Goal: Task Accomplishment & Management: Complete application form

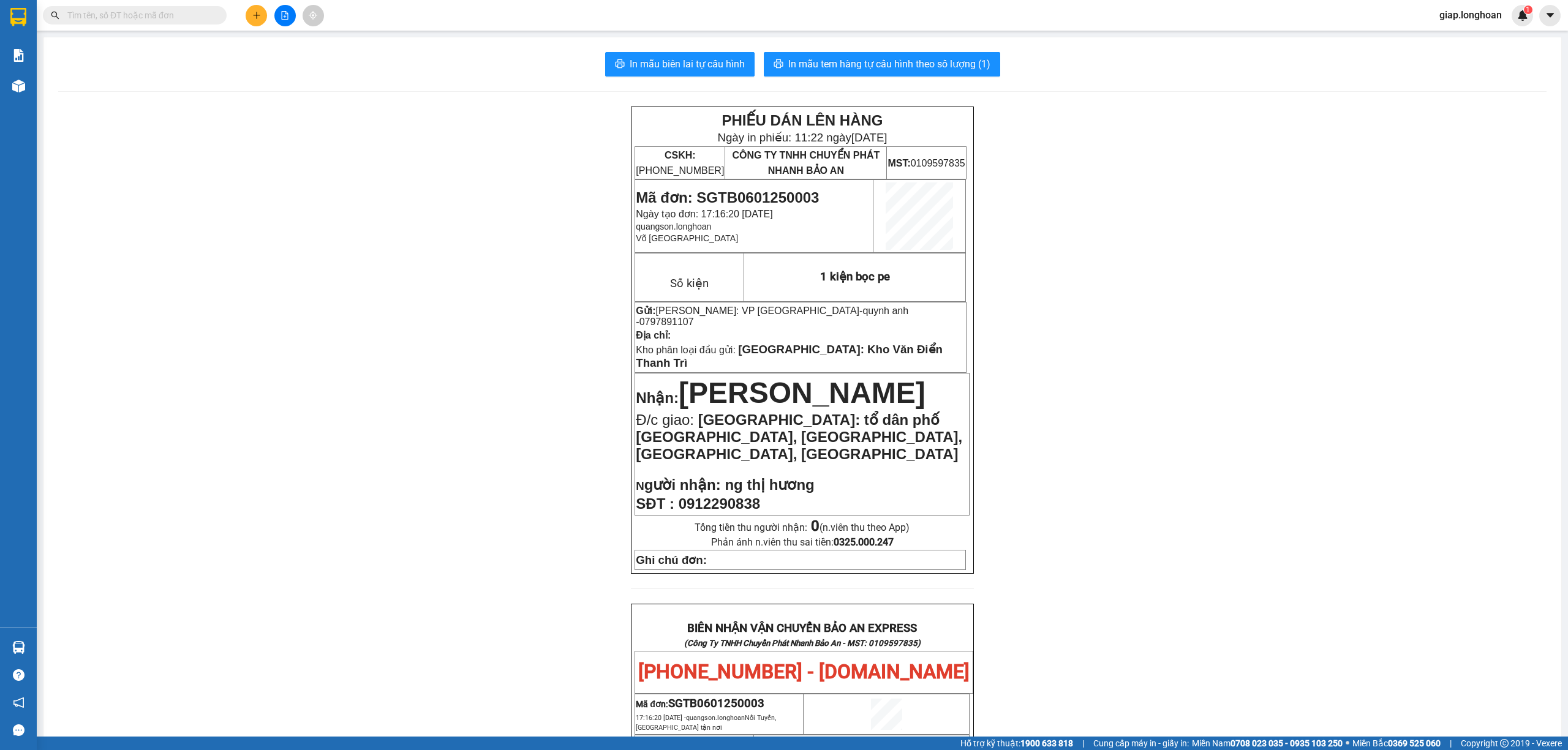
click at [258, 11] on icon "plus" at bounding box center [256, 15] width 9 height 9
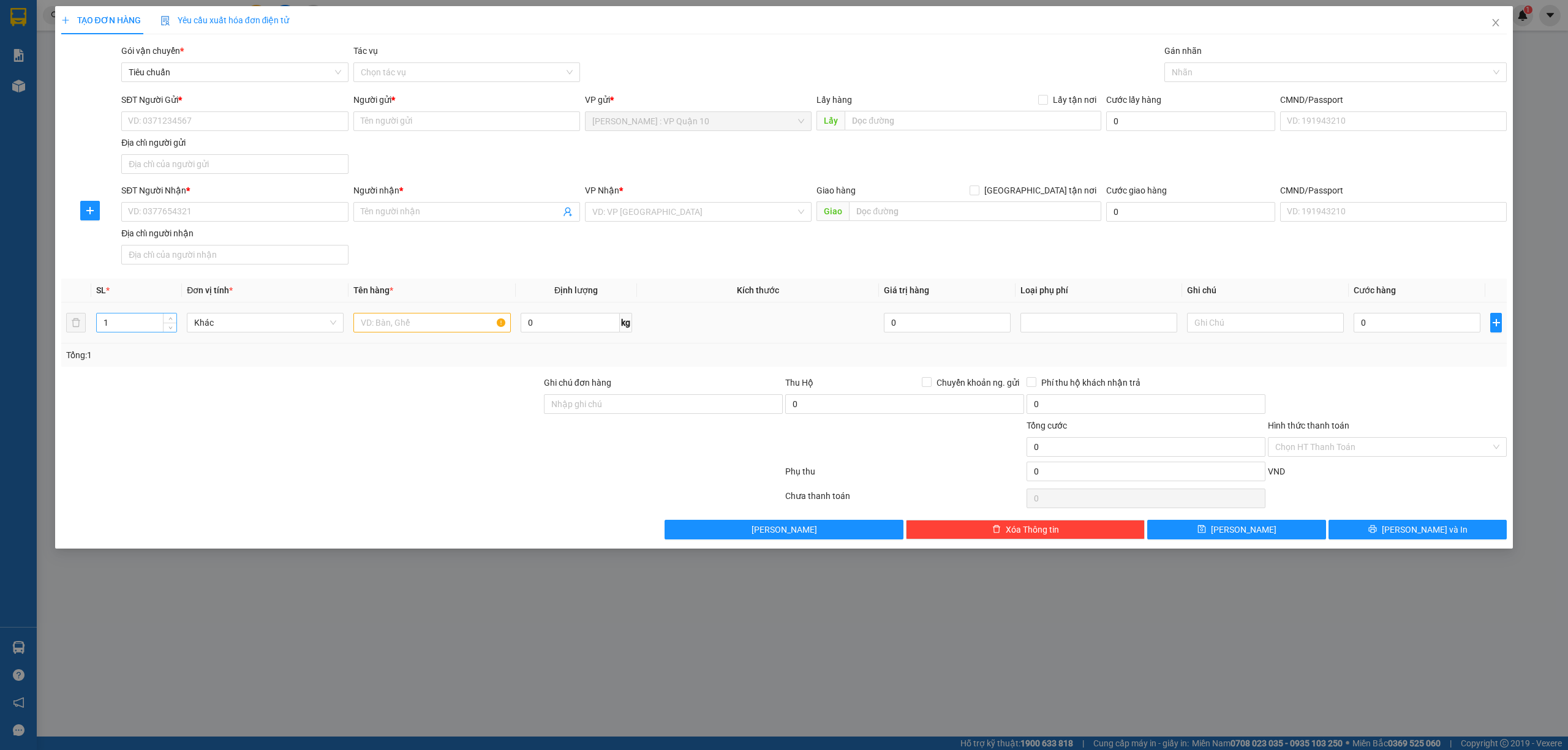
click at [150, 322] on input "1" at bounding box center [137, 322] width 80 height 18
type input "4"
click at [424, 333] on input "text" at bounding box center [432, 322] width 156 height 20
type input "4 bao tải xanh"
drag, startPoint x: 168, startPoint y: 228, endPoint x: 176, endPoint y: 239, distance: 13.6
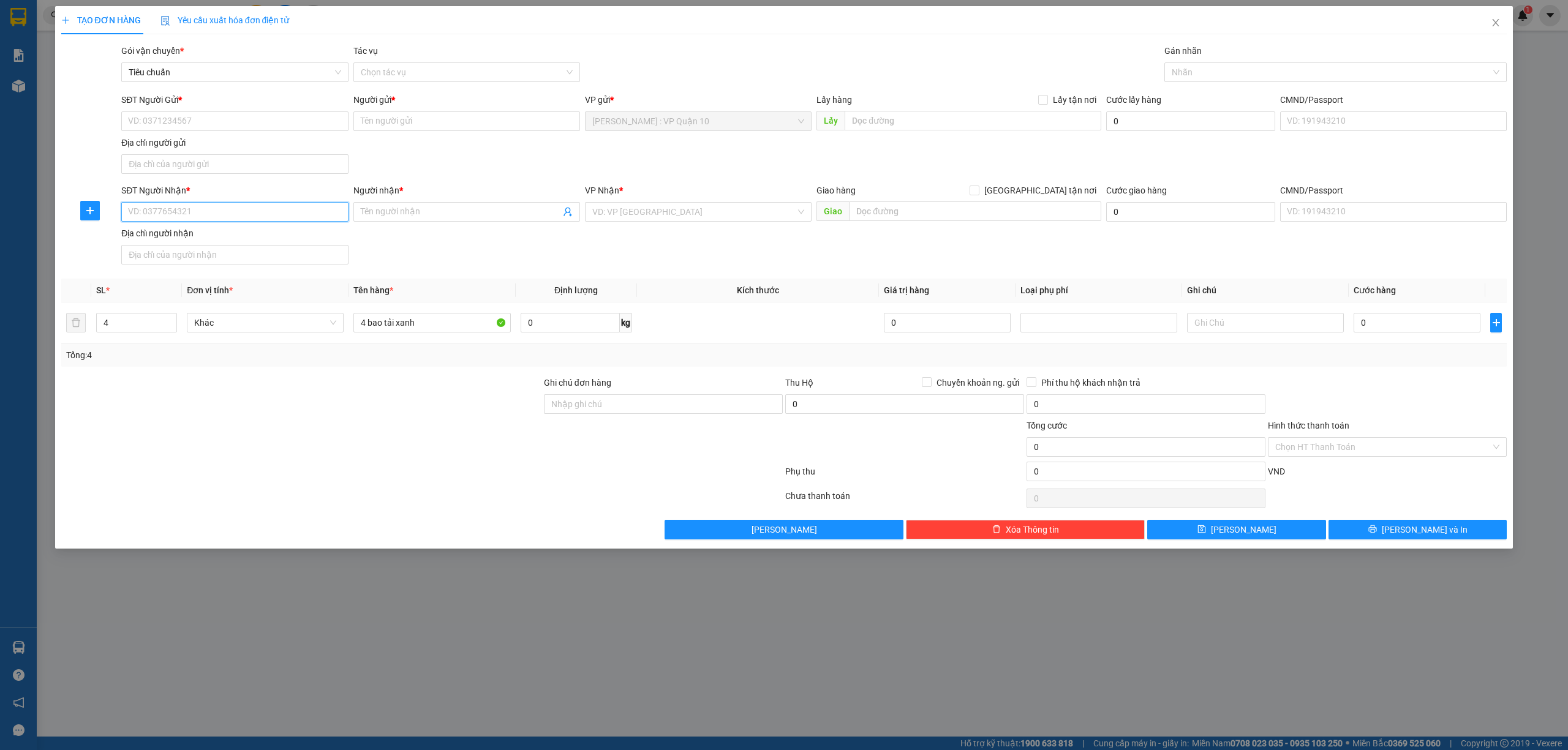
click at [175, 239] on div "SĐT Người Nhận * VD: 0377654321 Người nhận * Tên người nhận VP Nhận * VD: VP Sà…" at bounding box center [814, 226] width 1391 height 85
type input "0979057429"
click at [234, 234] on div "0979057429 - NGUYỄN NGUYỆT ( Tikky )" at bounding box center [234, 238] width 212 height 14
type input "[PERSON_NAME] ( Tikky )"
checkbox input "true"
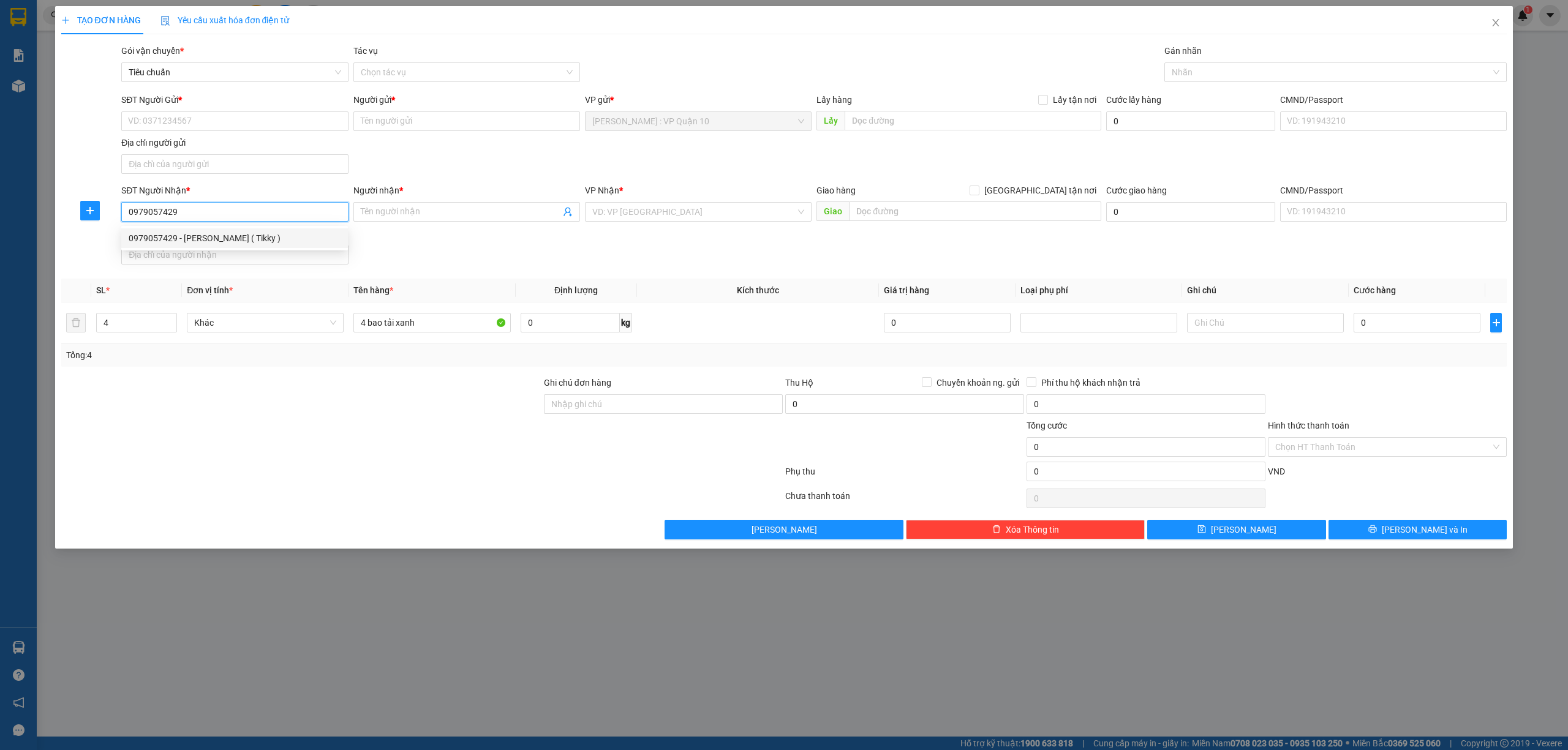
type input "Số 1 - ngõ 8 - đường ngọc hồi - phường hoàng liệt - quận hoàng mai - hà nội"
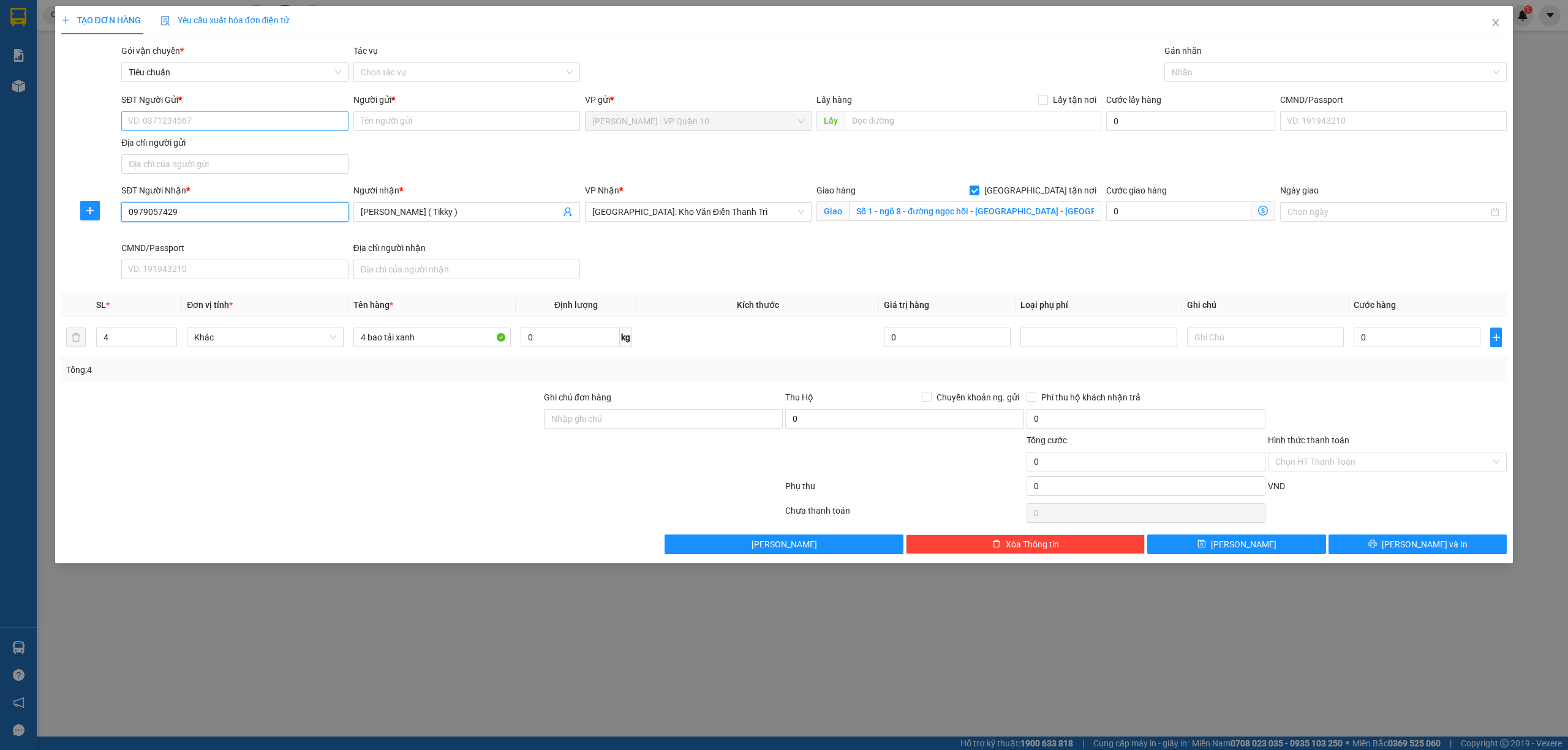
type input "0979057429"
click at [263, 126] on input "SĐT Người Gửi *" at bounding box center [235, 121] width 227 height 20
click at [196, 148] on div "0704448042 - nhật" at bounding box center [234, 146] width 212 height 14
type input "0704448042"
type input "nhật"
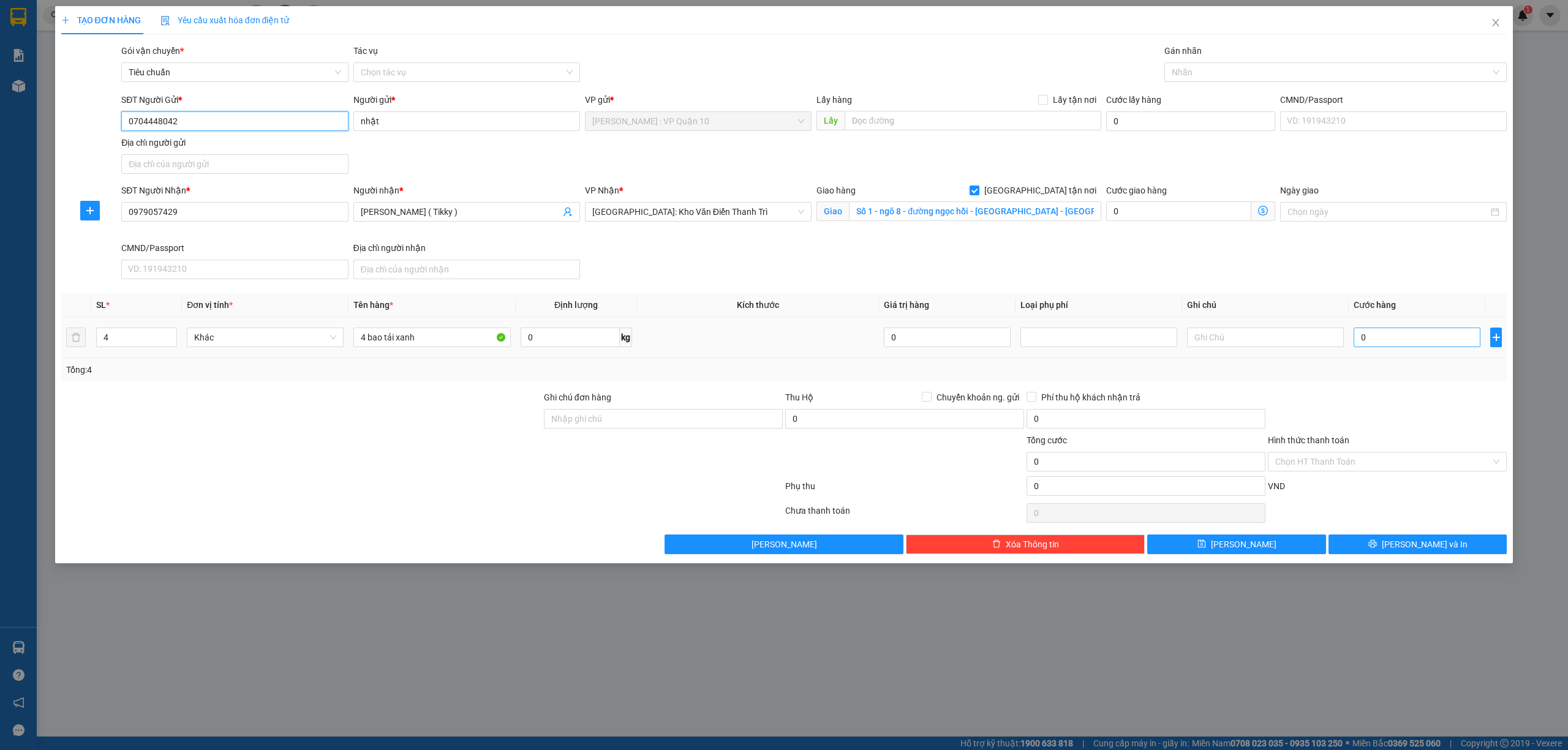
type input "0704448042"
click at [1400, 332] on input "0" at bounding box center [1417, 337] width 127 height 20
click at [1061, 213] on input "Số 1 - ngõ 8 - đường ngọc hồi - phường hoàng liệt - quận hoàng mai - hà nội" at bounding box center [975, 211] width 252 height 20
click at [1059, 214] on input "Số 1 - ngõ 8 - đường ngọc hồi - phường hoàng liệt - quận hoàng mai - hà nội" at bounding box center [975, 211] width 252 height 20
click at [964, 177] on div "SĐT Người Gửi * 0704448042 Người gửi * nhật VP gửi * Hồ Chí Minh : VP Quận 10 L…" at bounding box center [814, 136] width 1391 height 85
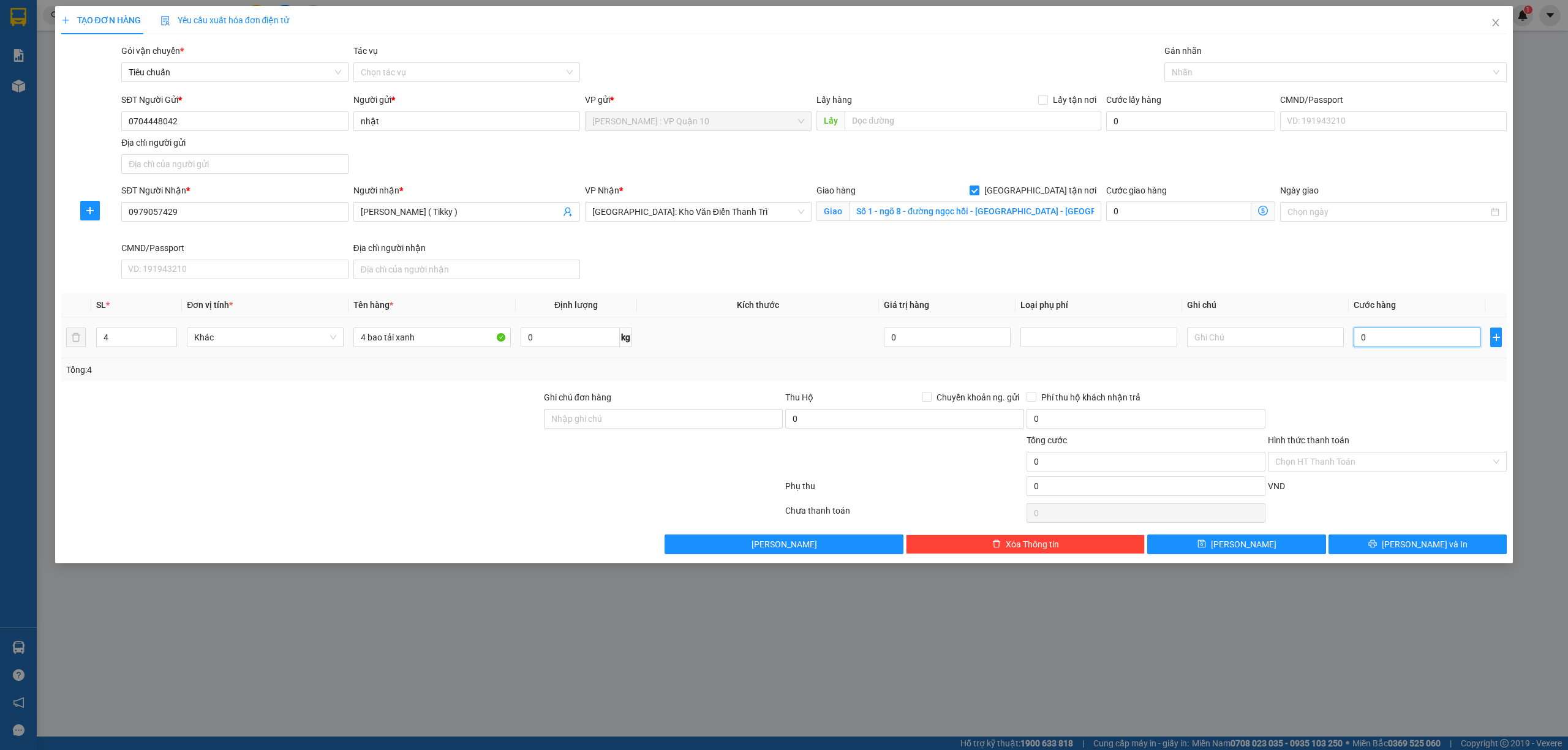
click at [1420, 336] on input "0" at bounding box center [1417, 337] width 127 height 20
type input "1"
type input "10"
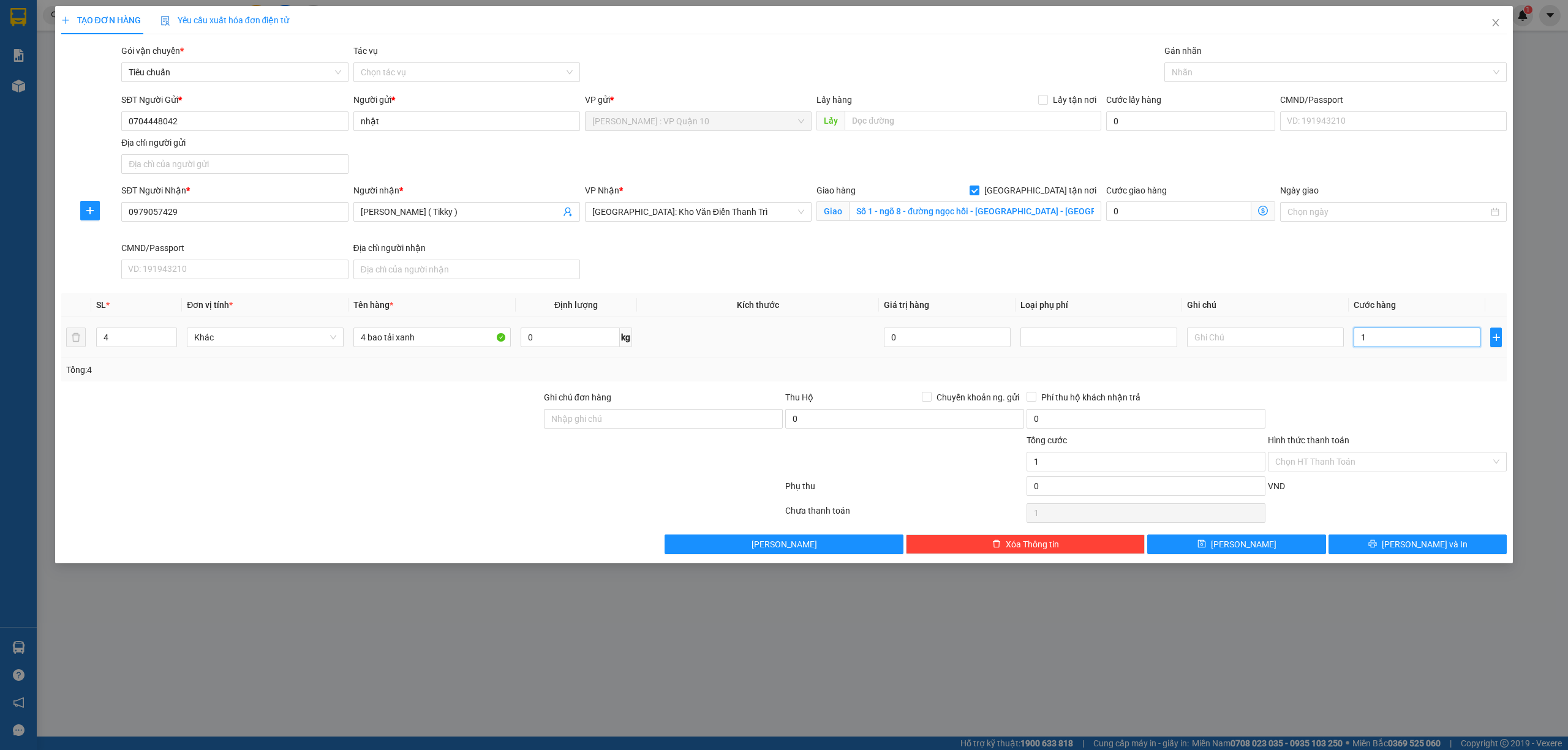
type input "10"
type input "100"
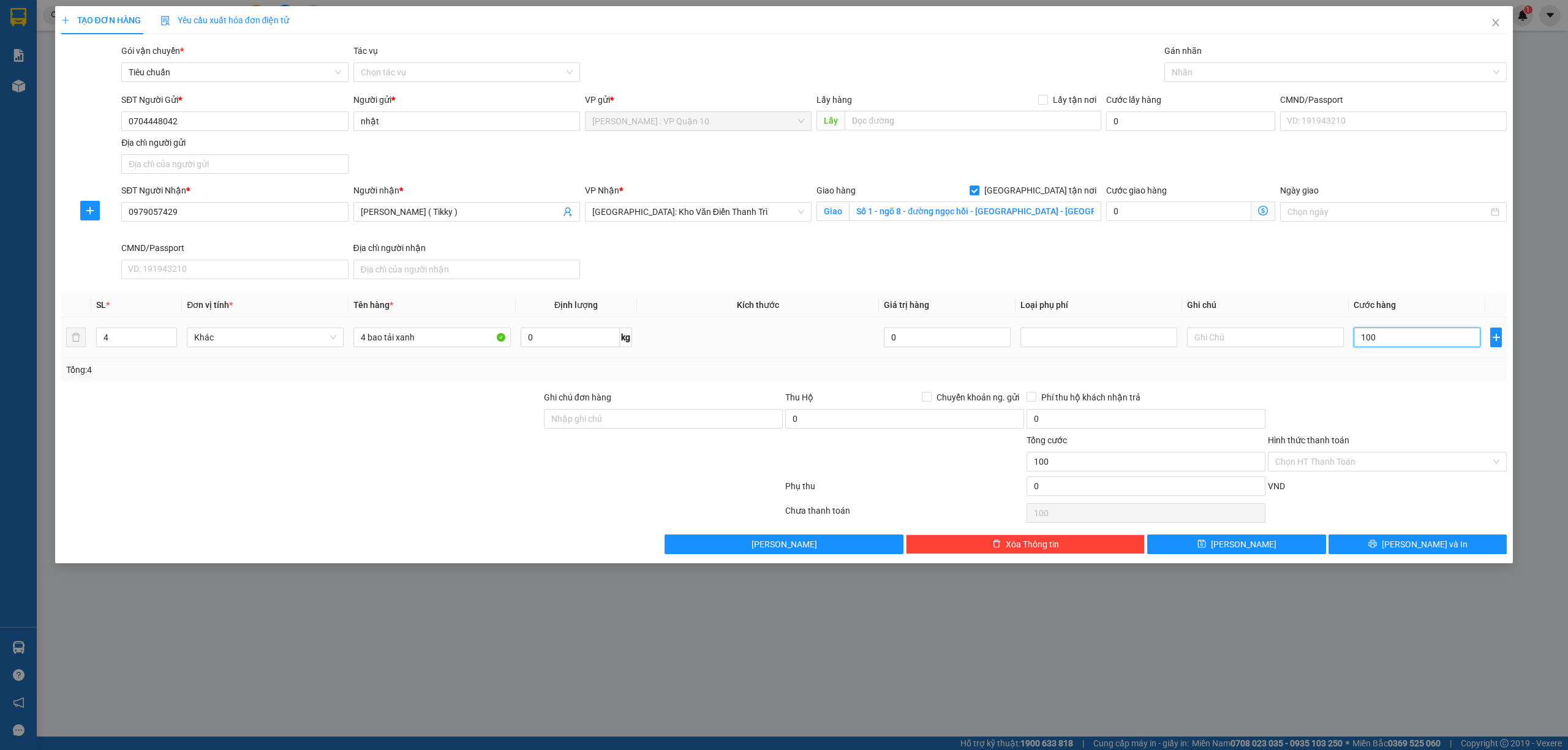
type input "1.000"
type input "100"
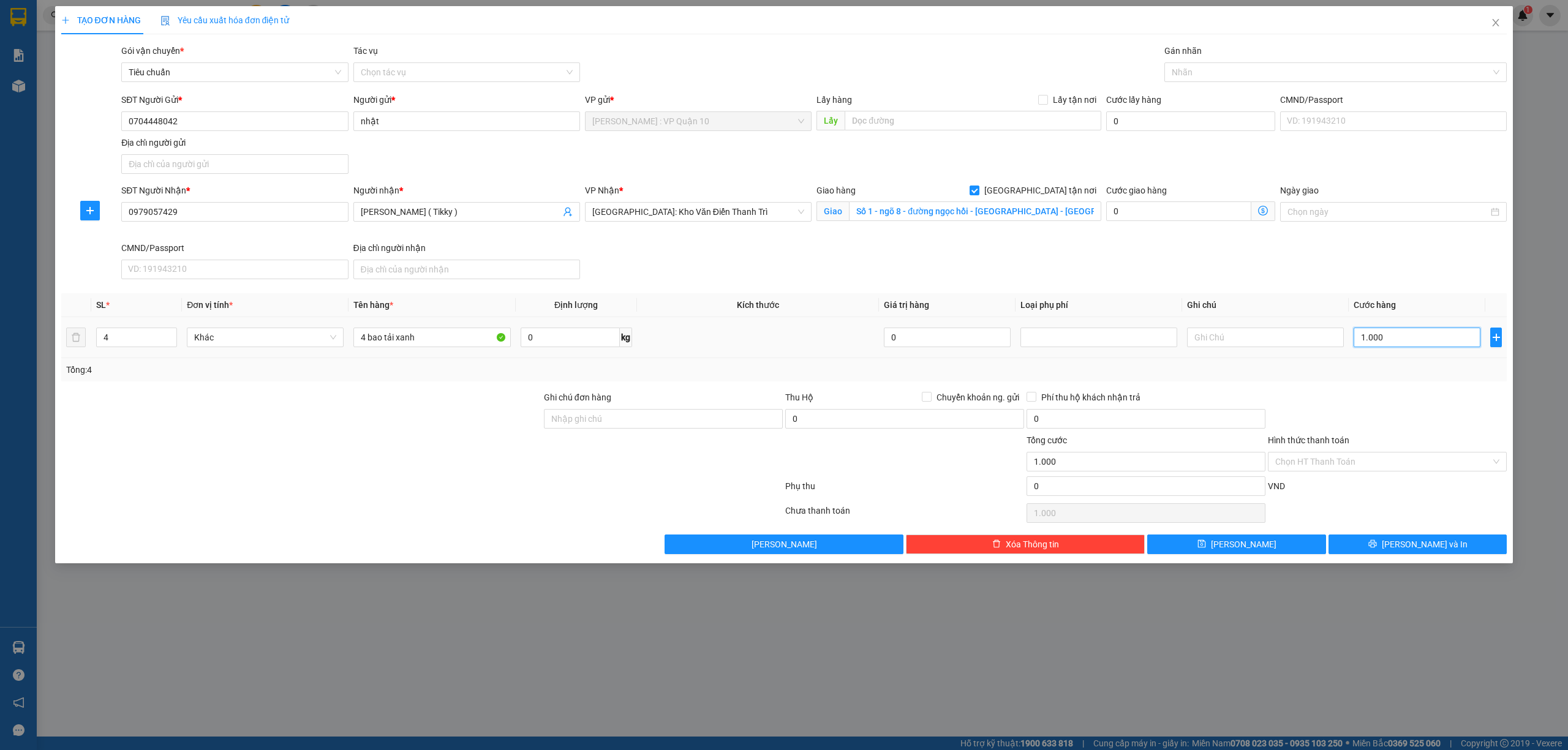
type input "100"
type input "10"
type input "1"
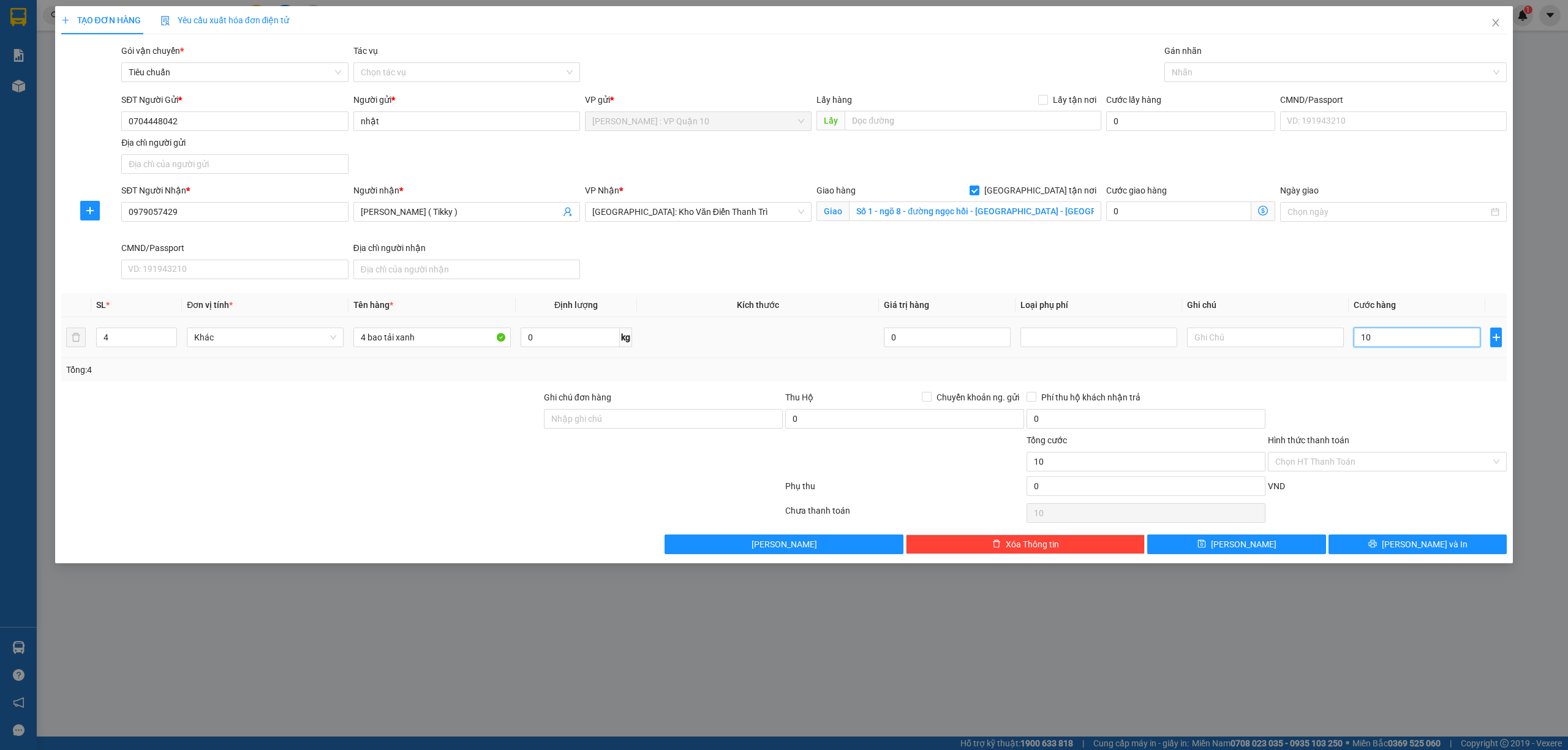
type input "1"
type input "14"
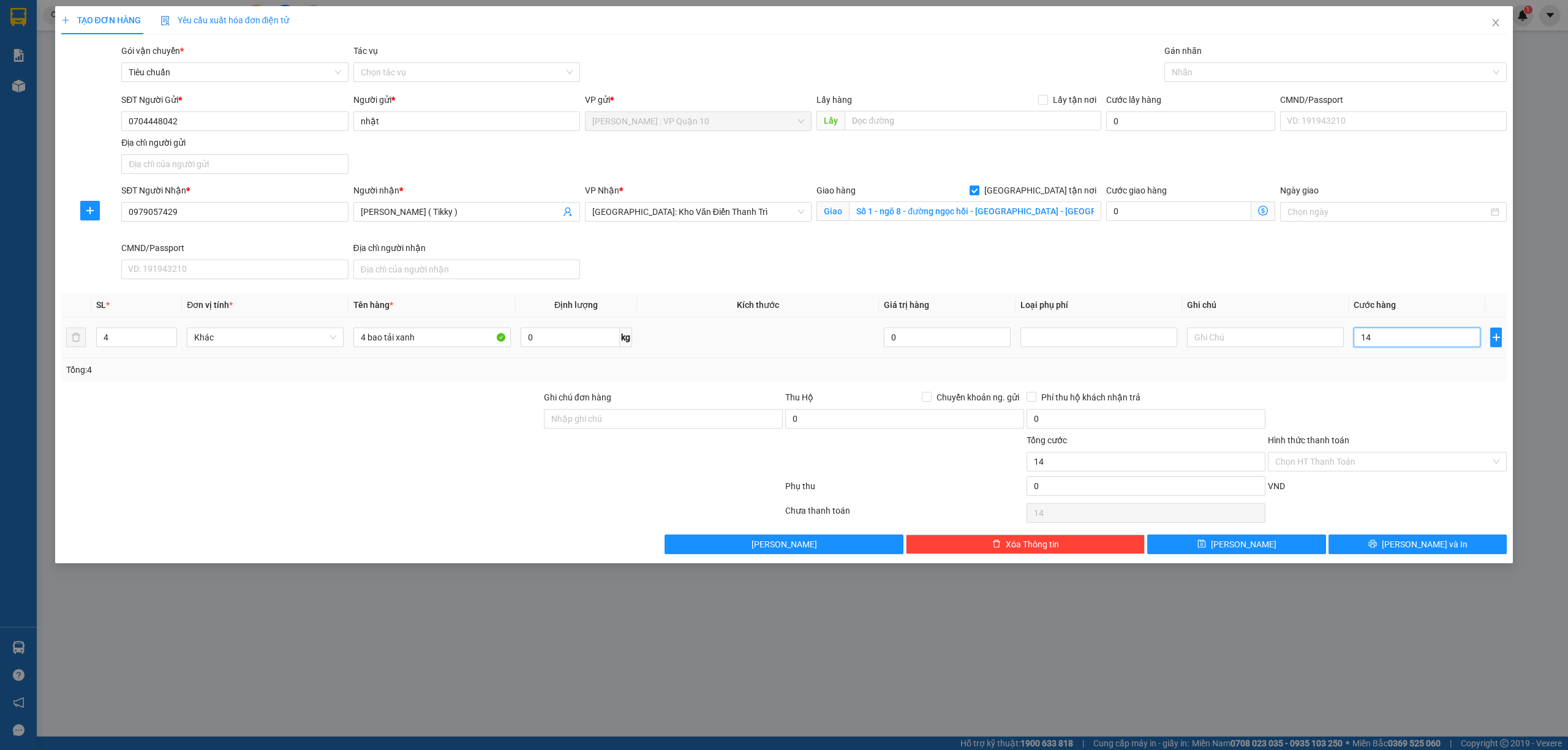
type input "140"
type input "1.400"
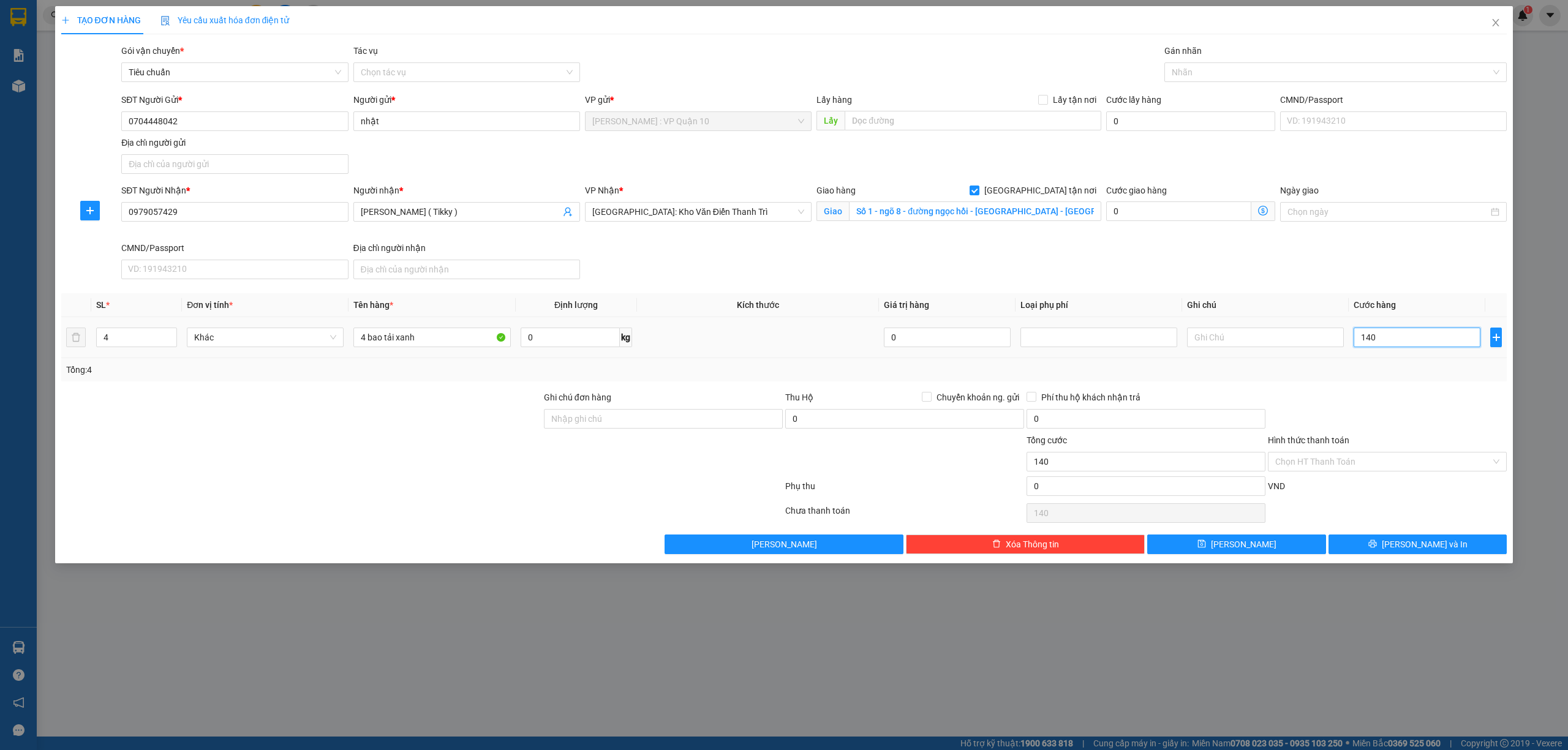
type input "1.400"
type input "14.000"
type input "140.000"
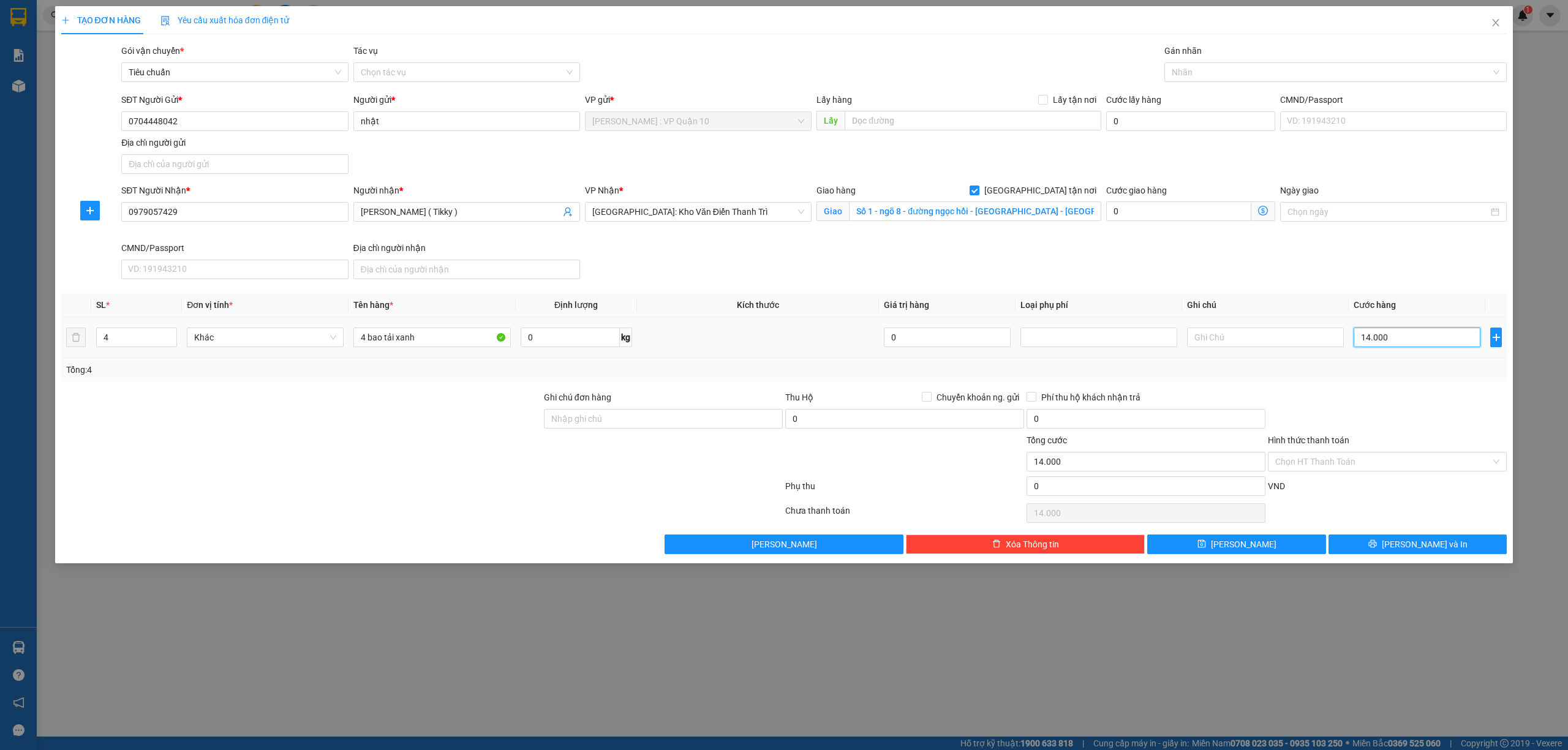
type input "140.000"
type input "1.400.000"
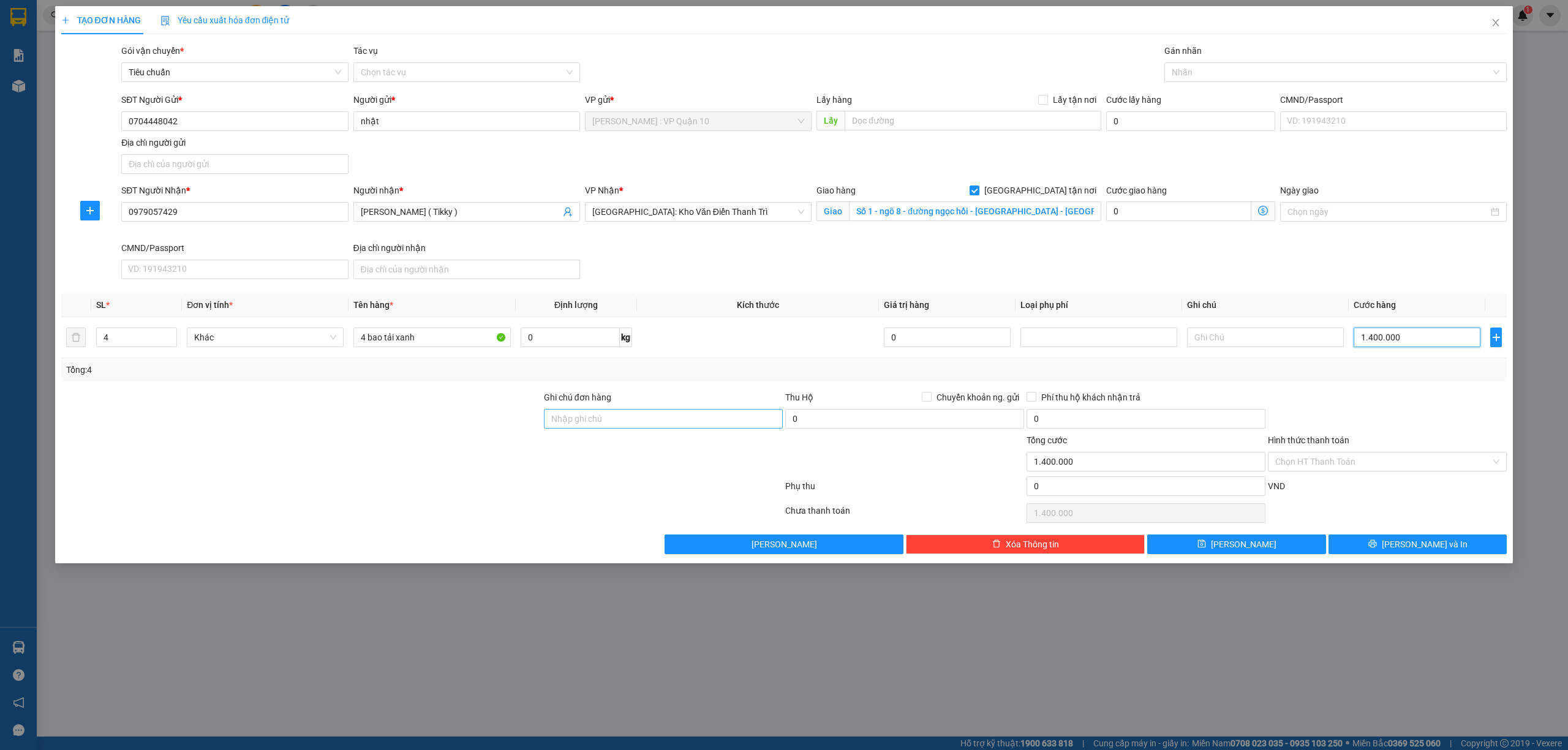
type input "1.400.000"
drag, startPoint x: 676, startPoint y: 420, endPoint x: 675, endPoint y: 426, distance: 6.1
click at [675, 420] on input "Ghi chú đơn hàng" at bounding box center [663, 419] width 239 height 20
type input "hàng k bao bể vỡ hư hỏng"
click at [1328, 74] on div at bounding box center [1329, 72] width 325 height 14
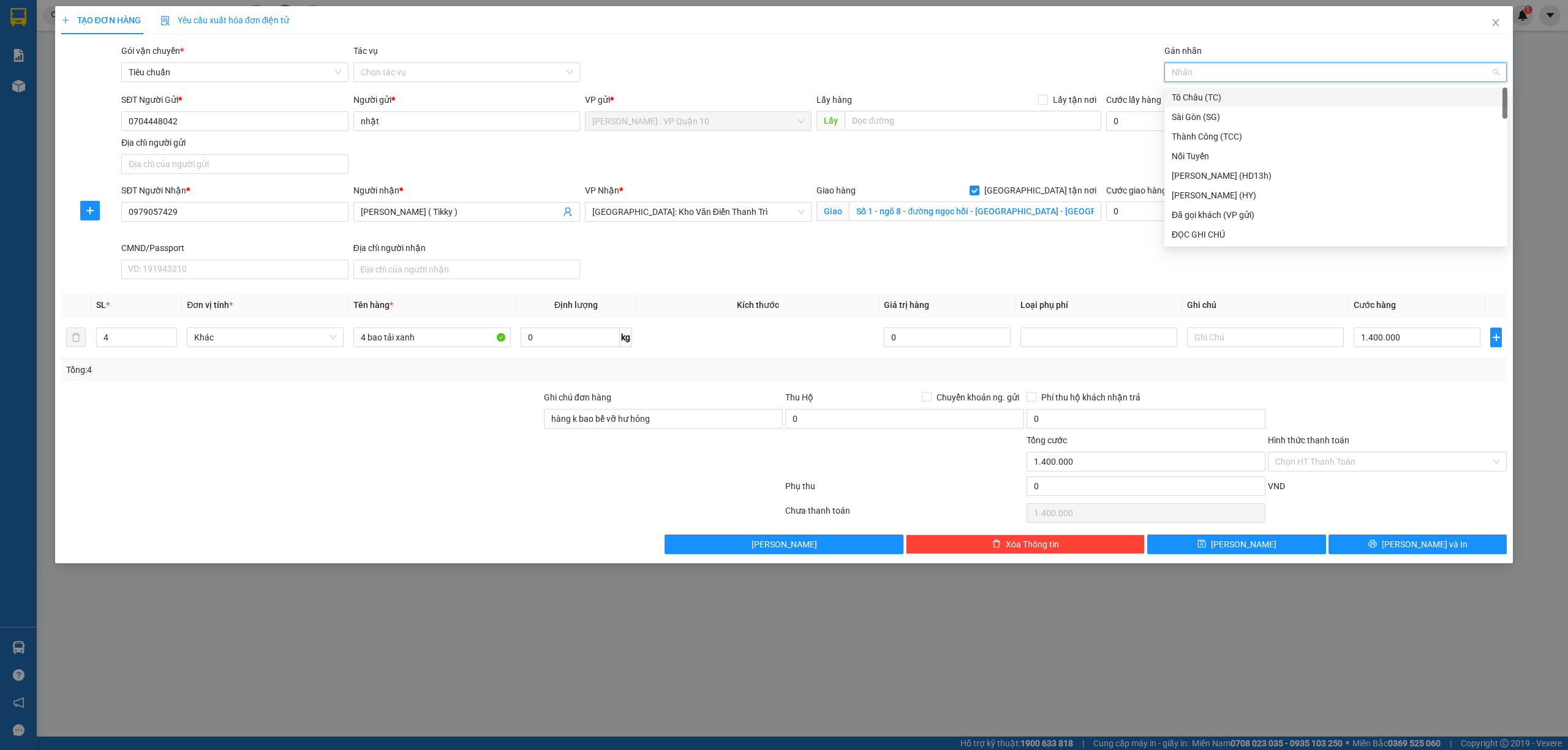
type input "d"
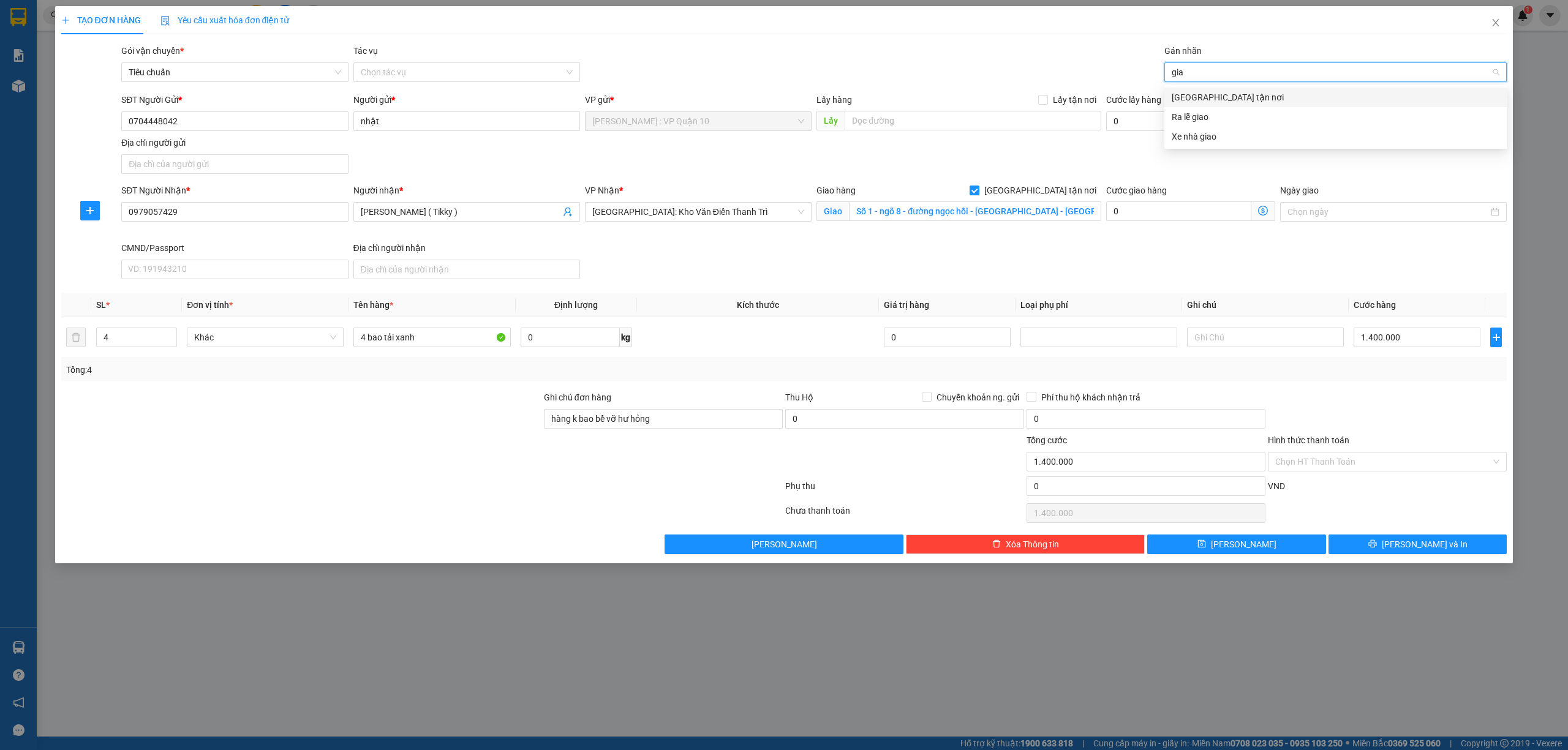
type input "giao"
click at [1328, 94] on div "[GEOGRAPHIC_DATA] tận nơi" at bounding box center [1336, 97] width 328 height 14
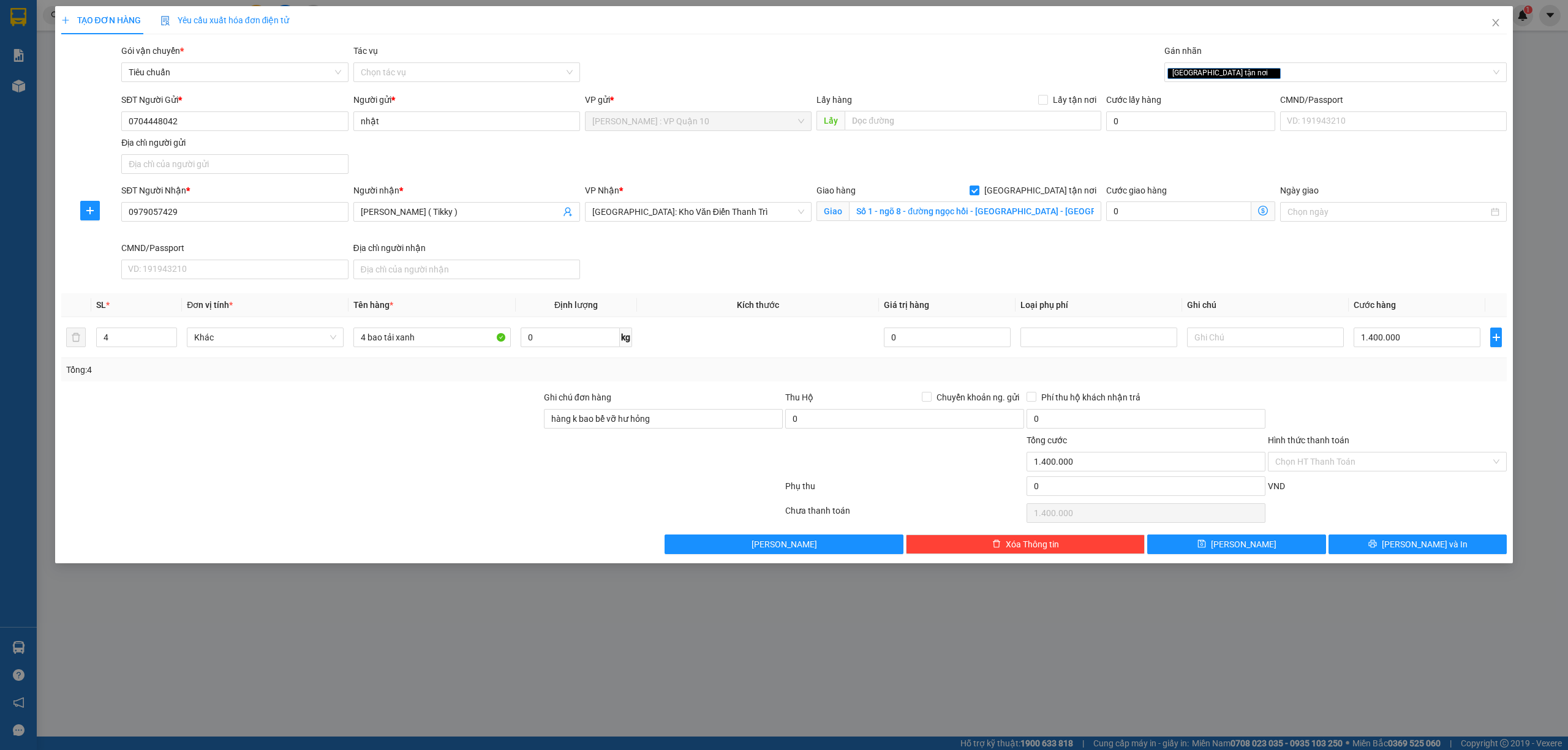
click at [1443, 388] on div "Transit Pickup Surcharge Ids Transit Deliver Surcharge Ids Transit Deliver Surc…" at bounding box center [784, 298] width 1446 height 510
click at [1425, 559] on div "TẠO ĐƠN HÀNG Yêu cầu xuất hóa đơn điện tử Transit Pickup Surcharge Ids Transit …" at bounding box center [784, 285] width 1459 height 557
click at [1425, 548] on span "[PERSON_NAME] và In" at bounding box center [1424, 544] width 85 height 14
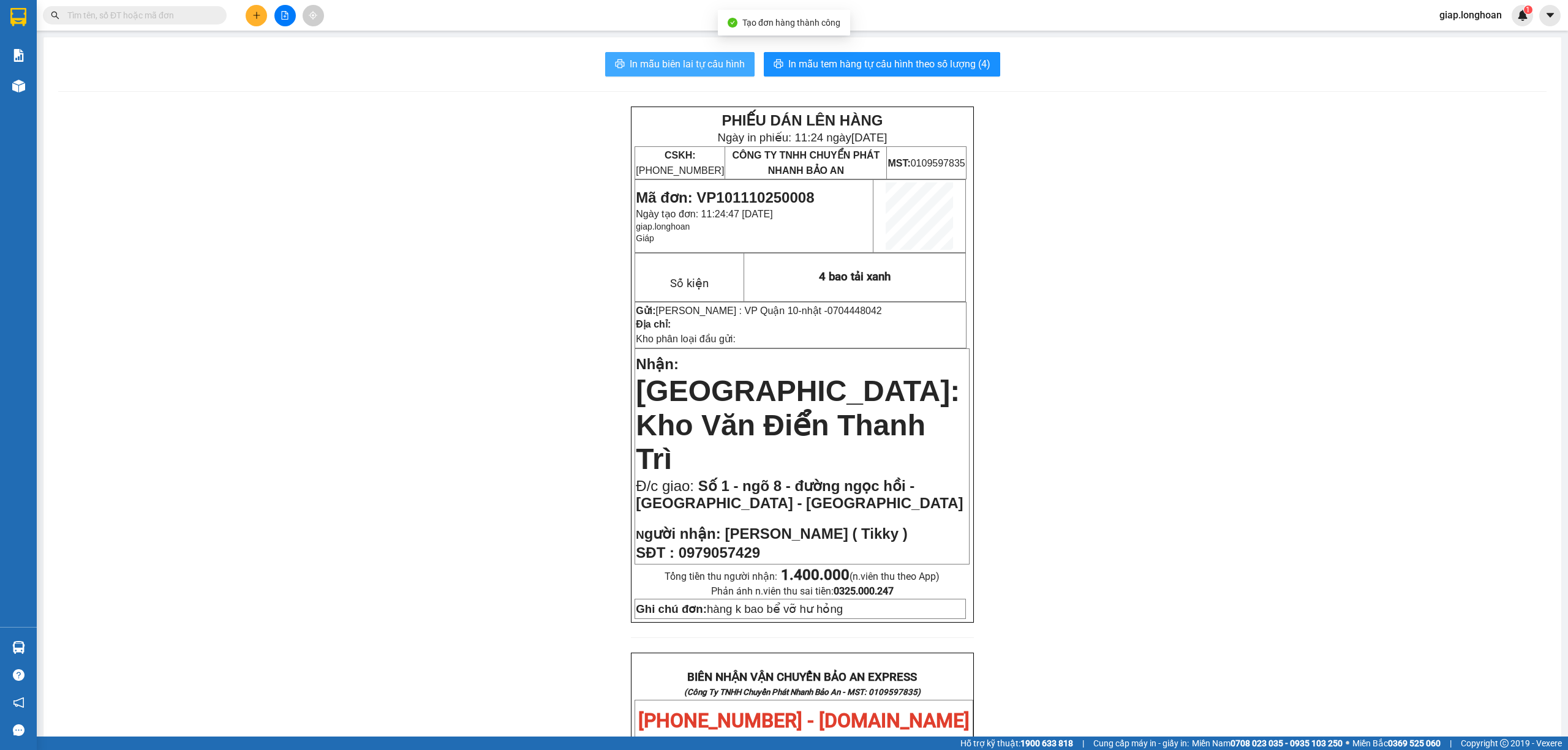
click at [653, 62] on span "In mẫu biên lai tự cấu hình" at bounding box center [687, 64] width 115 height 15
click at [901, 67] on span "In mẫu tem hàng tự cấu hình theo số lượng (4)" at bounding box center [889, 64] width 202 height 15
click at [250, 17] on button at bounding box center [256, 15] width 22 height 22
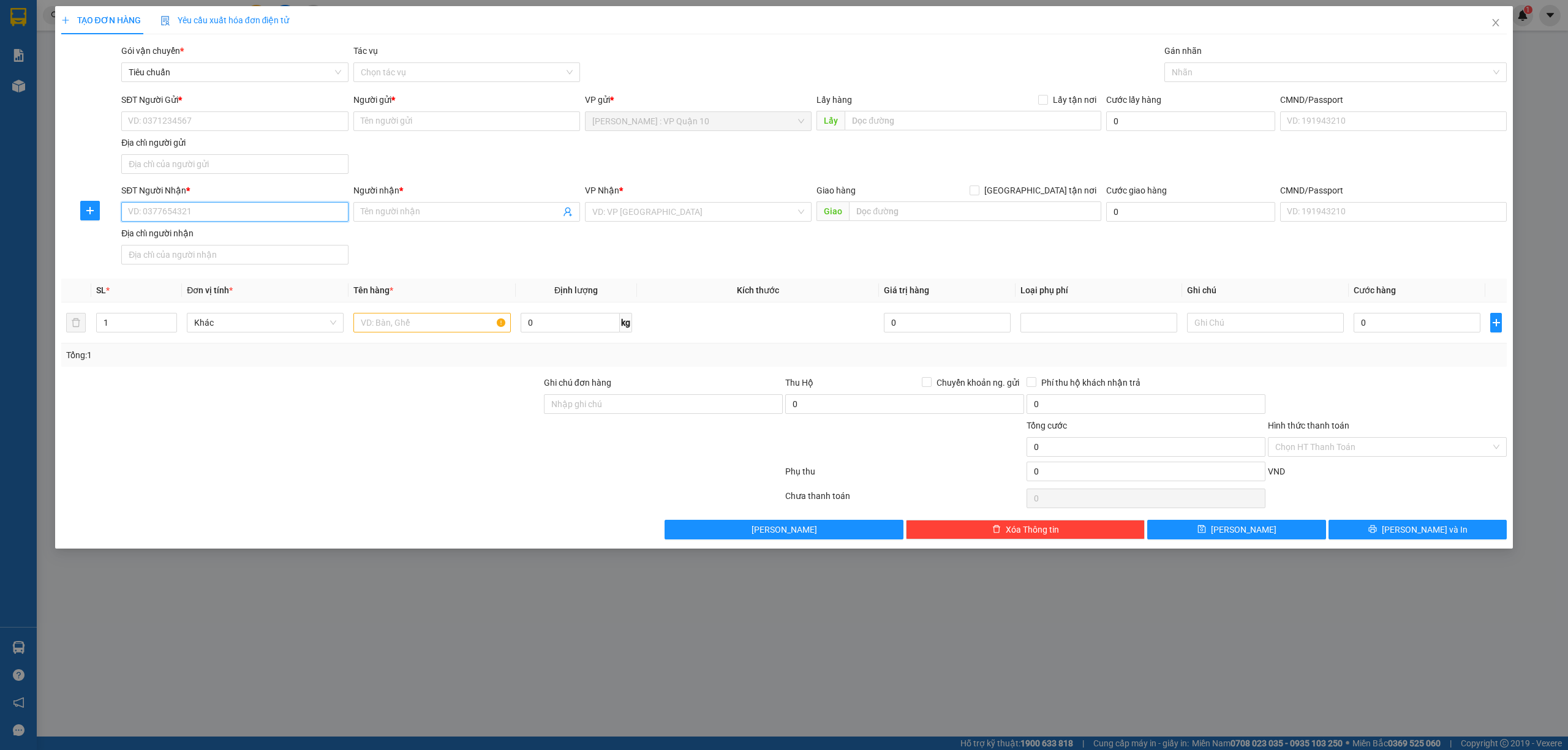
click at [199, 215] on input "SĐT Người Nhận *" at bounding box center [235, 211] width 227 height 20
type input "0378818745"
click at [185, 240] on div "0378818745 - TÀI" at bounding box center [234, 238] width 212 height 14
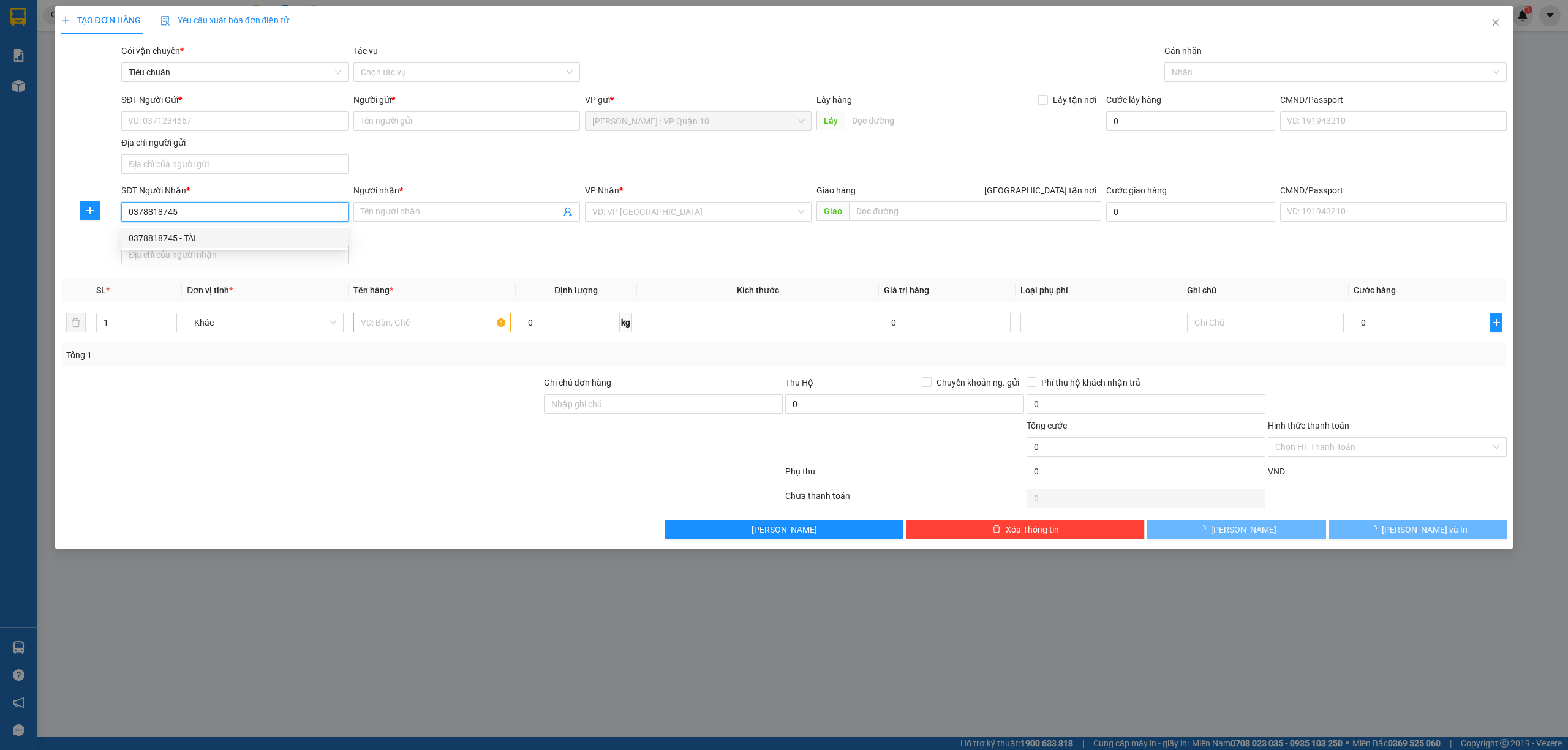
type input "TÀI"
checkbox input "true"
type input "TÂY NIINH - TRƯỜNG TIỂU HỌC LONG THUẬN A - LONG THUẬN - BẾN CẦU - TÂY NINH"
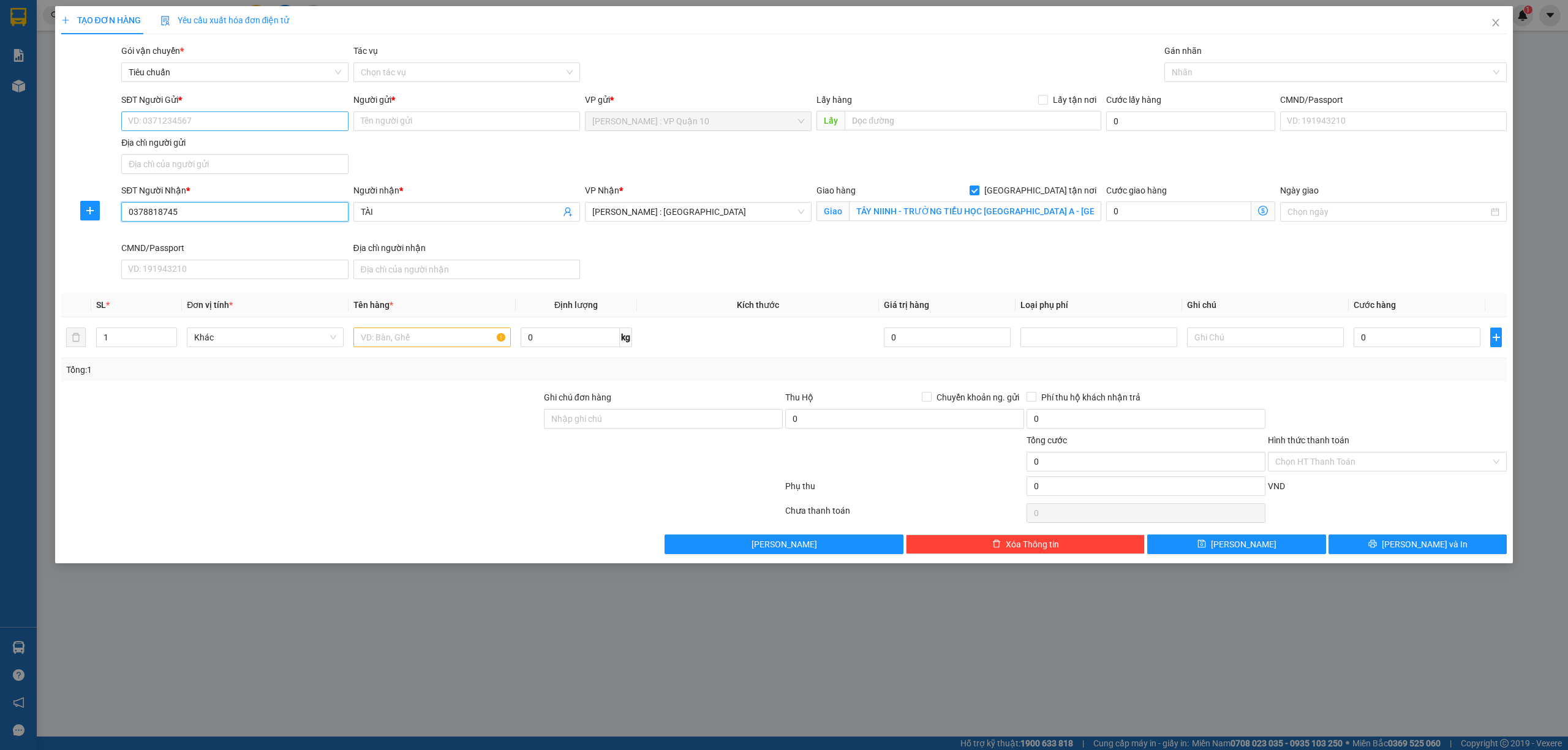
type input "0378818745"
click at [197, 128] on input "SĐT Người Gửi *" at bounding box center [235, 121] width 227 height 20
click at [197, 149] on div "0903097246 - TÙNG" at bounding box center [234, 146] width 212 height 14
type input "0903097246"
type input "TÙNG"
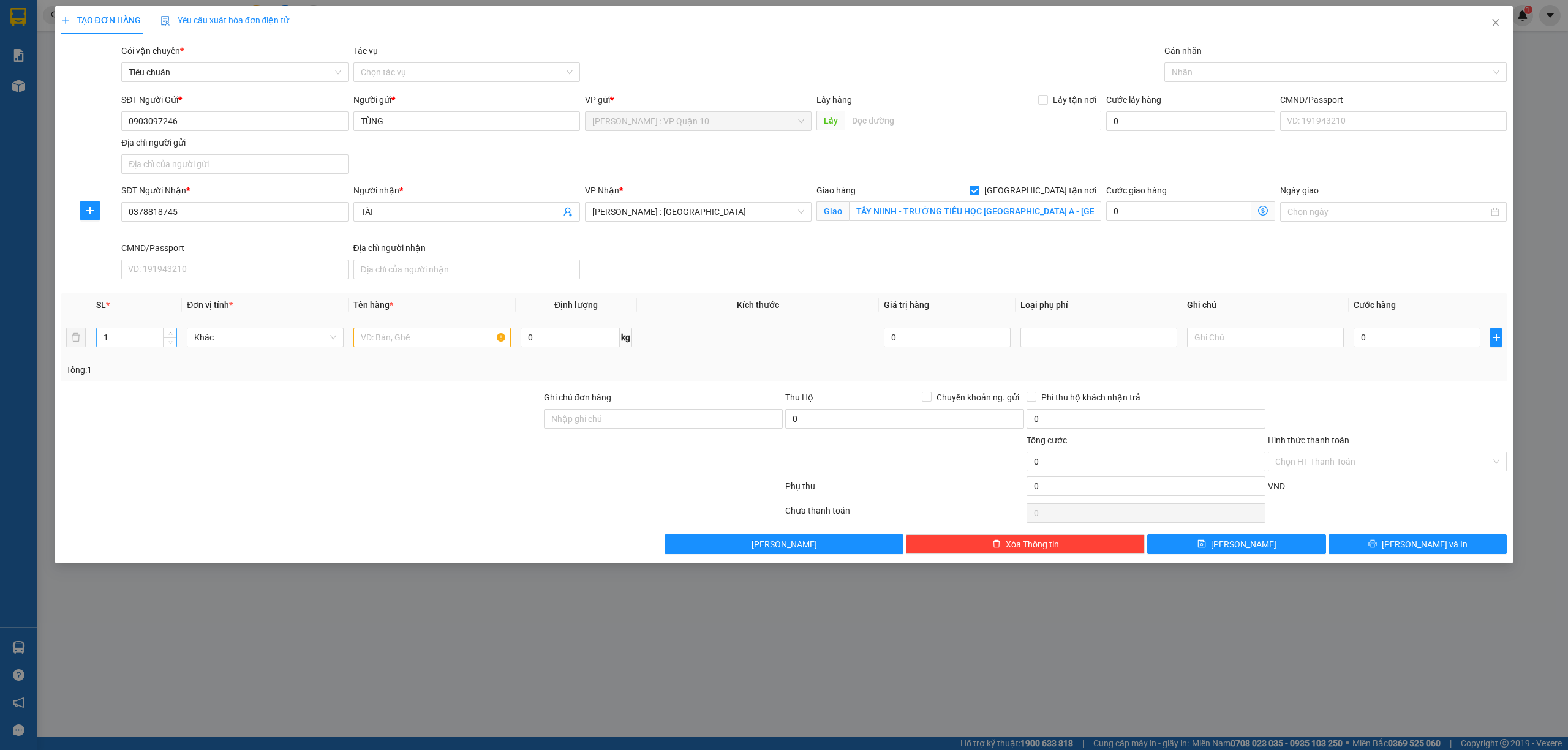
click at [141, 344] on input "1" at bounding box center [137, 337] width 80 height 18
type input "2"
drag, startPoint x: 402, startPoint y: 328, endPoint x: 406, endPoint y: 334, distance: 7.2
click at [402, 329] on div at bounding box center [432, 337] width 156 height 25
click at [406, 334] on input "text" at bounding box center [432, 337] width 156 height 20
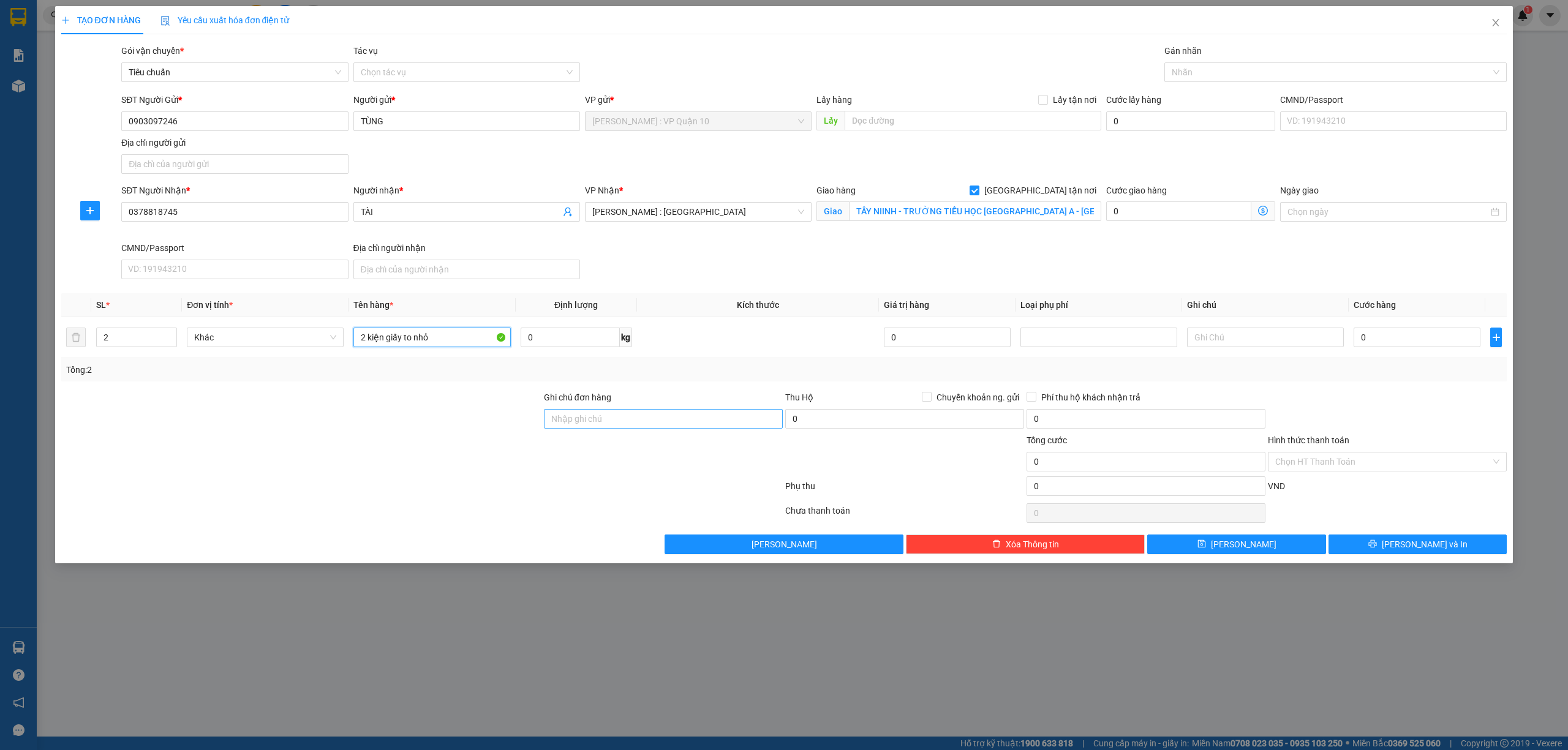
type input "2 kiện giấy to nhỏ"
click at [591, 428] on input "Ghi chú đơn hàng" at bounding box center [663, 419] width 239 height 20
type input "hàng k bao bể vỡ hư hỏng"
click at [1286, 66] on div at bounding box center [1329, 72] width 325 height 14
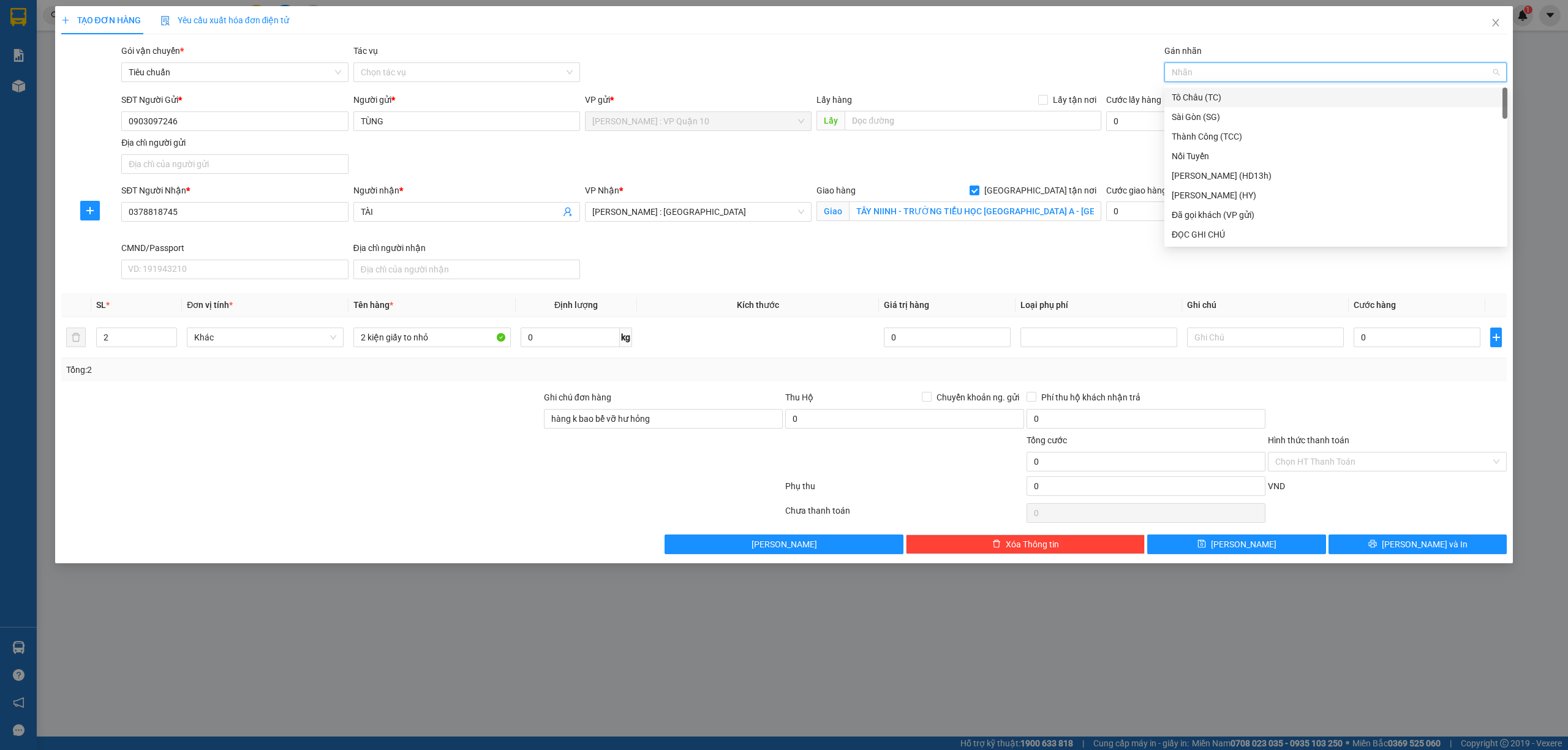
click at [1285, 73] on div at bounding box center [1329, 72] width 325 height 14
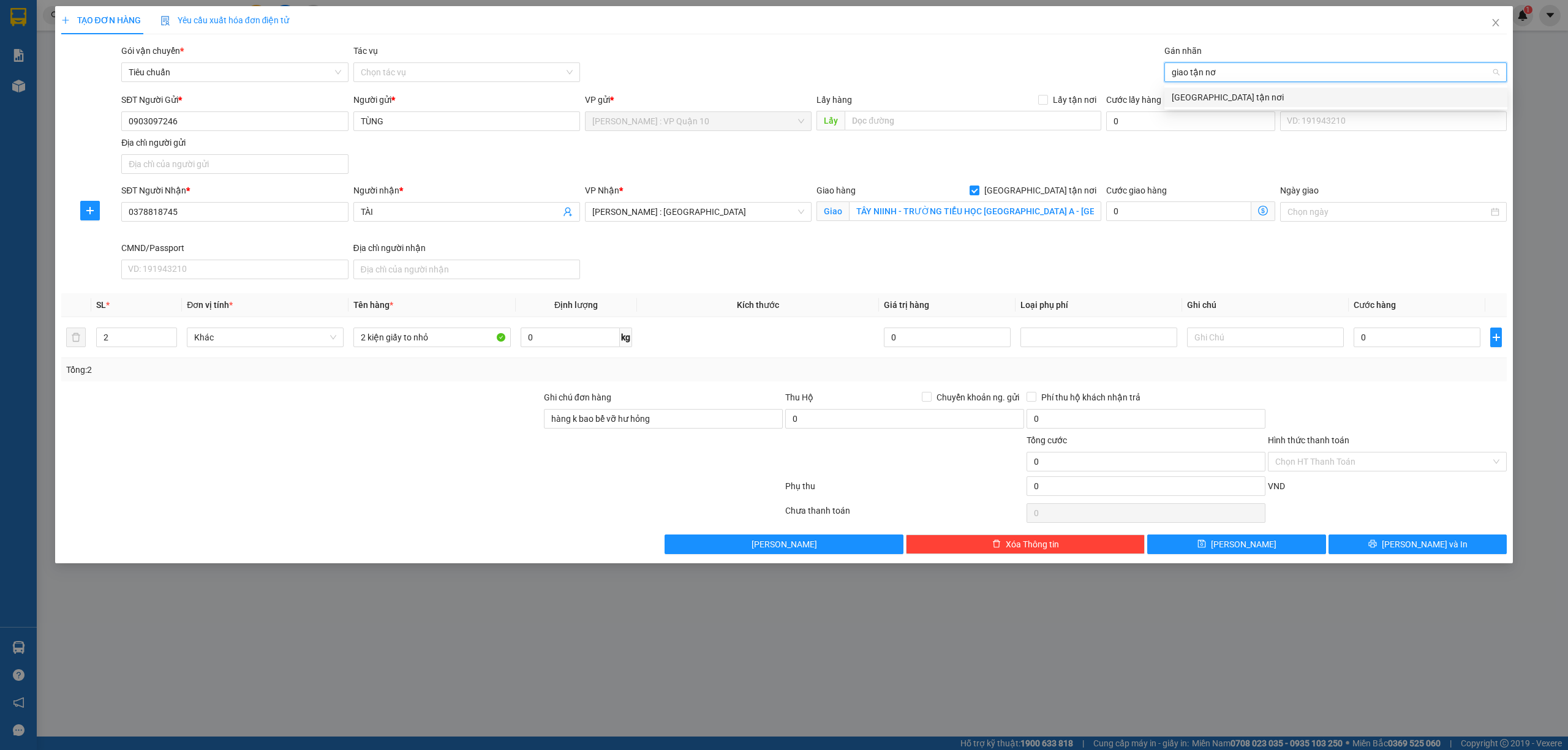
type input "giao tận nơi"
drag, startPoint x: 1567, startPoint y: 187, endPoint x: 1541, endPoint y: 230, distance: 50.2
click at [1561, 199] on div "TẠO ĐƠN HÀNG Yêu cầu xuất hóa đơn điện tử Transit Pickup Surcharge Ids Transit …" at bounding box center [784, 375] width 1568 height 750
click at [1382, 341] on input "0" at bounding box center [1417, 337] width 127 height 20
type input "1"
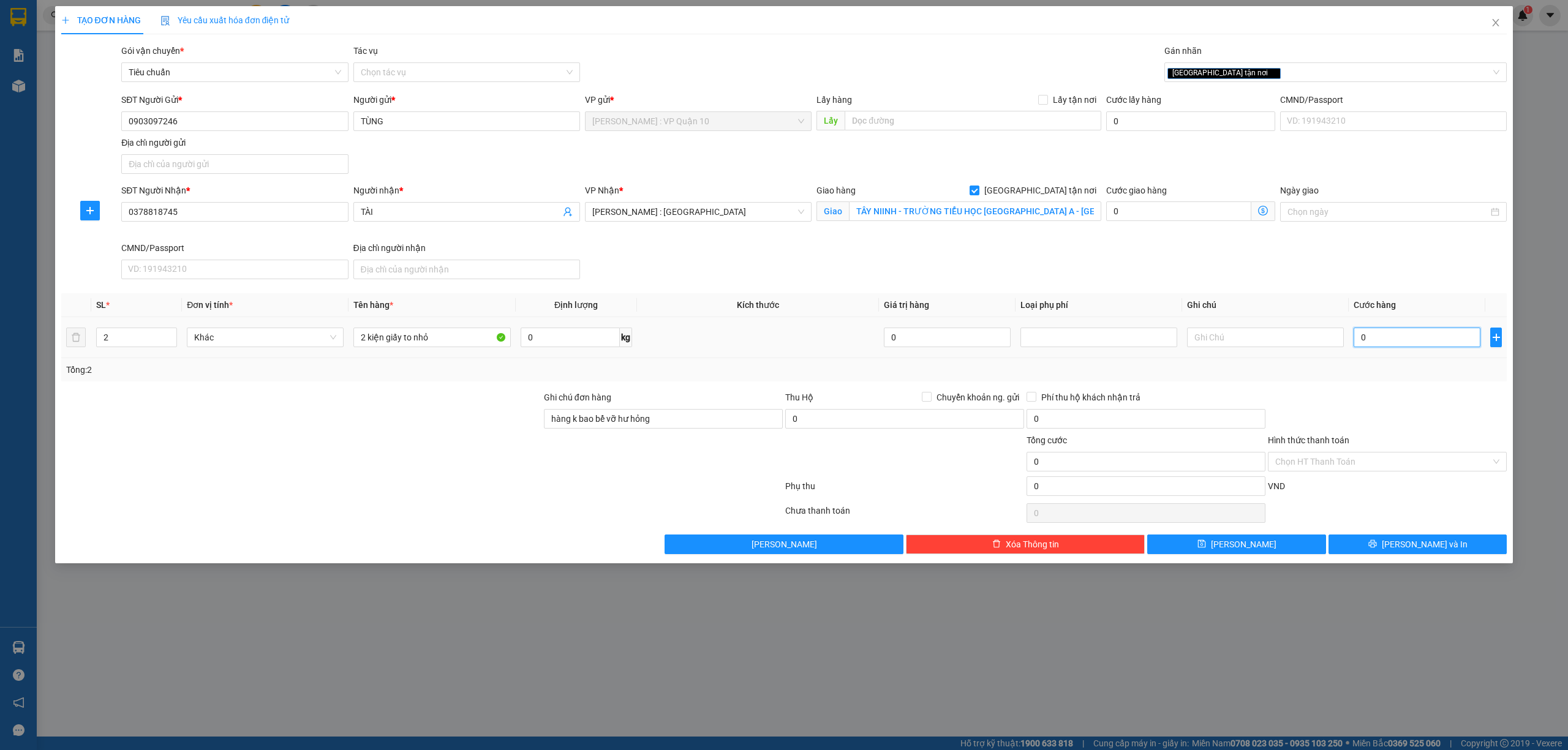
type input "1"
type input "13"
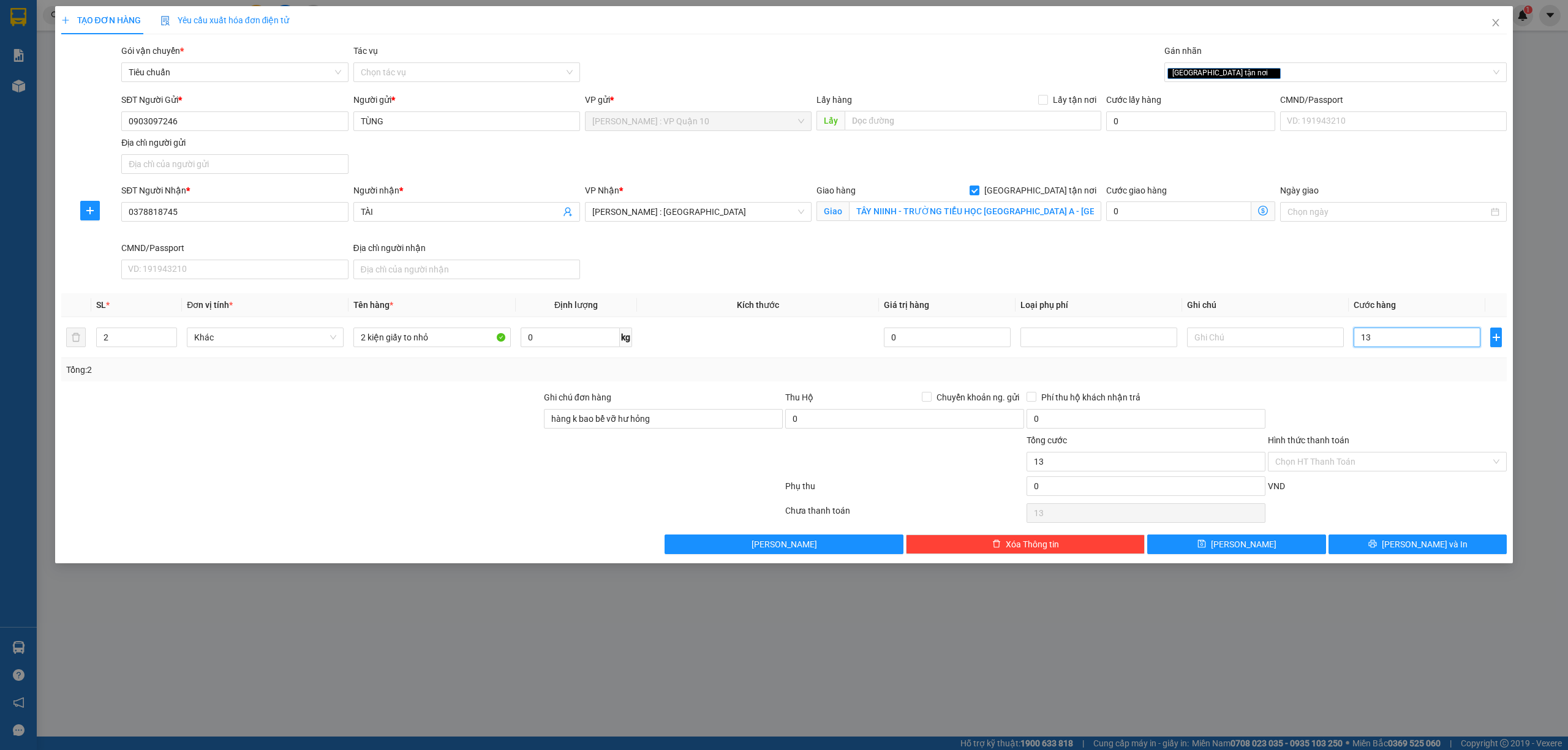
type input "130"
type input "1.300"
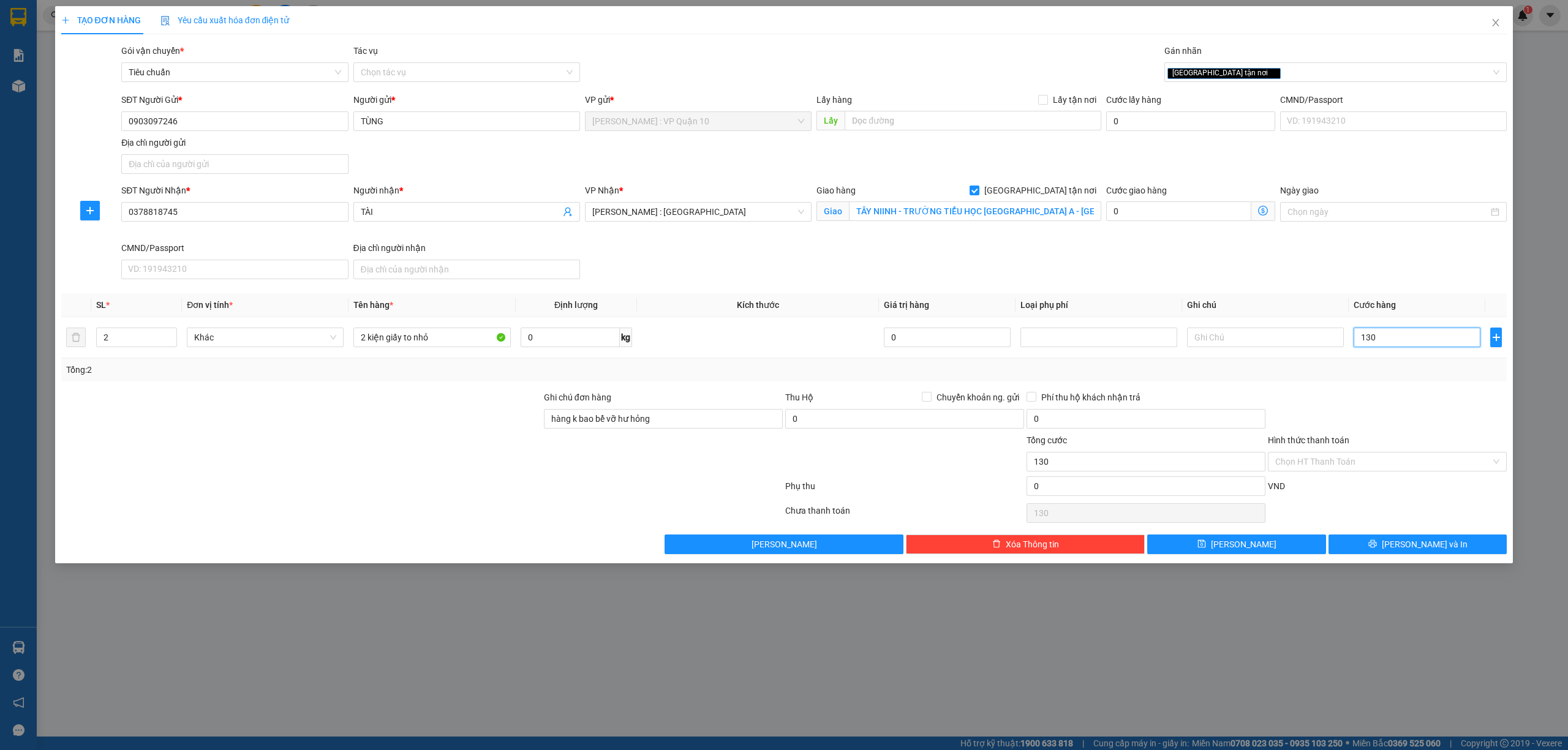
type input "1.300"
type input "13.000"
type input "130.000"
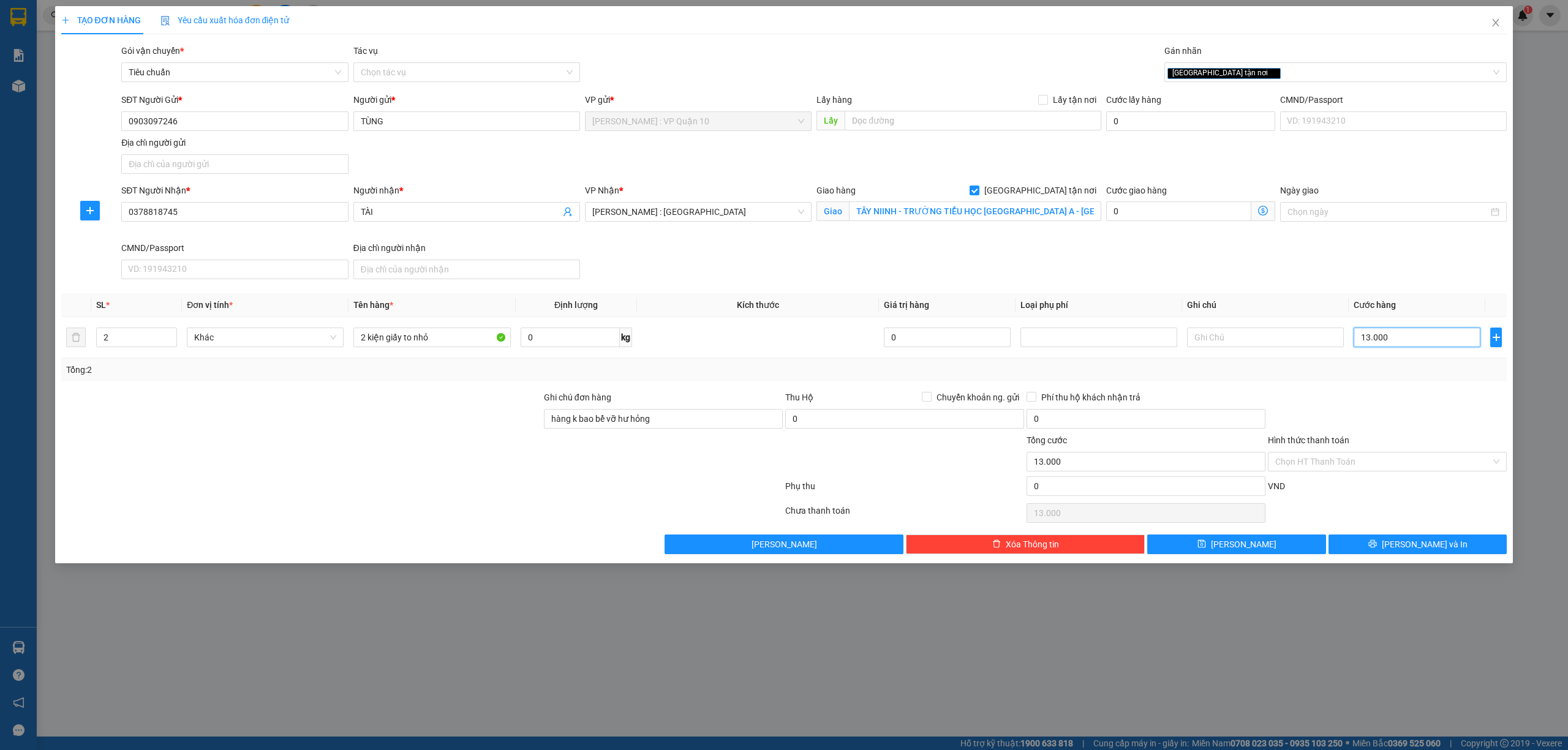
type input "130.000"
drag, startPoint x: 1408, startPoint y: 547, endPoint x: 1401, endPoint y: 547, distance: 7.0
click at [1404, 547] on button "[PERSON_NAME] và In" at bounding box center [1418, 544] width 179 height 20
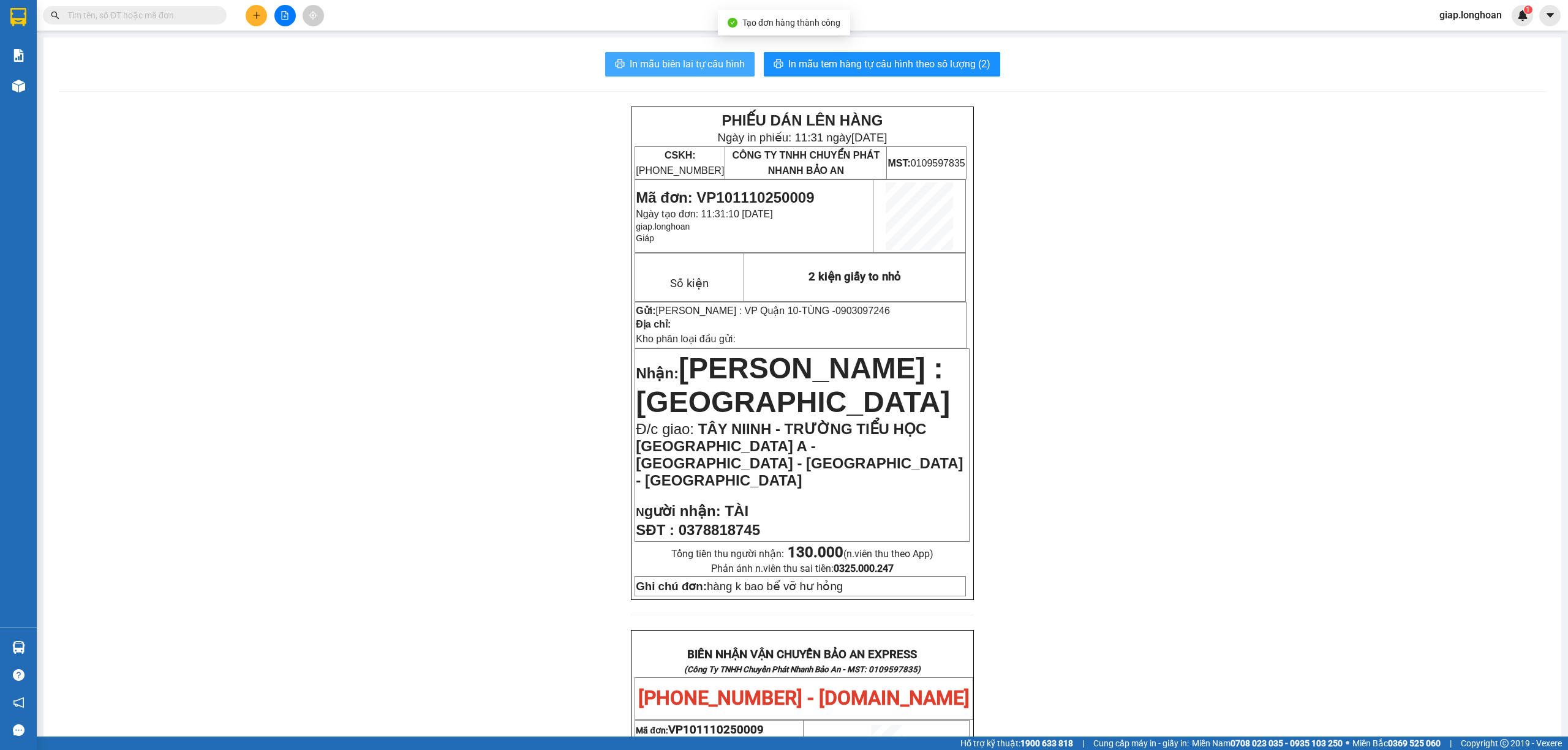
click at [667, 54] on button "In mẫu biên lai tự cấu hình" at bounding box center [679, 64] width 149 height 25
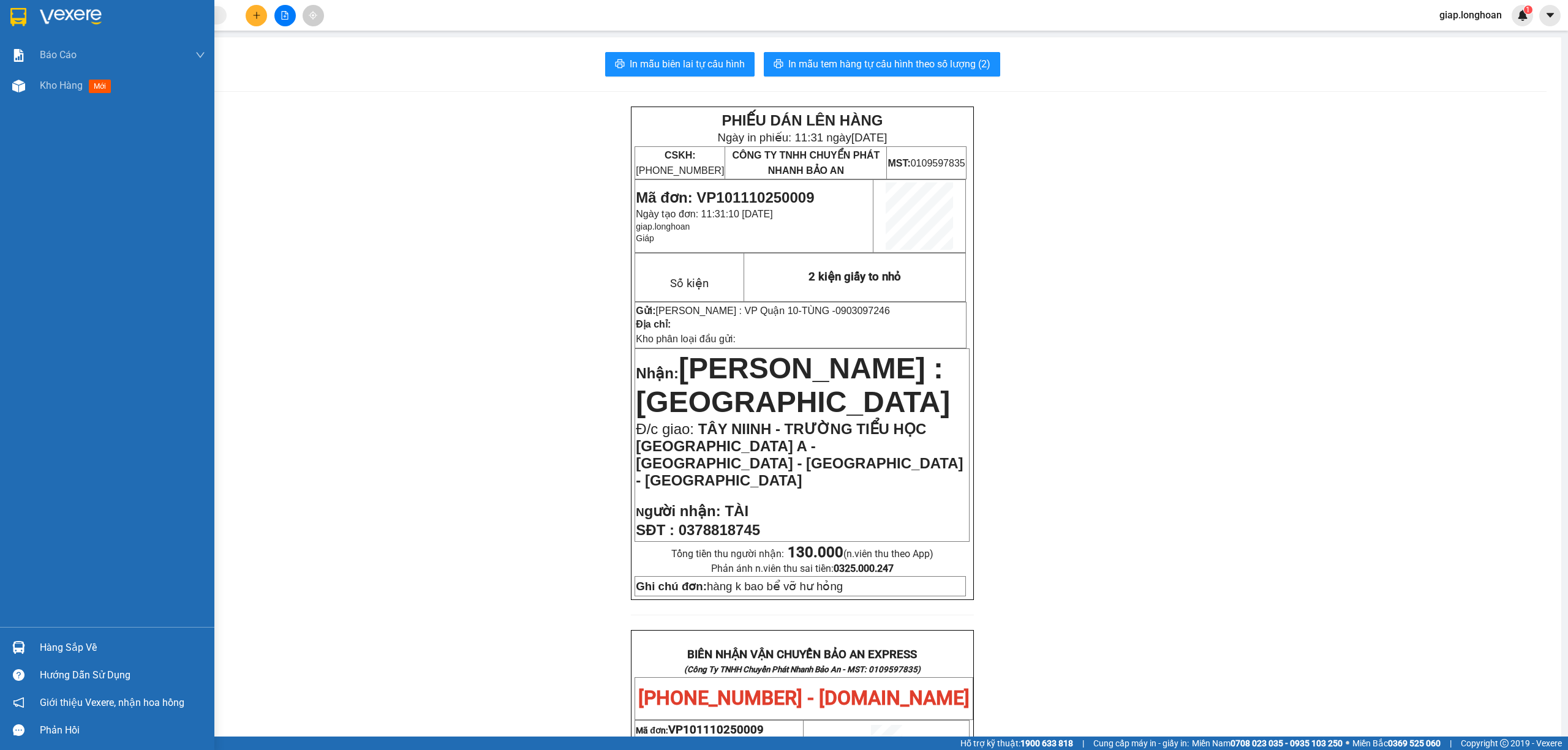
click at [3, 11] on div at bounding box center [107, 20] width 215 height 40
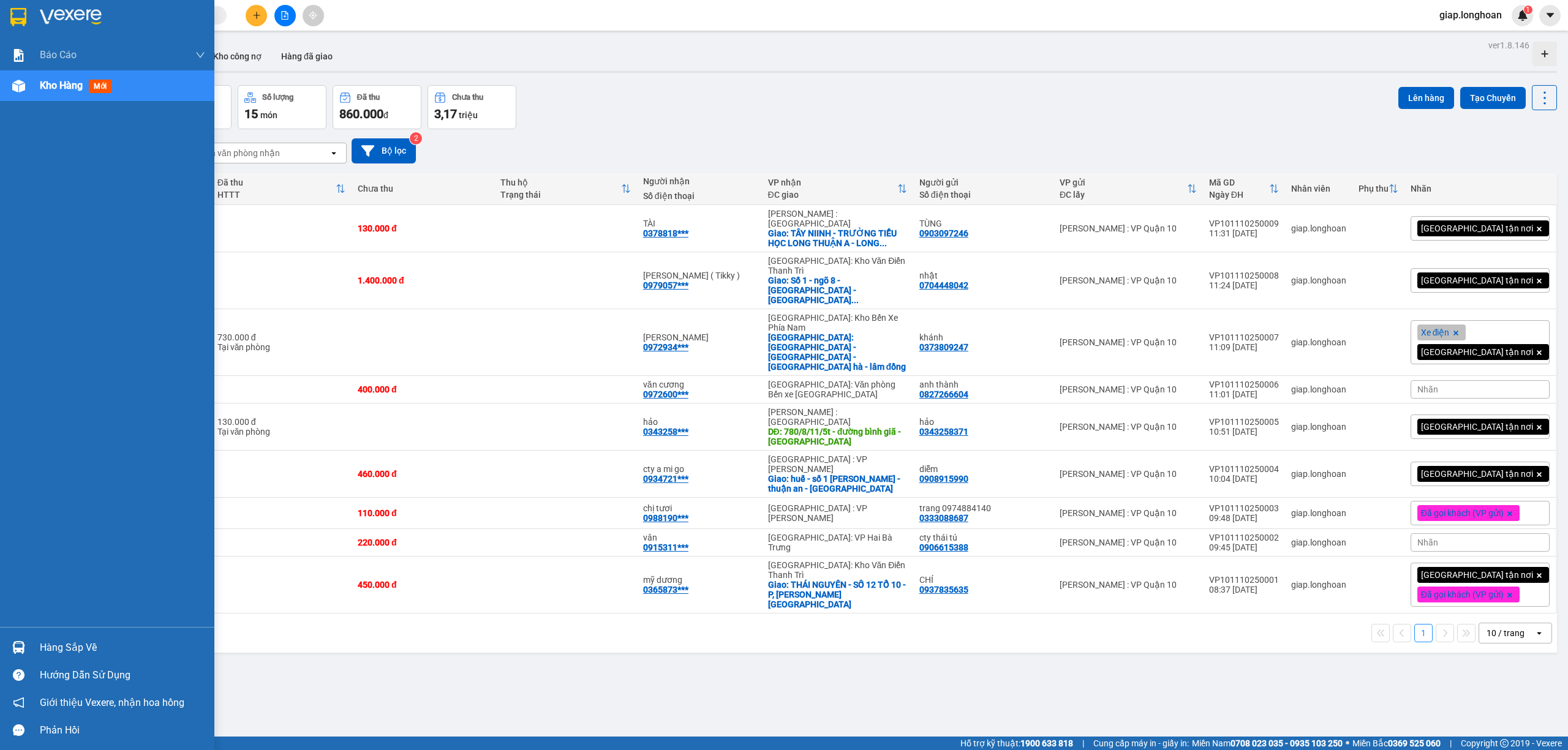
click at [61, 10] on img at bounding box center [70, 17] width 61 height 18
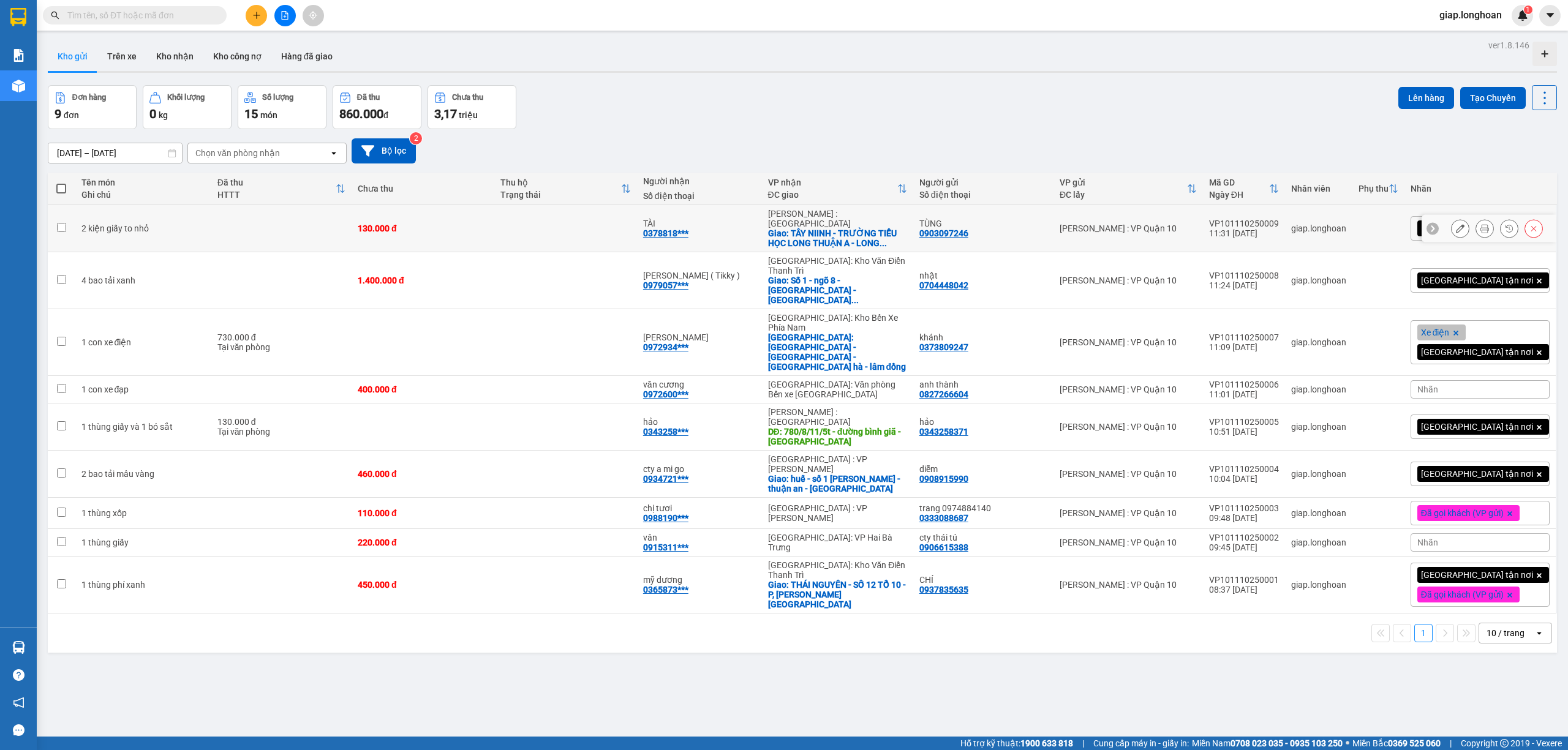
click at [731, 224] on div "TÀI 0378818***" at bounding box center [699, 228] width 113 height 20
checkbox input "true"
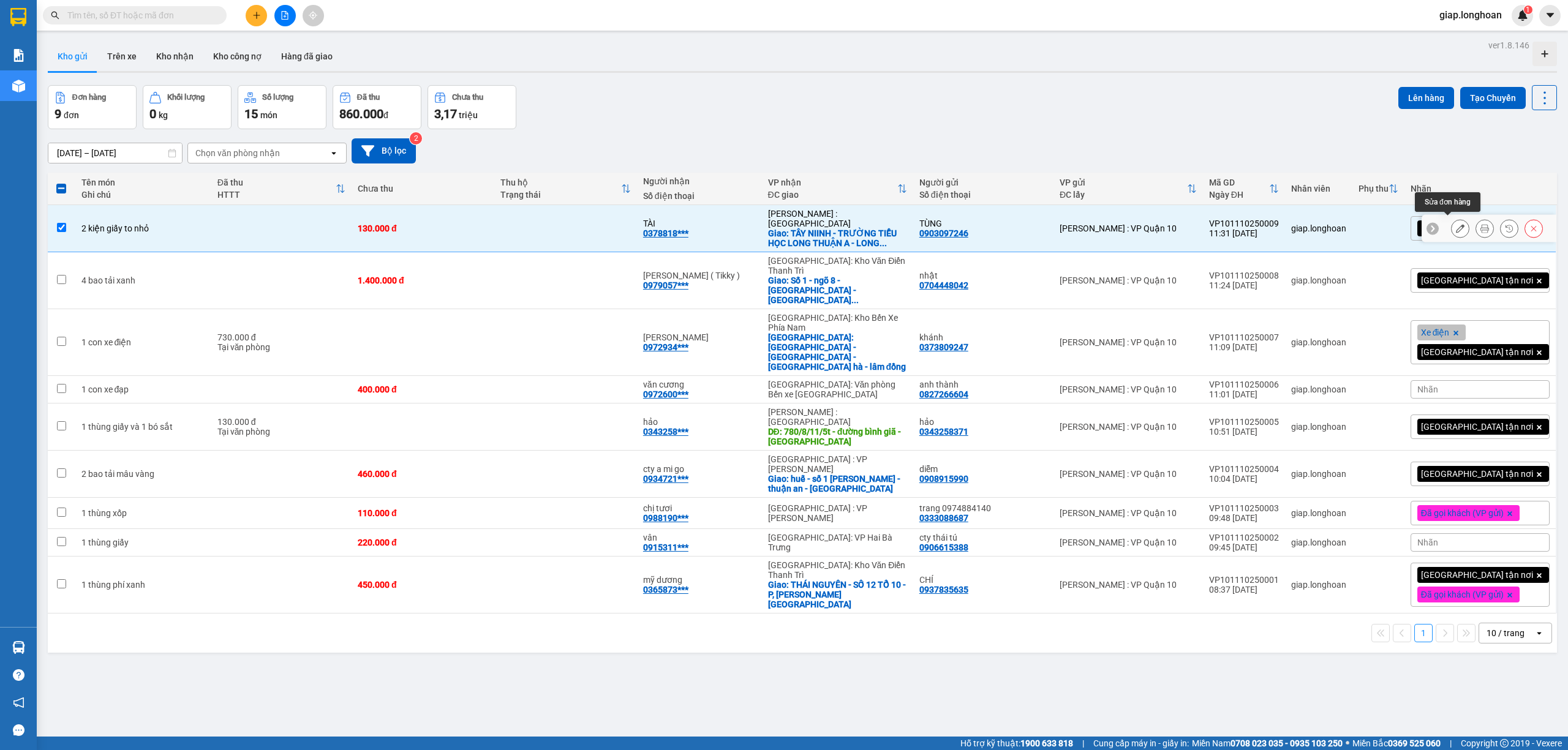
click at [1456, 224] on icon at bounding box center [1460, 228] width 9 height 9
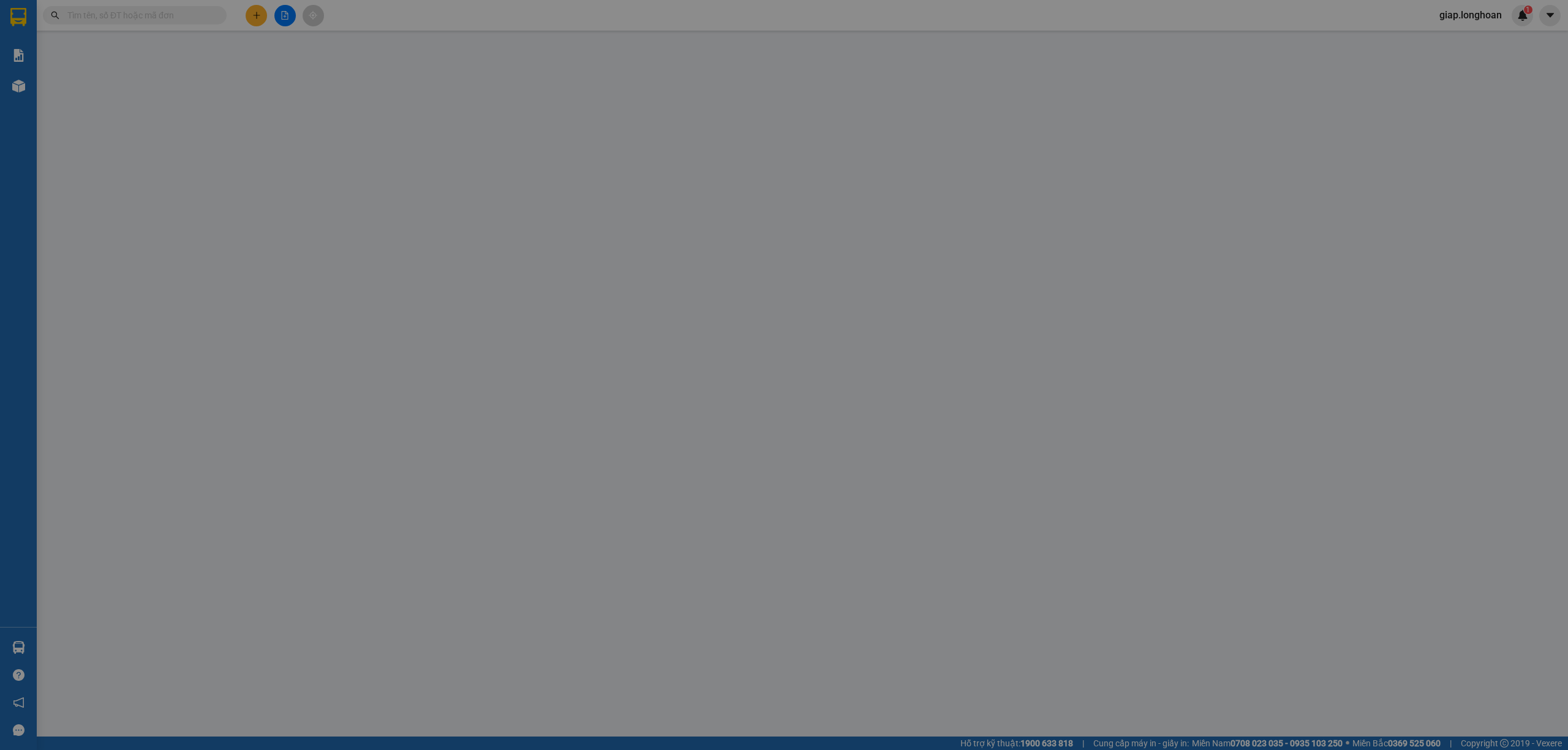
type input "0903097246"
type input "TÙNG"
type input "0378818745"
type input "TÀI"
checkbox input "true"
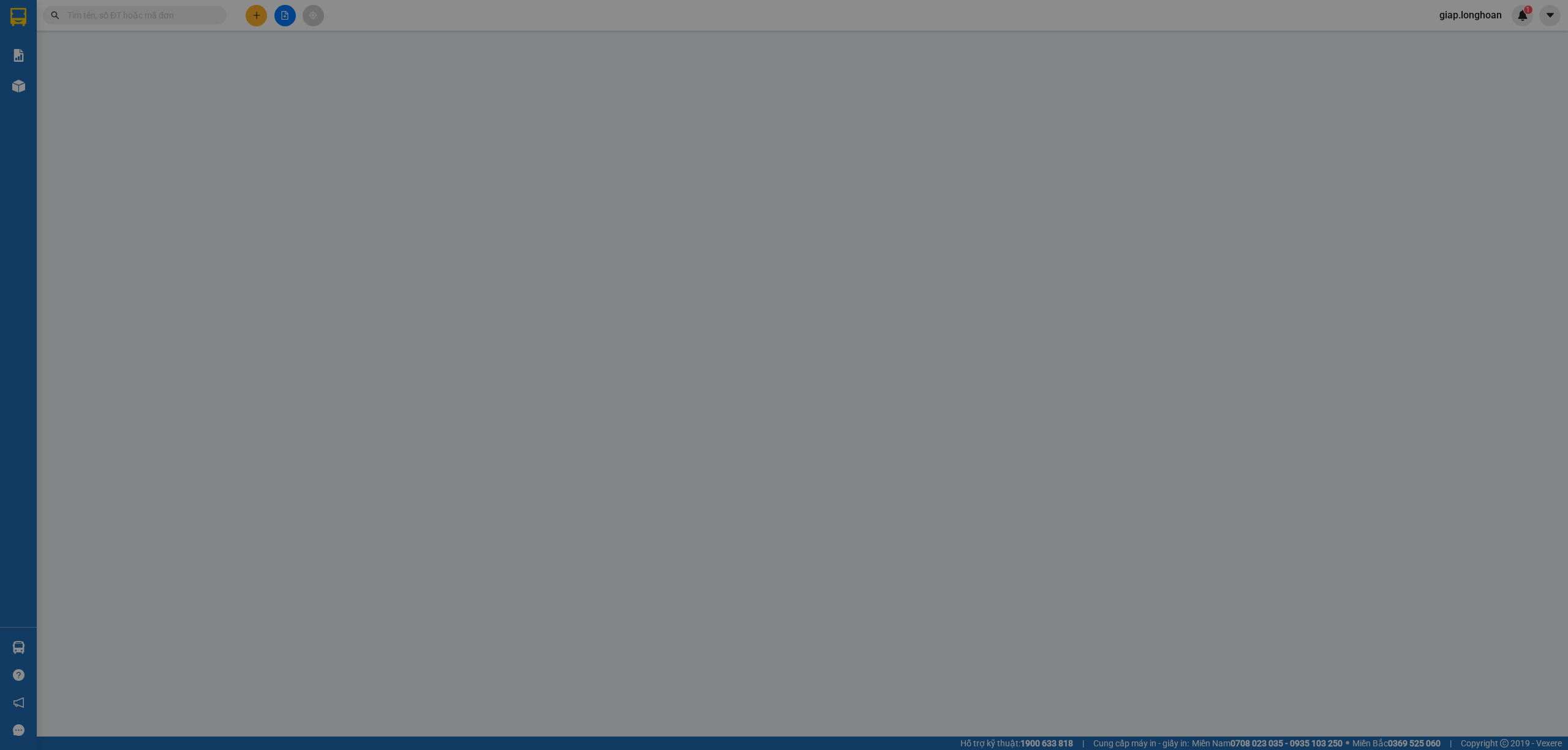
type input "TÂY NIINH - TRƯỜNG TIỂU HỌC LONG THUẬN A - LONG THUẬN - BẾN CẦU - TÂY NINH"
type input "hàng k bao bể vỡ hư hỏng"
type input "0"
type input "130.000"
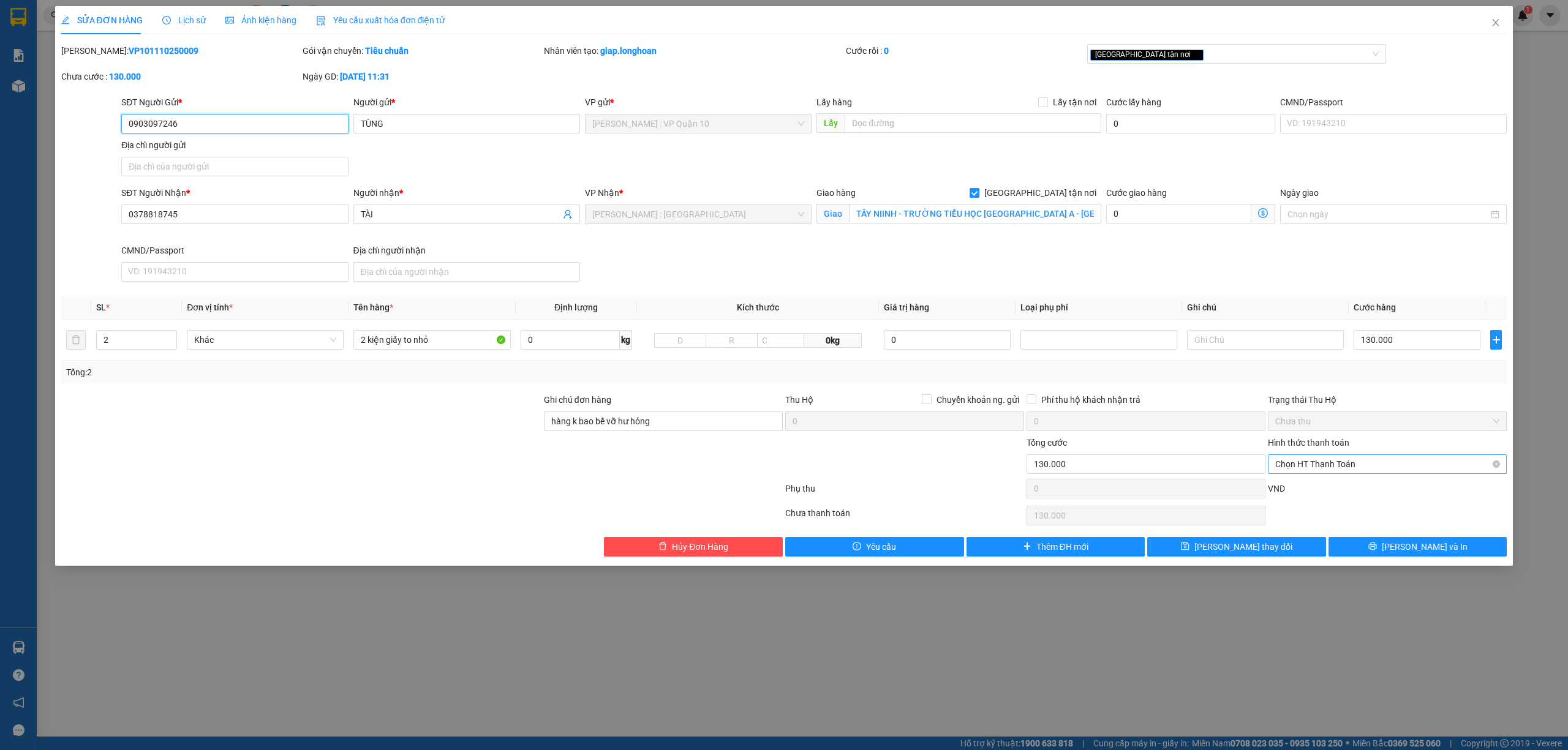
click at [1362, 465] on span "Chọn HT Thanh Toán" at bounding box center [1387, 464] width 224 height 18
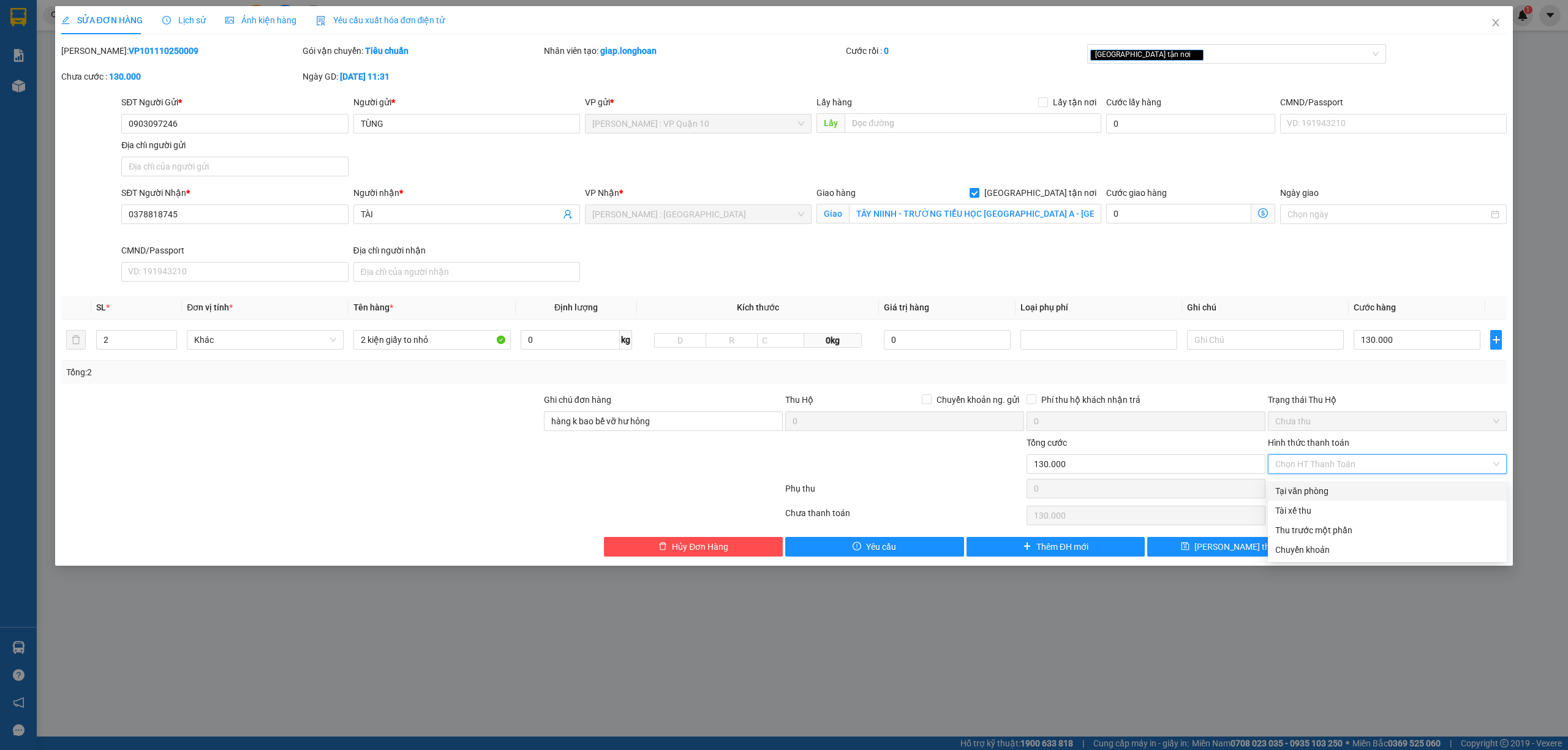
click at [1353, 492] on div "Tại văn phòng" at bounding box center [1387, 491] width 224 height 14
type input "0"
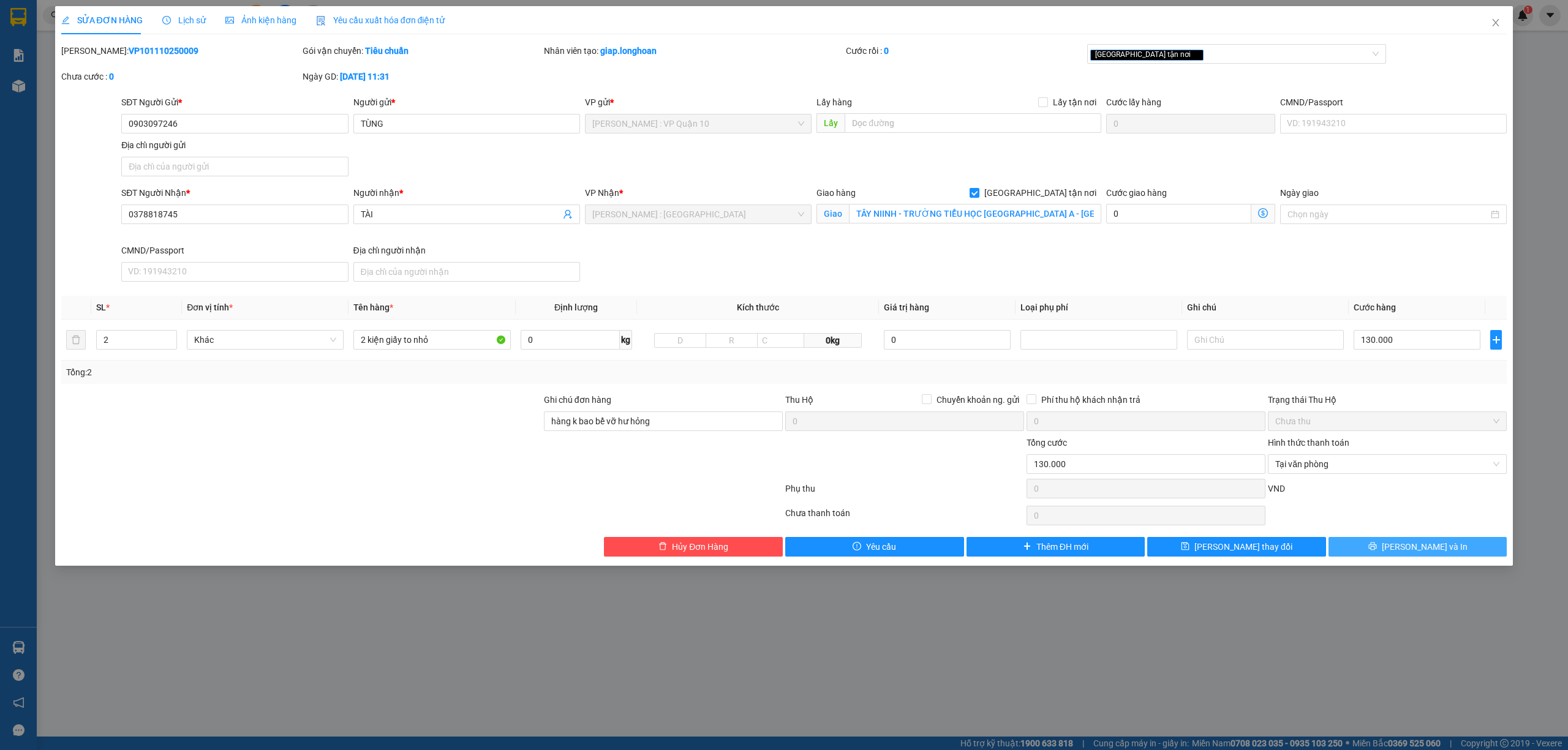
click at [1431, 548] on span "[PERSON_NAME] và In" at bounding box center [1424, 547] width 85 height 14
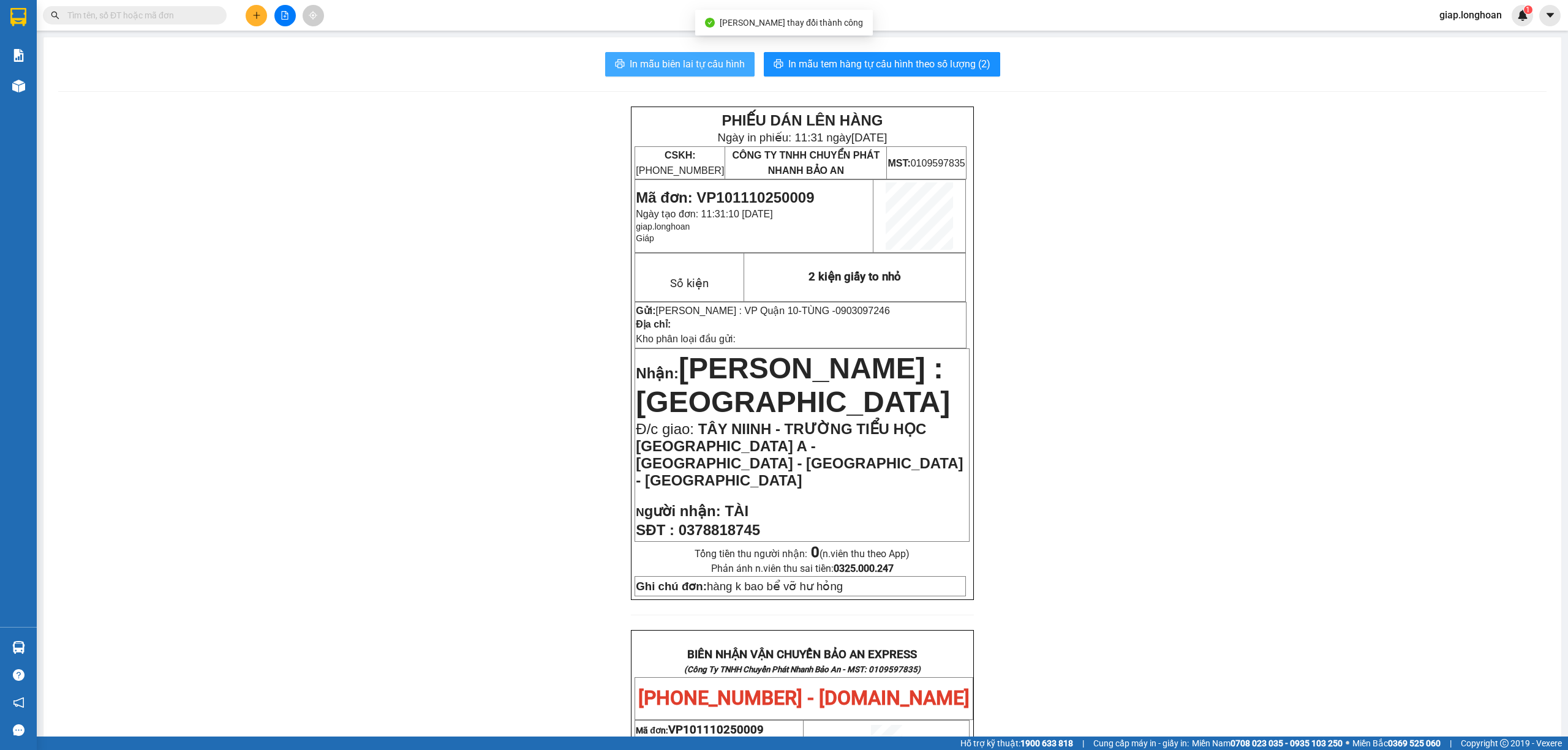
click at [685, 61] on span "In mẫu biên lai tự cấu hình" at bounding box center [687, 64] width 115 height 15
click at [862, 59] on span "In mẫu tem hàng tự cấu hình theo số lượng (2)" at bounding box center [889, 64] width 202 height 15
click at [259, 16] on icon "plus" at bounding box center [256, 15] width 9 height 9
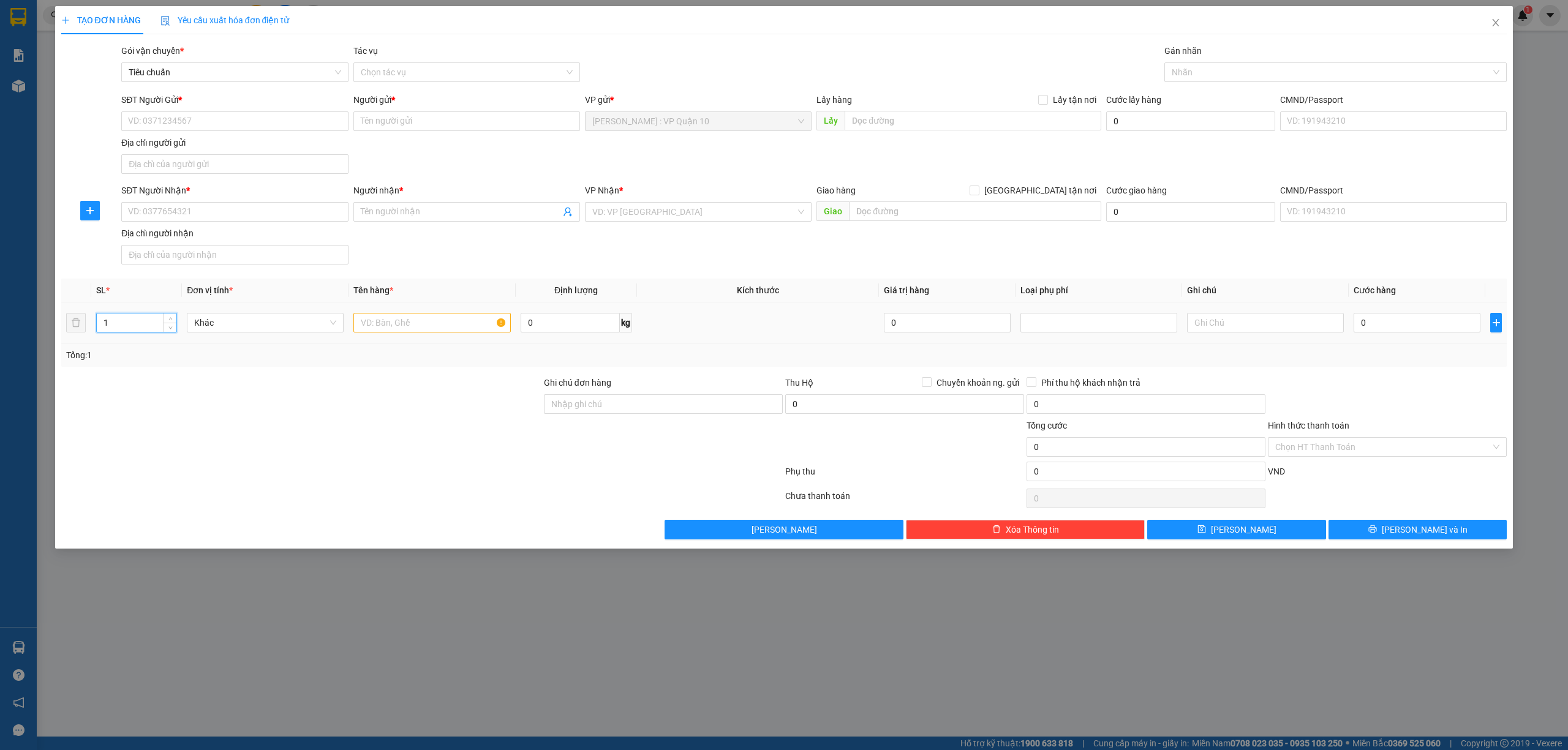
click at [152, 330] on input "1" at bounding box center [137, 322] width 80 height 18
type input "3"
click at [369, 319] on input "text" at bounding box center [432, 322] width 156 height 20
type input "3 kiện bọc fe"
click at [216, 207] on input "SĐT Người Nhận *" at bounding box center [235, 211] width 227 height 20
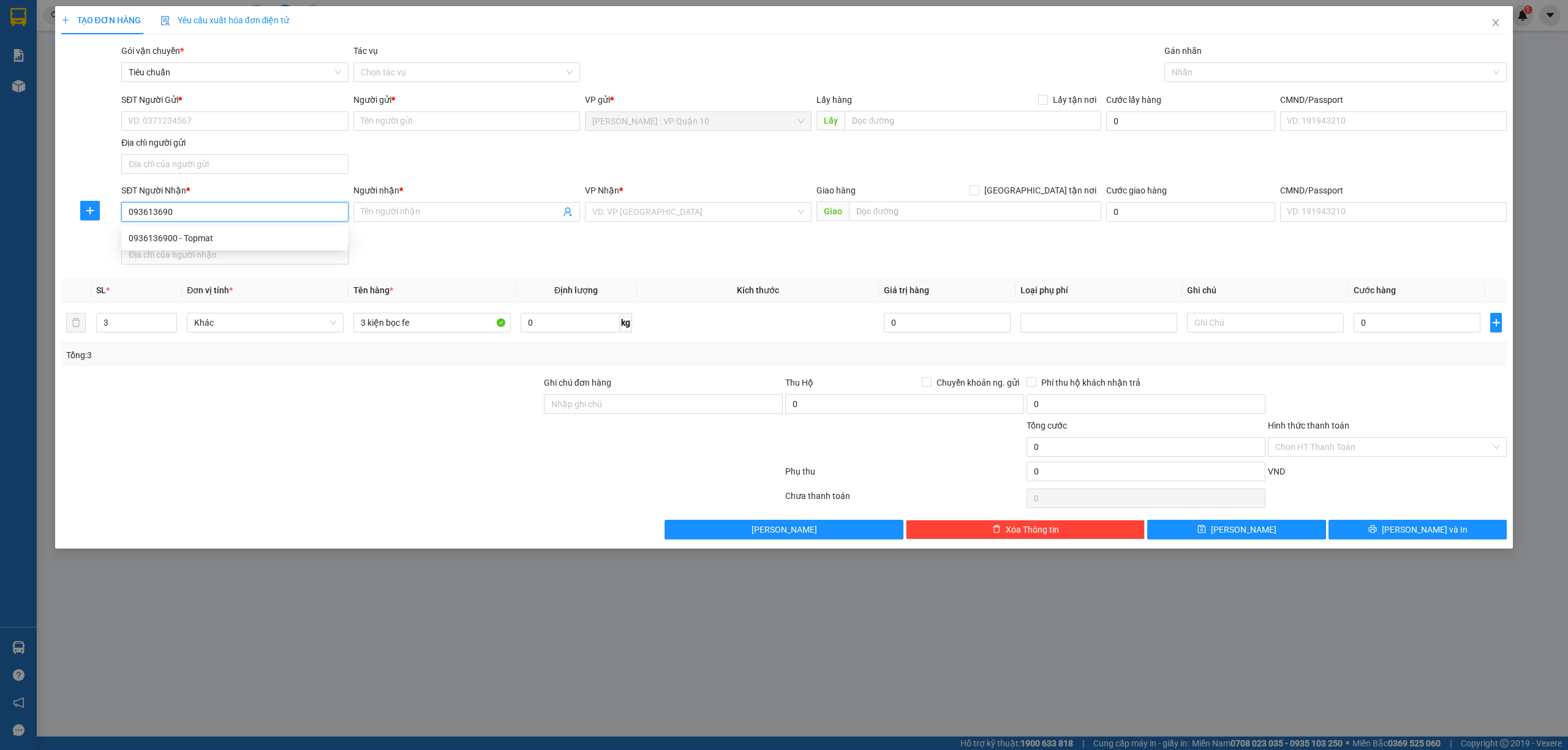
type input "0936136900"
click at [230, 235] on div "0936136900 - Topmat" at bounding box center [234, 238] width 212 height 14
type input "Topmat"
checkbox input "true"
type input "SỐ 5 PHỐ THỌ PHÁP - P, CẦU GIẤY - HÀ NỘI"
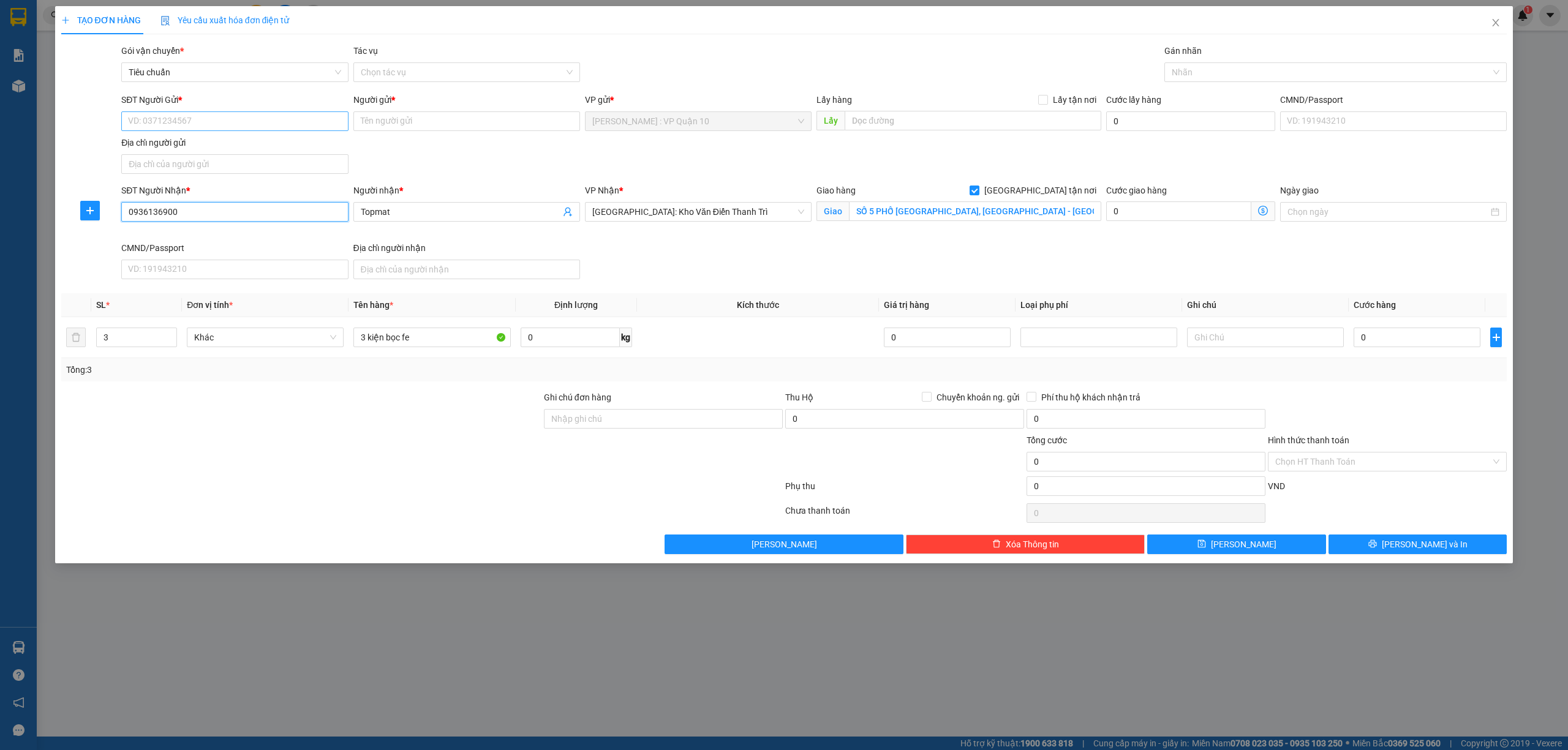
type input "0936136900"
click at [190, 128] on input "SĐT Người Gửi *" at bounding box center [235, 121] width 227 height 20
type input "0387559414"
click at [246, 142] on div "0387559414 - diệu huyền" at bounding box center [234, 146] width 212 height 14
type input "[PERSON_NAME]"
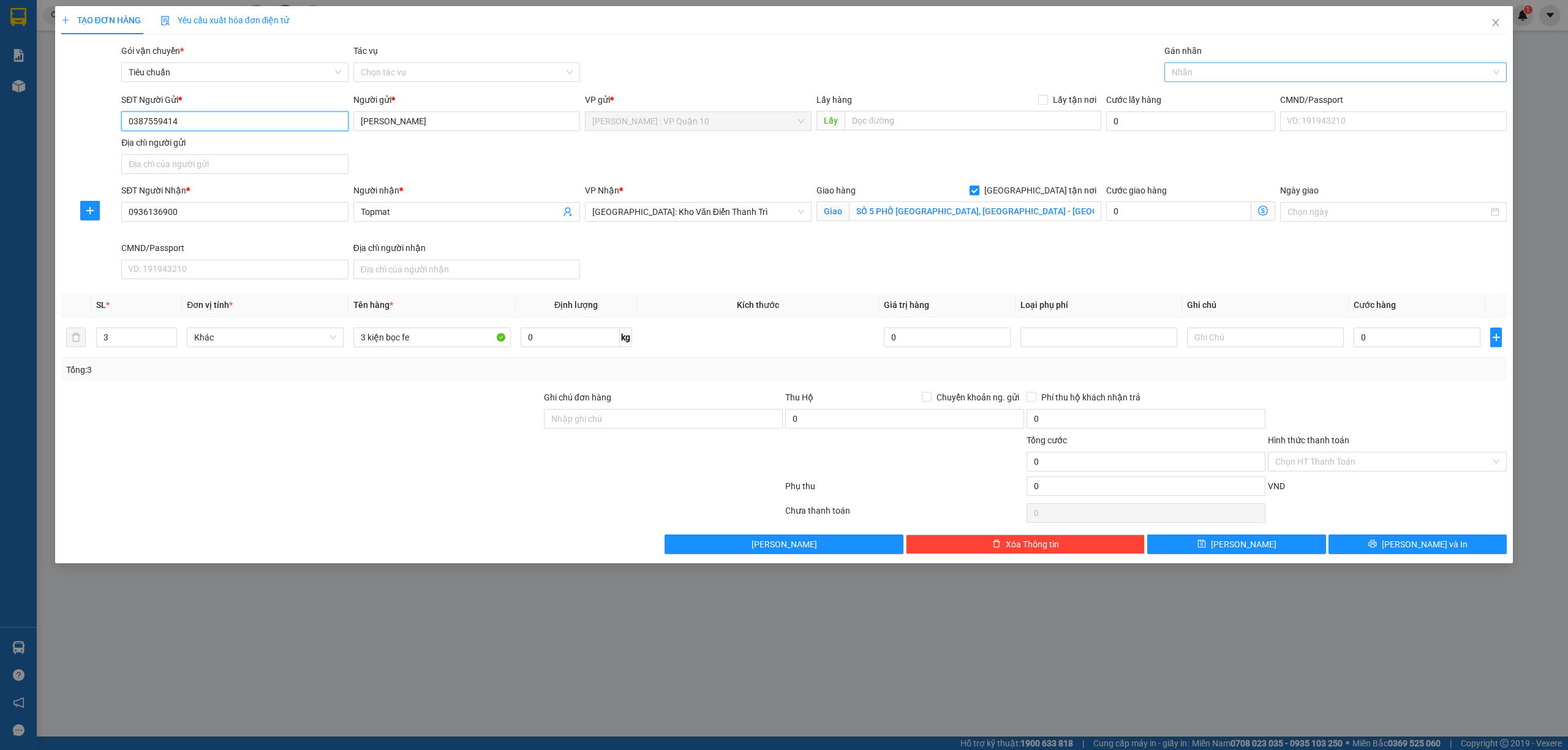
click at [1222, 77] on div at bounding box center [1329, 72] width 325 height 14
type input "0387559414"
type input "gia"
click at [1240, 96] on div "[GEOGRAPHIC_DATA] tận nơi" at bounding box center [1336, 97] width 328 height 14
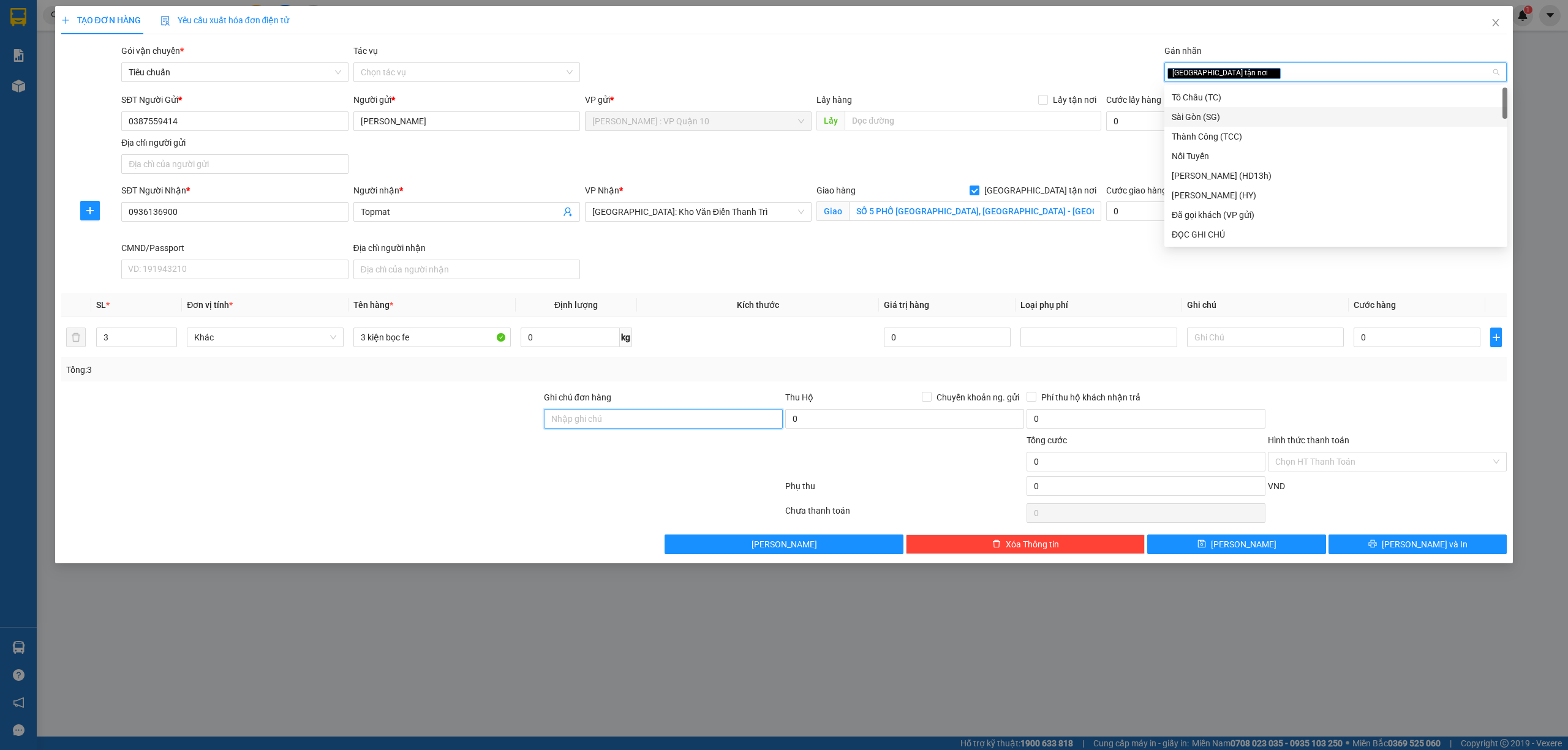
click at [639, 420] on input "Ghi chú đơn hàng" at bounding box center [663, 419] width 239 height 20
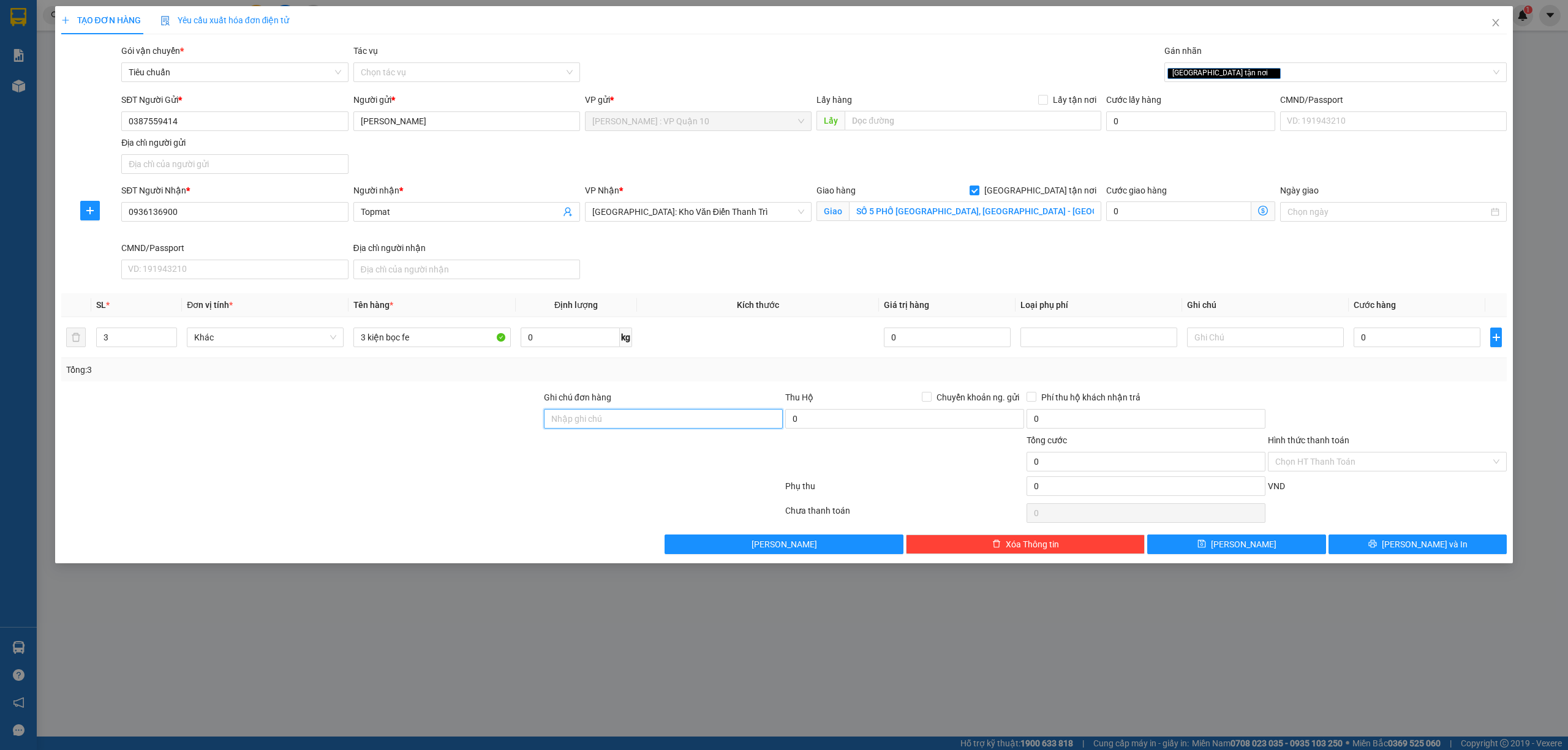
type input "hàng k bao bể vỡ hư hỏng"
click at [1432, 345] on input "0" at bounding box center [1417, 337] width 127 height 20
type input "01"
type input "1"
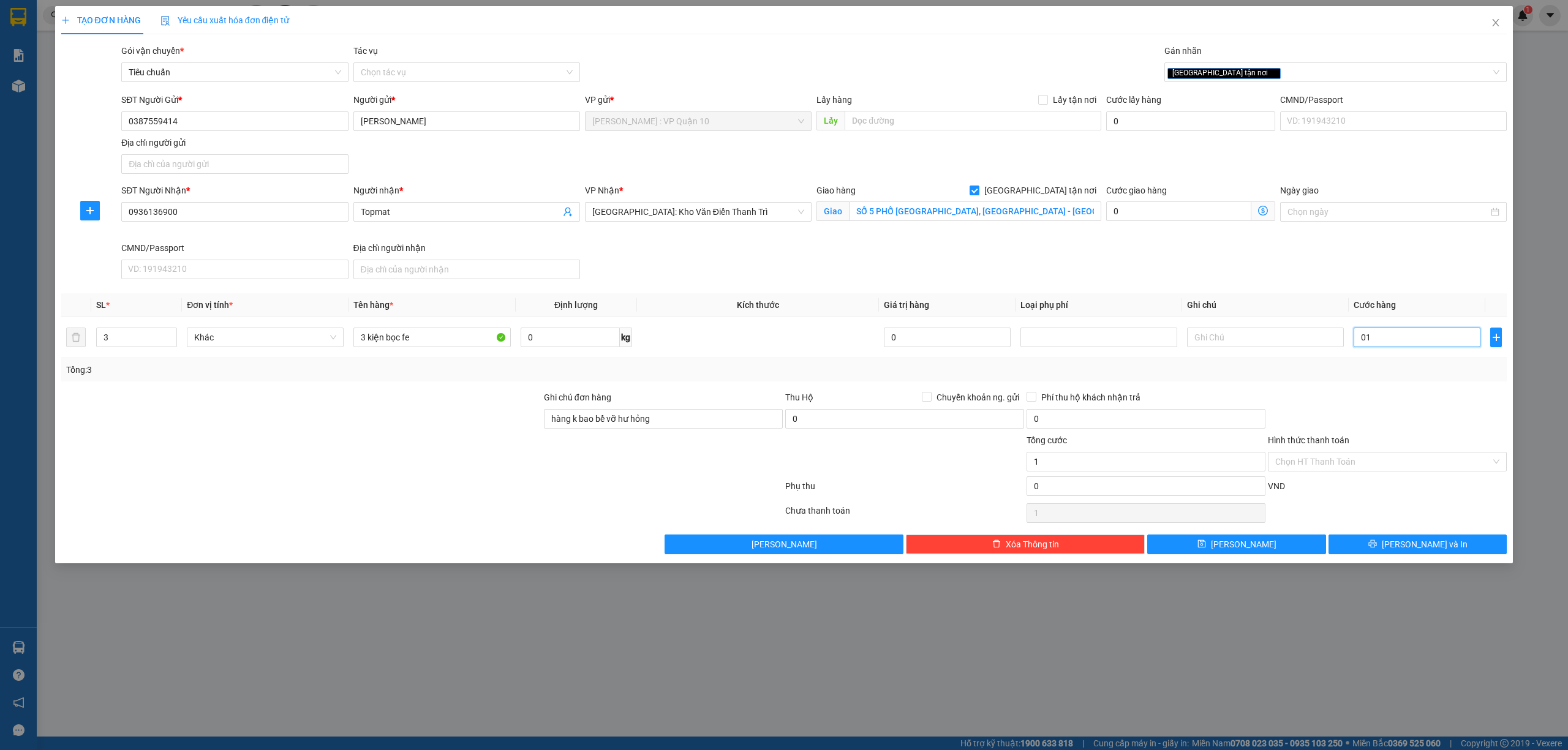
type input "018"
type input "18"
type input "0.180"
type input "180"
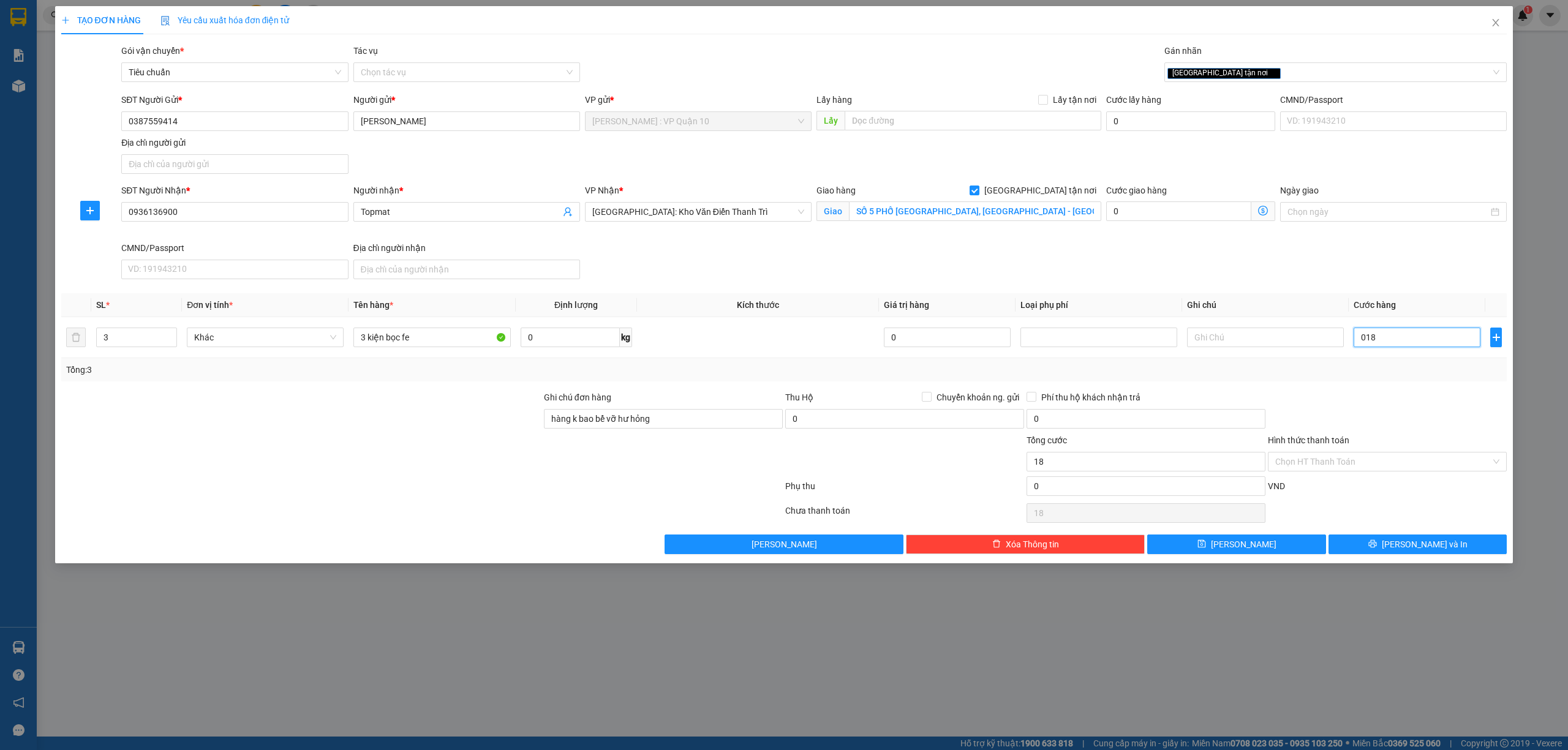
type input "180"
type input "01.800"
type input "1.800"
type input "018.000"
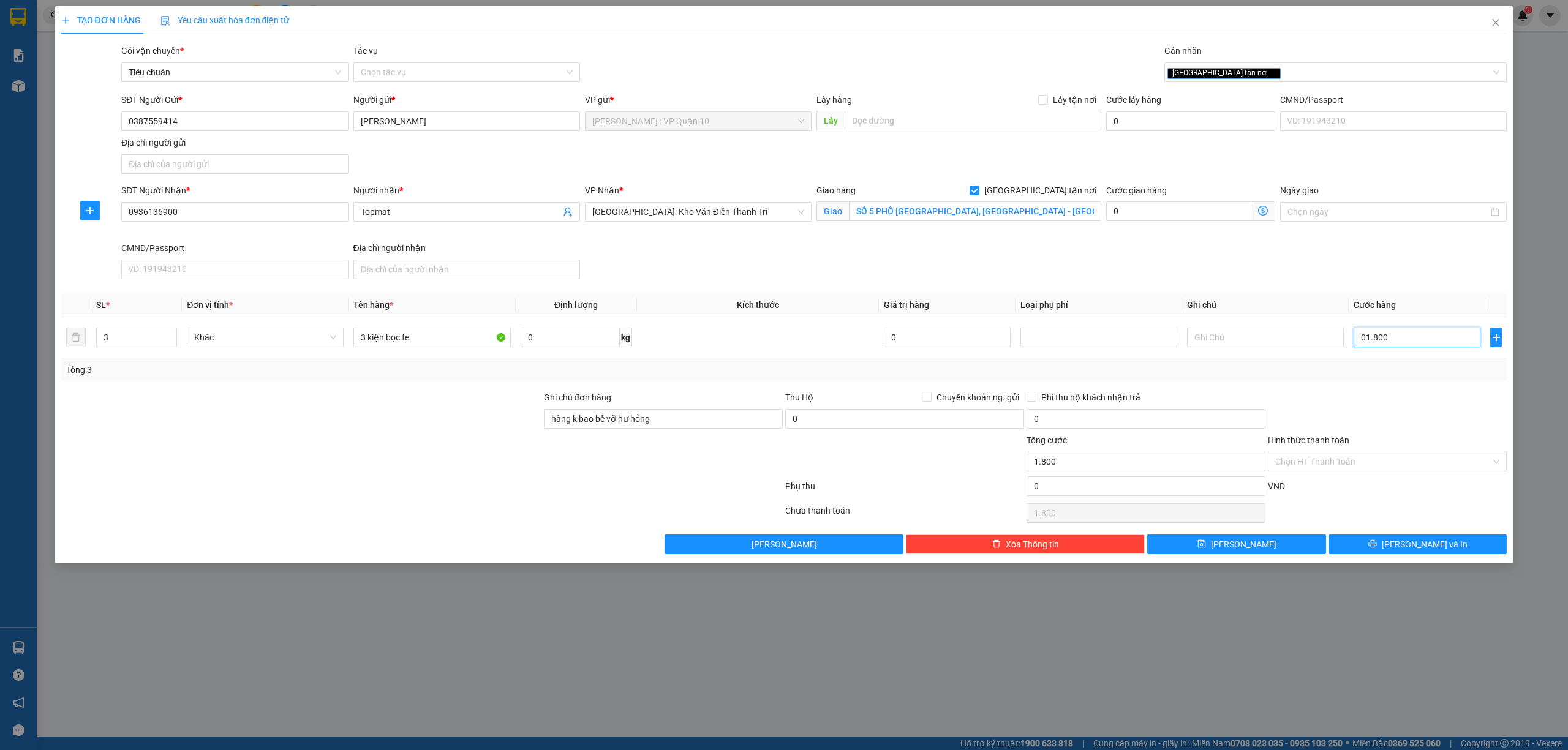
type input "18.000"
type input "01.800"
type input "1.800"
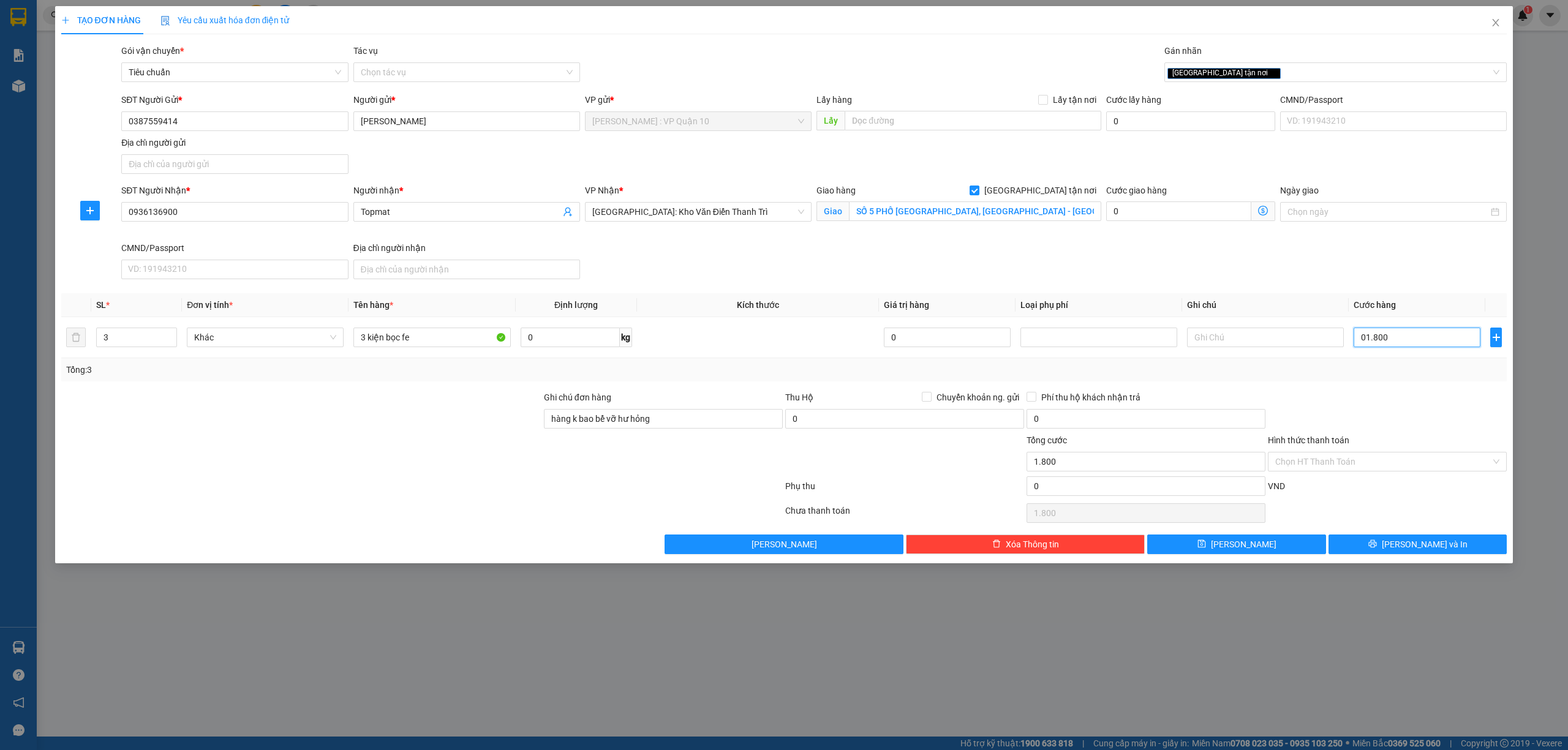
type input "0.180"
type input "180"
type input "018"
type input "18"
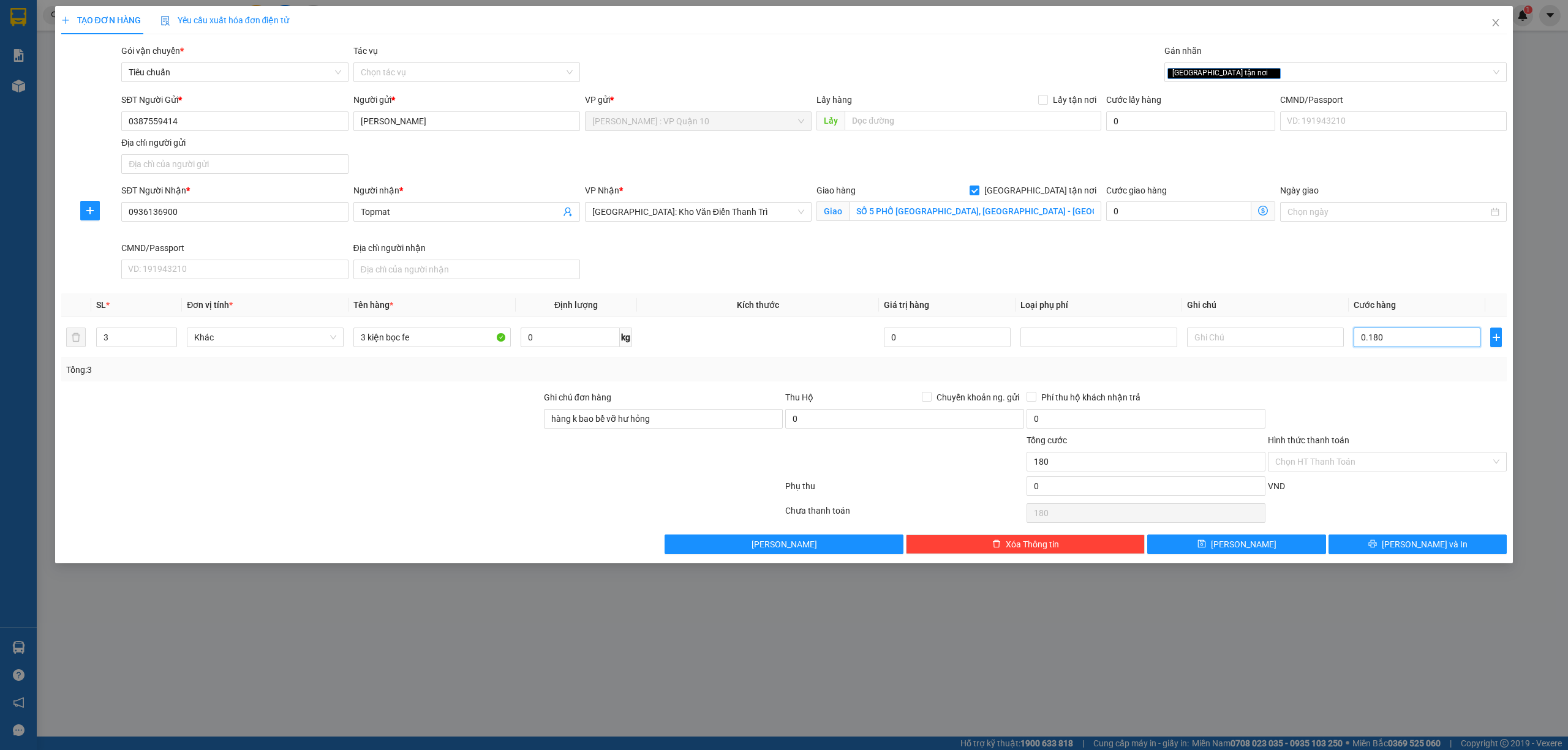
type input "18"
type input "01"
type input "1"
type input "0"
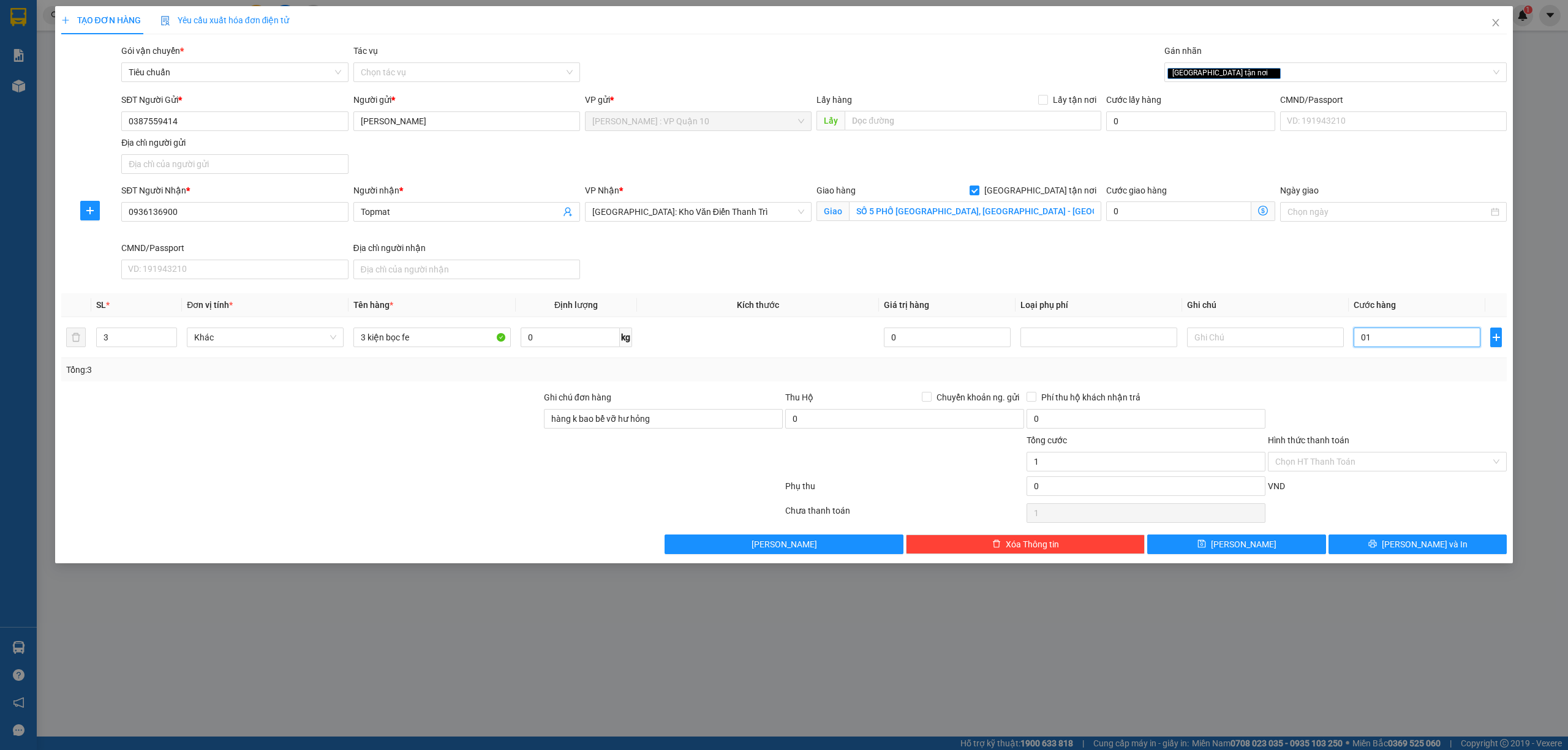
type input "0"
type input "10"
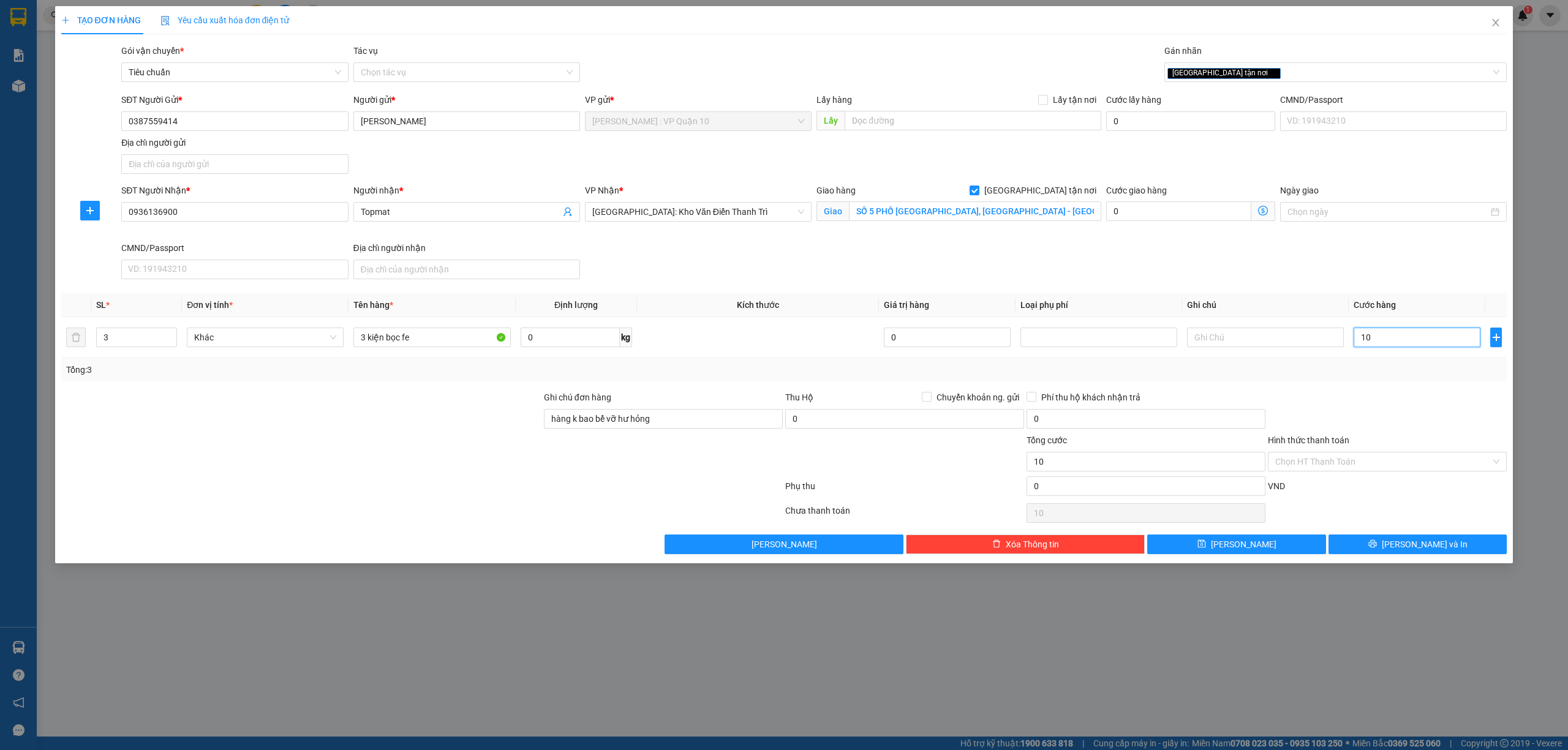
type input "180"
type input "1.800"
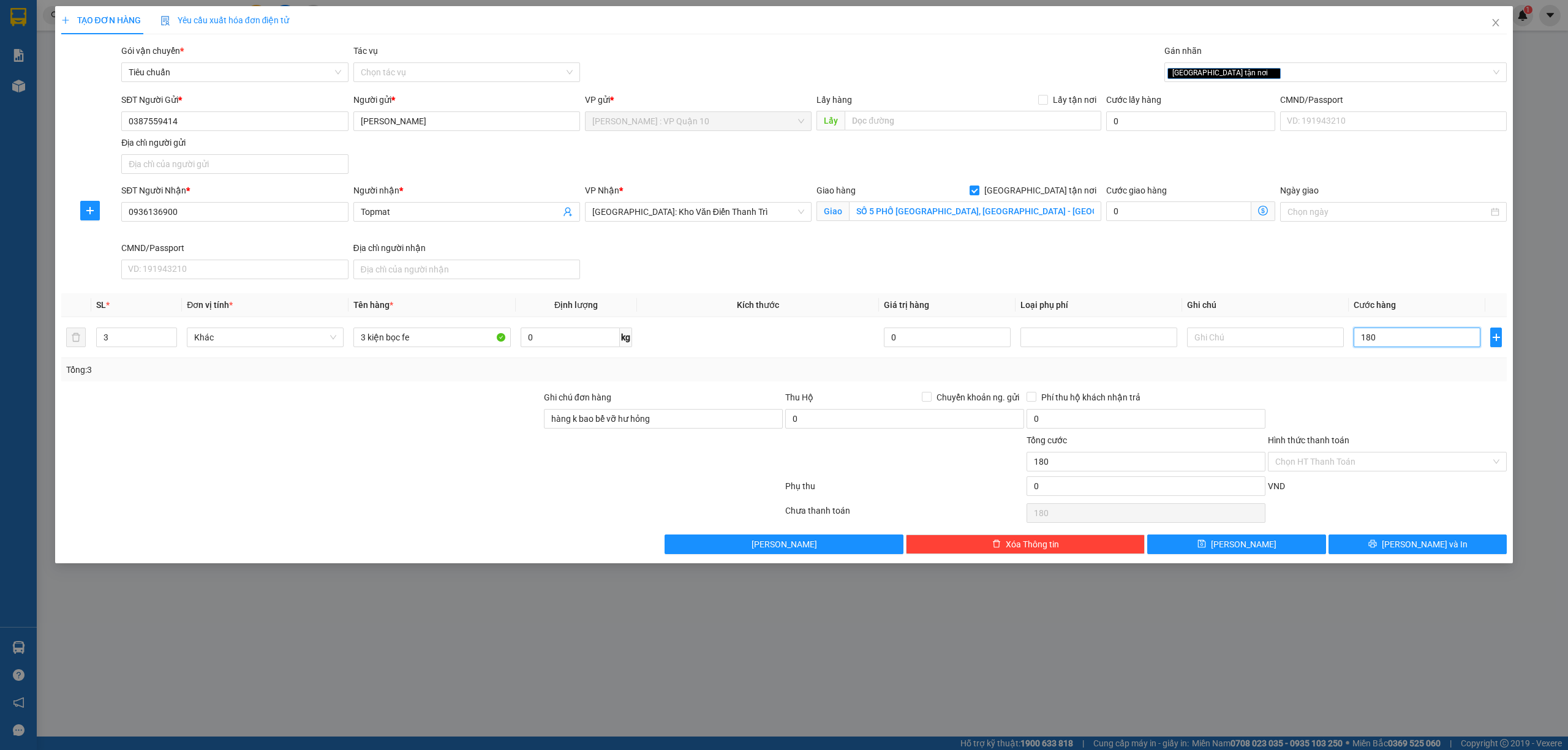
type input "1.800"
type input "18.000"
type input "180.000"
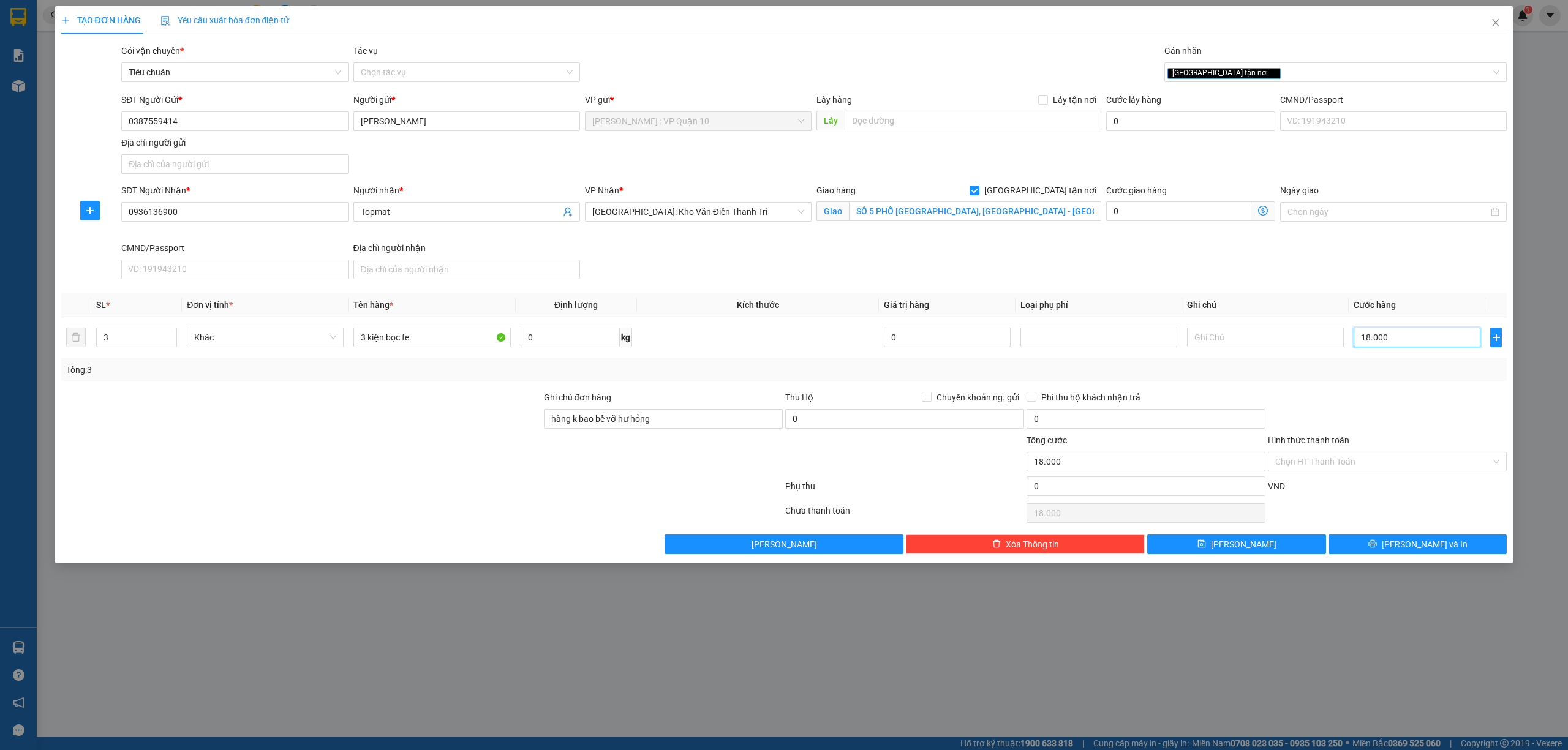
type input "180.000"
click at [1427, 541] on span "[PERSON_NAME] và In" at bounding box center [1424, 544] width 85 height 14
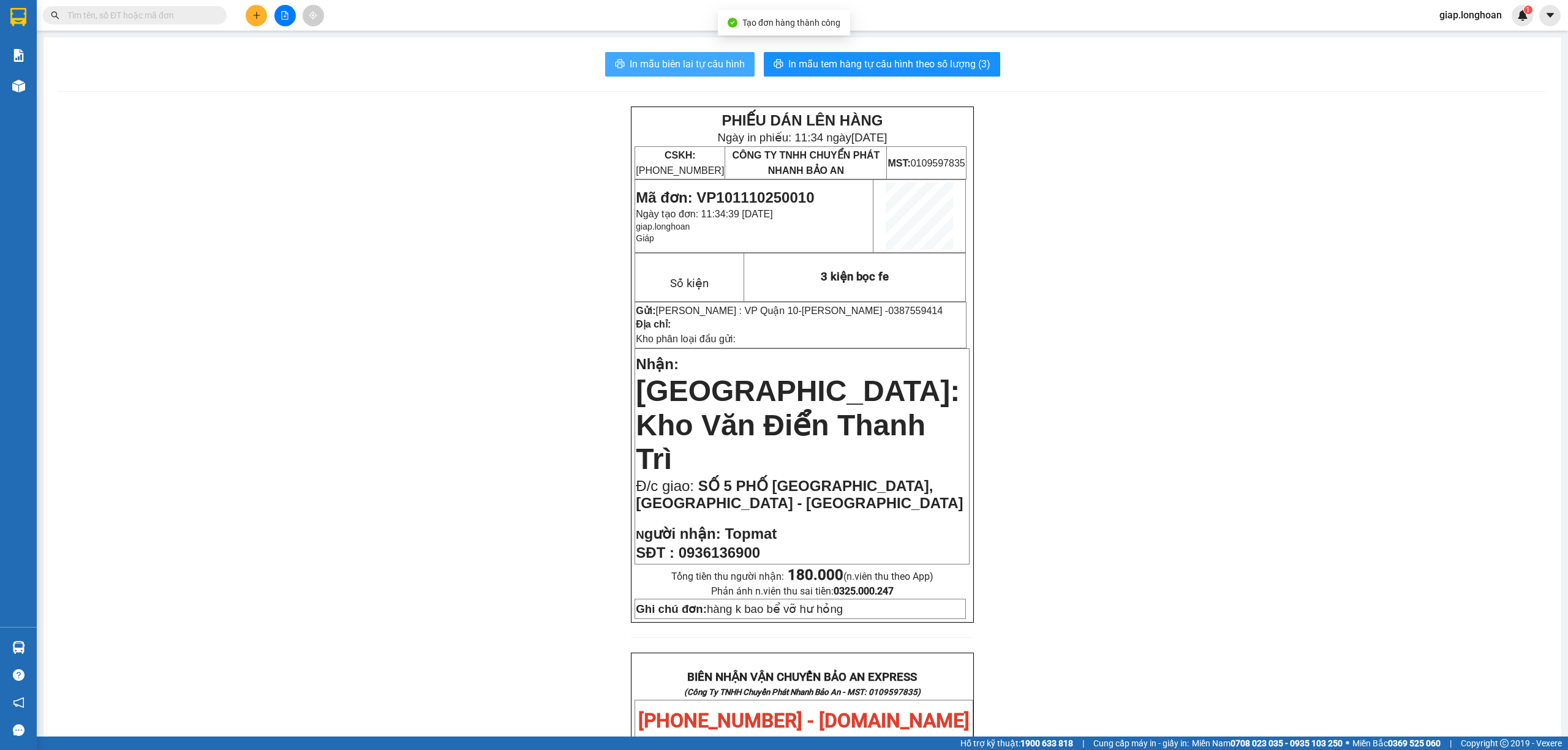
click at [699, 65] on span "In mẫu biên lai tự cấu hình" at bounding box center [687, 64] width 115 height 15
click at [914, 59] on span "In mẫu tem hàng tự cấu hình theo số lượng (3)" at bounding box center [889, 64] width 202 height 15
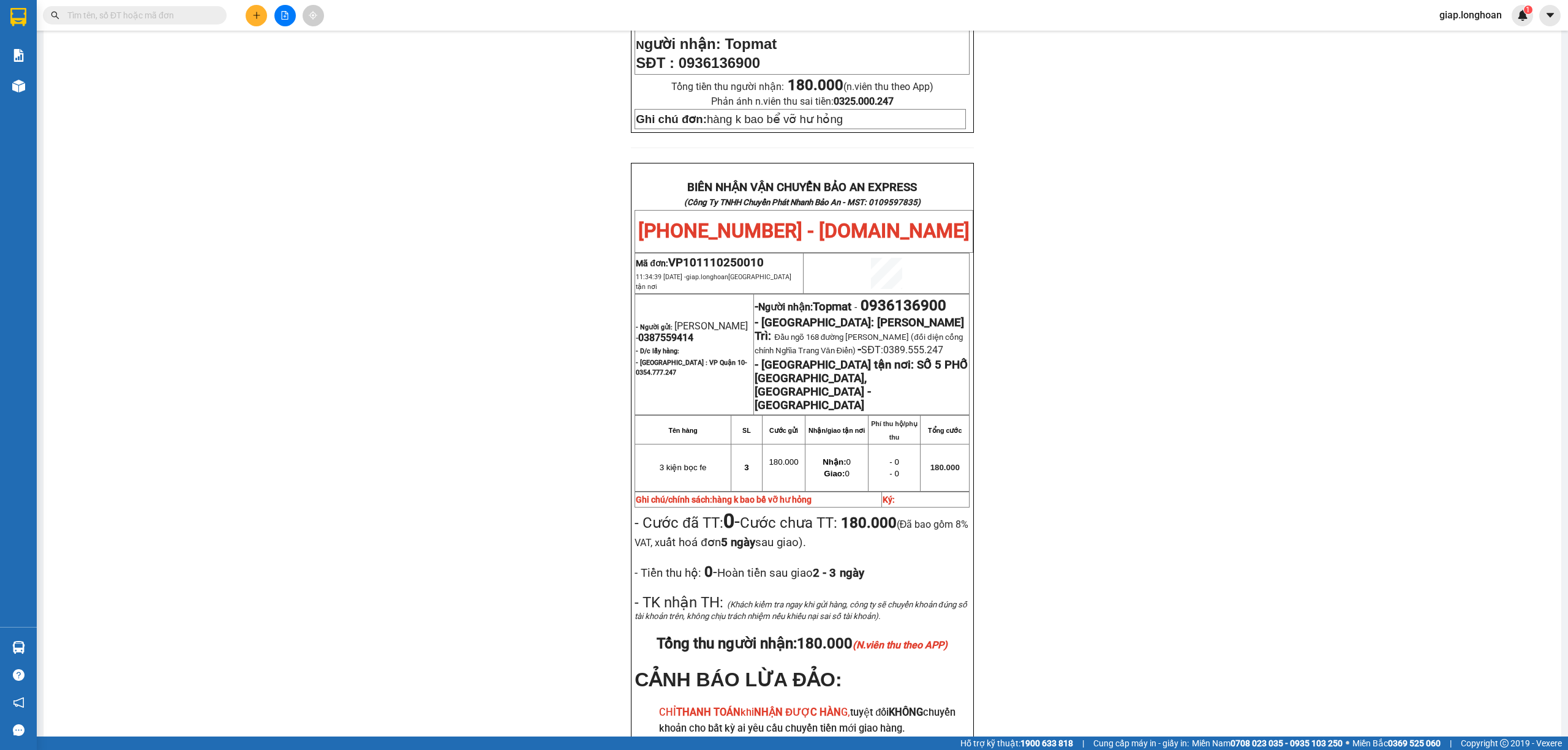
scroll to position [571, 0]
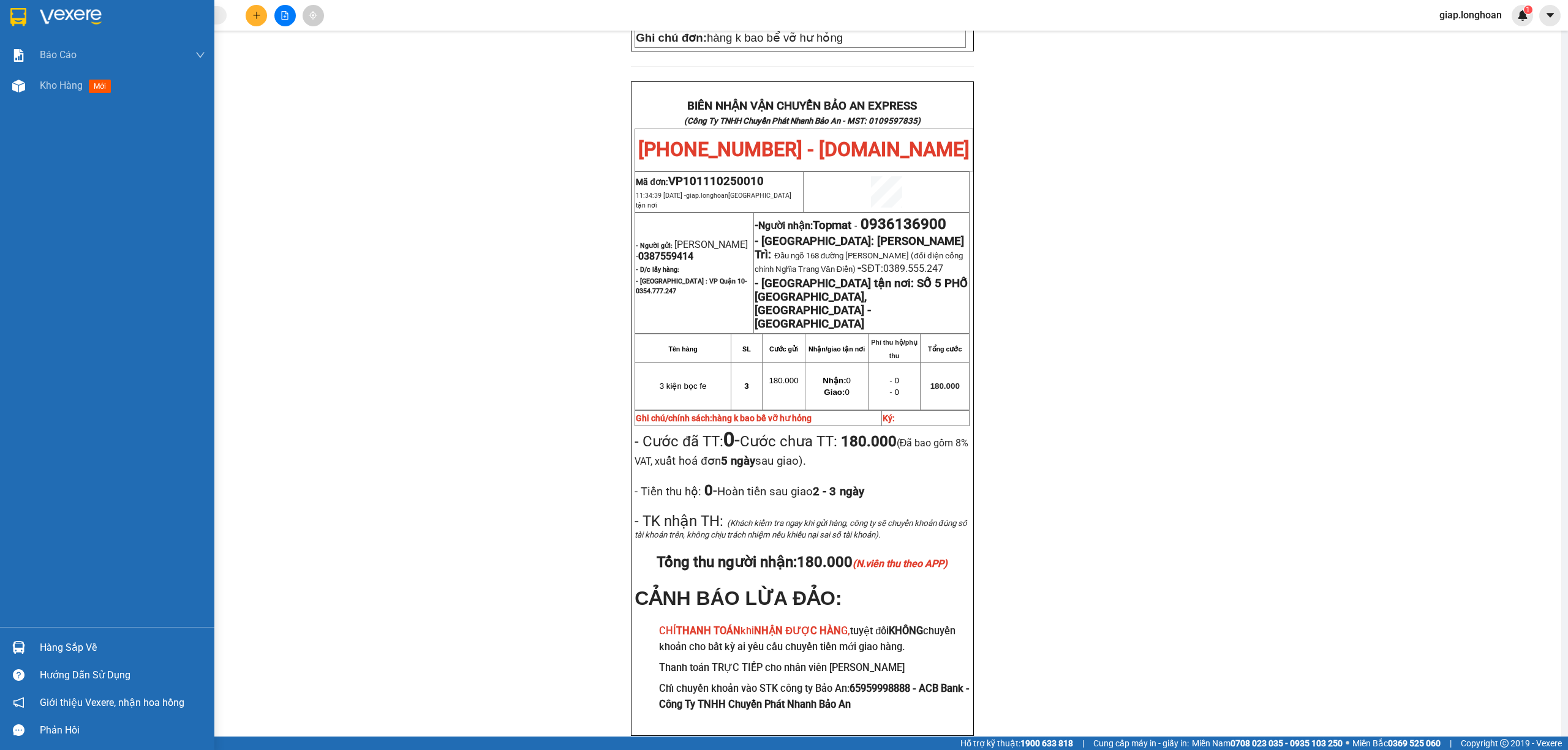
click at [72, 12] on img at bounding box center [70, 17] width 61 height 18
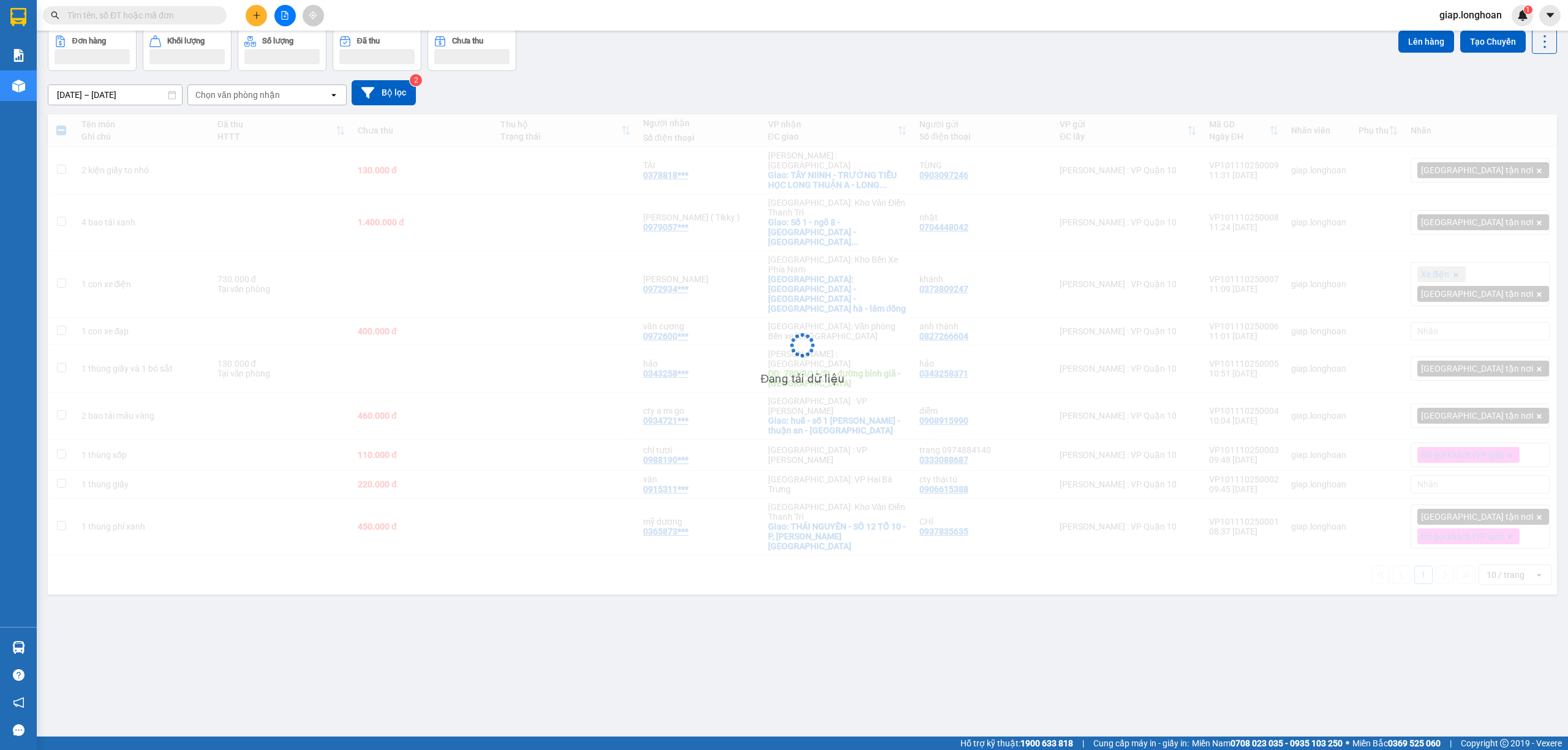
scroll to position [57, 0]
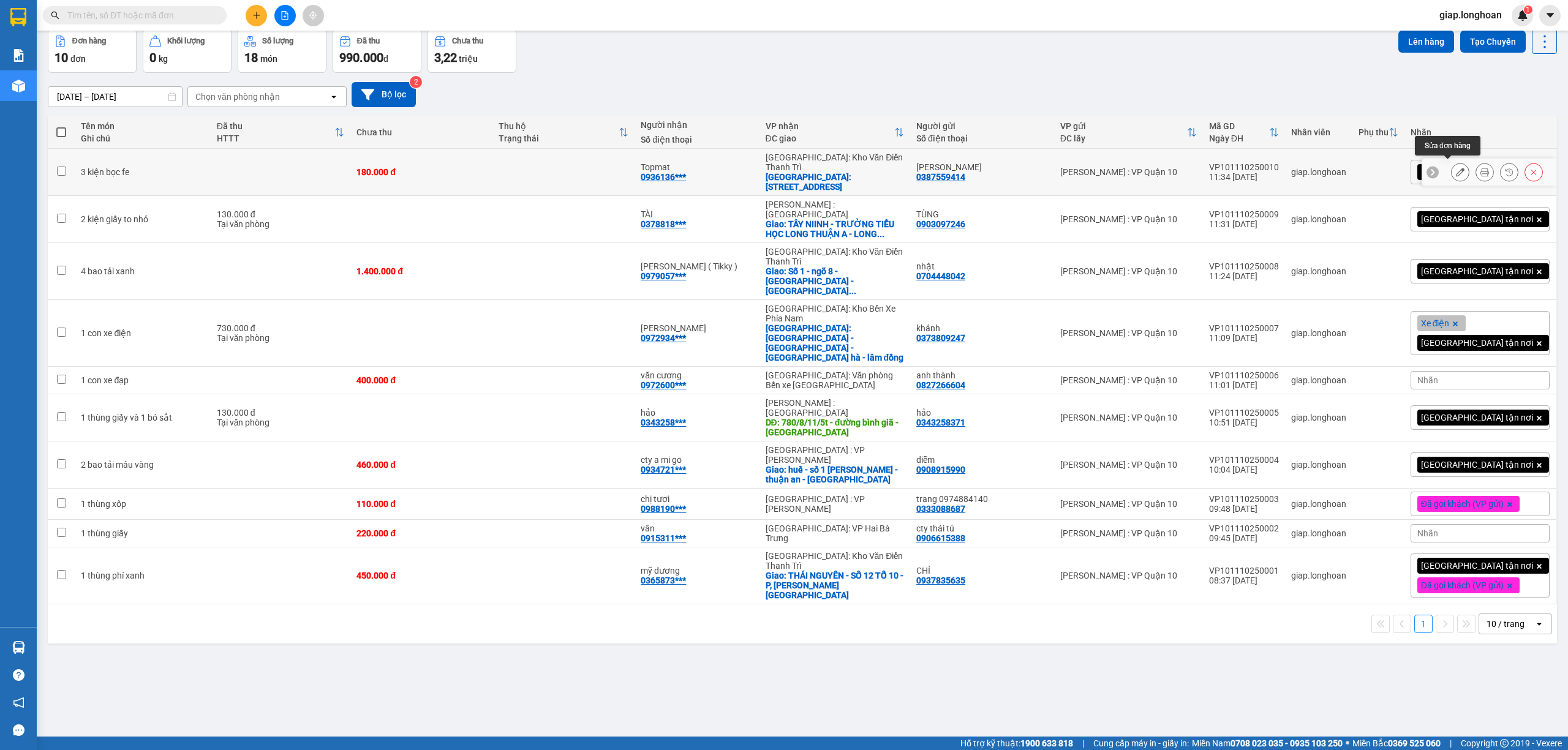
click at [1451, 162] on button at bounding box center [1459, 172] width 17 height 22
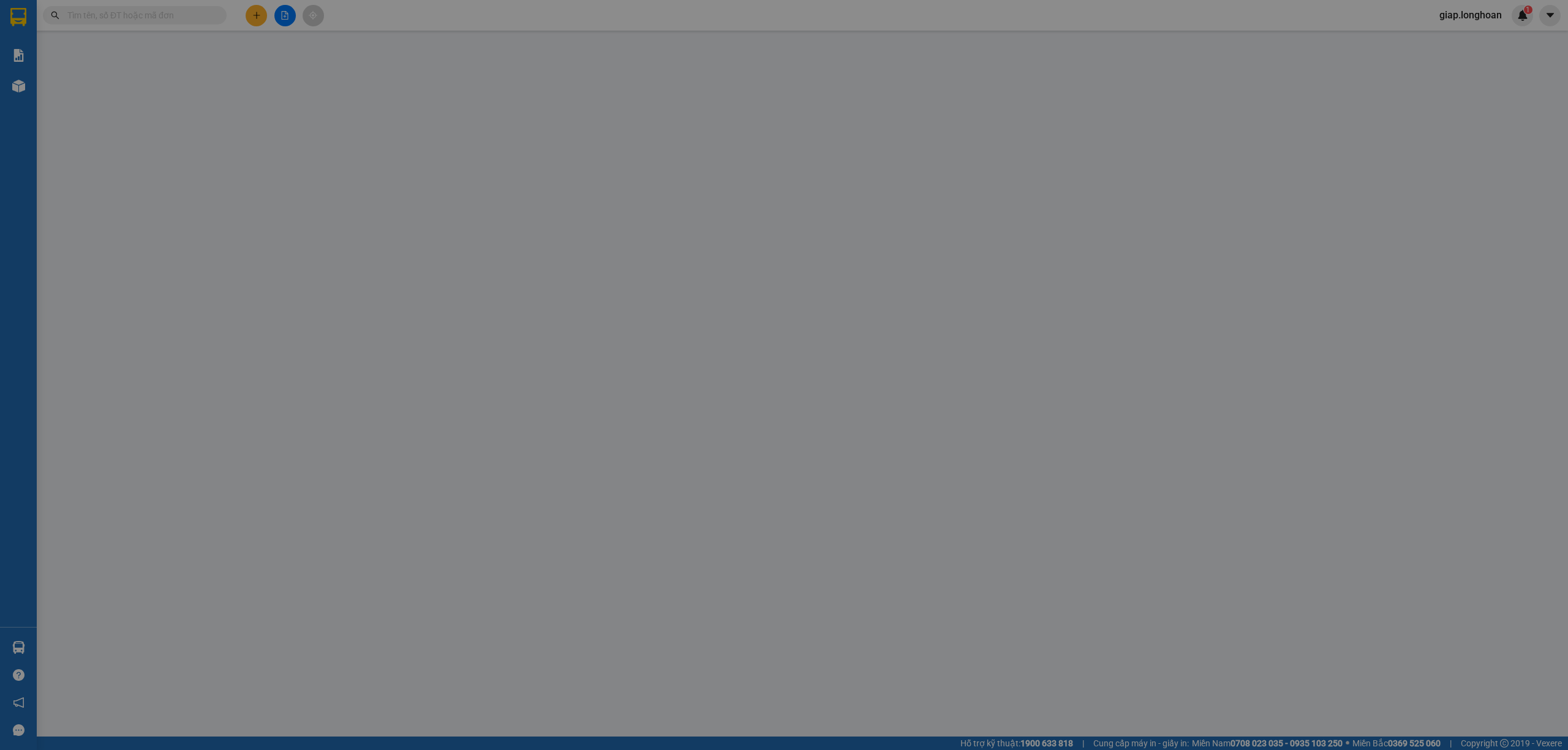
type input "0387559414"
type input "[PERSON_NAME]"
type input "0936136900"
type input "Topmat"
checkbox input "true"
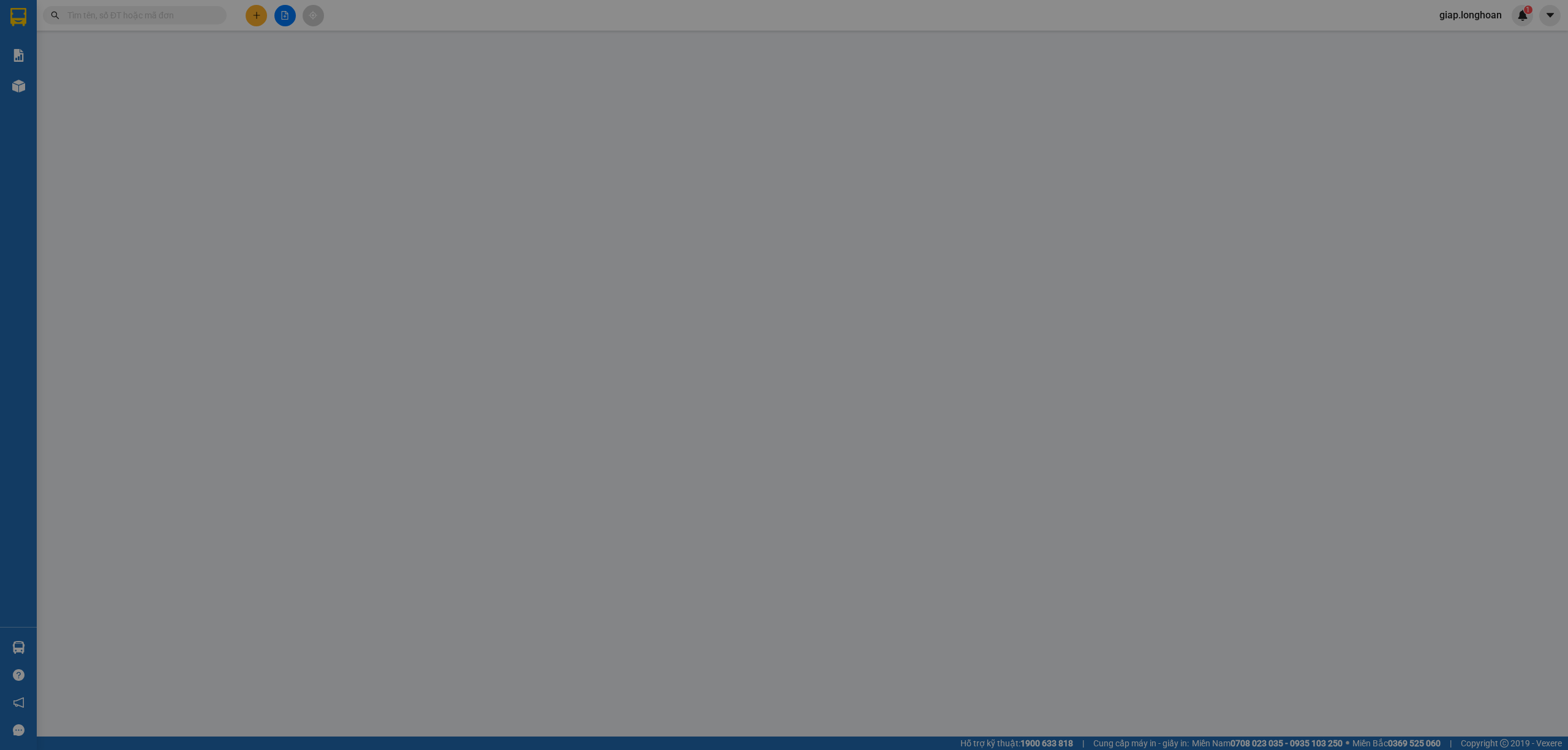
type input "SỐ 5 PHỐ THỌ PHÁP - P, CẦU GIẤY - HÀ NỘI"
type input "hàng k bao bể vỡ hư hỏng"
type input "0"
type input "180.000"
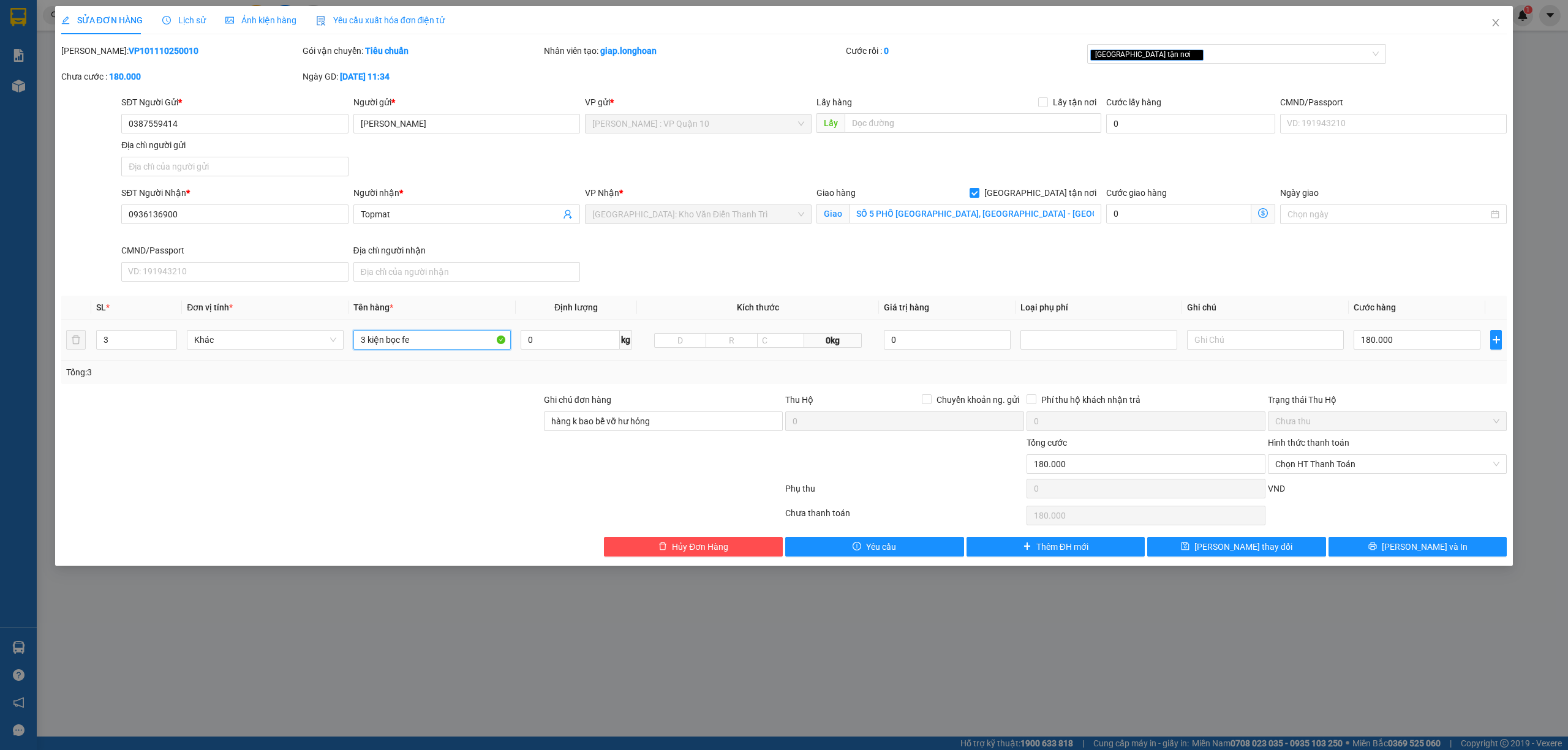
click at [430, 343] on input "3 kiện bọc fe" at bounding box center [432, 340] width 156 height 20
type input "3 kiện giấy bọc fe"
click at [1372, 549] on button "[PERSON_NAME] và In" at bounding box center [1418, 547] width 179 height 20
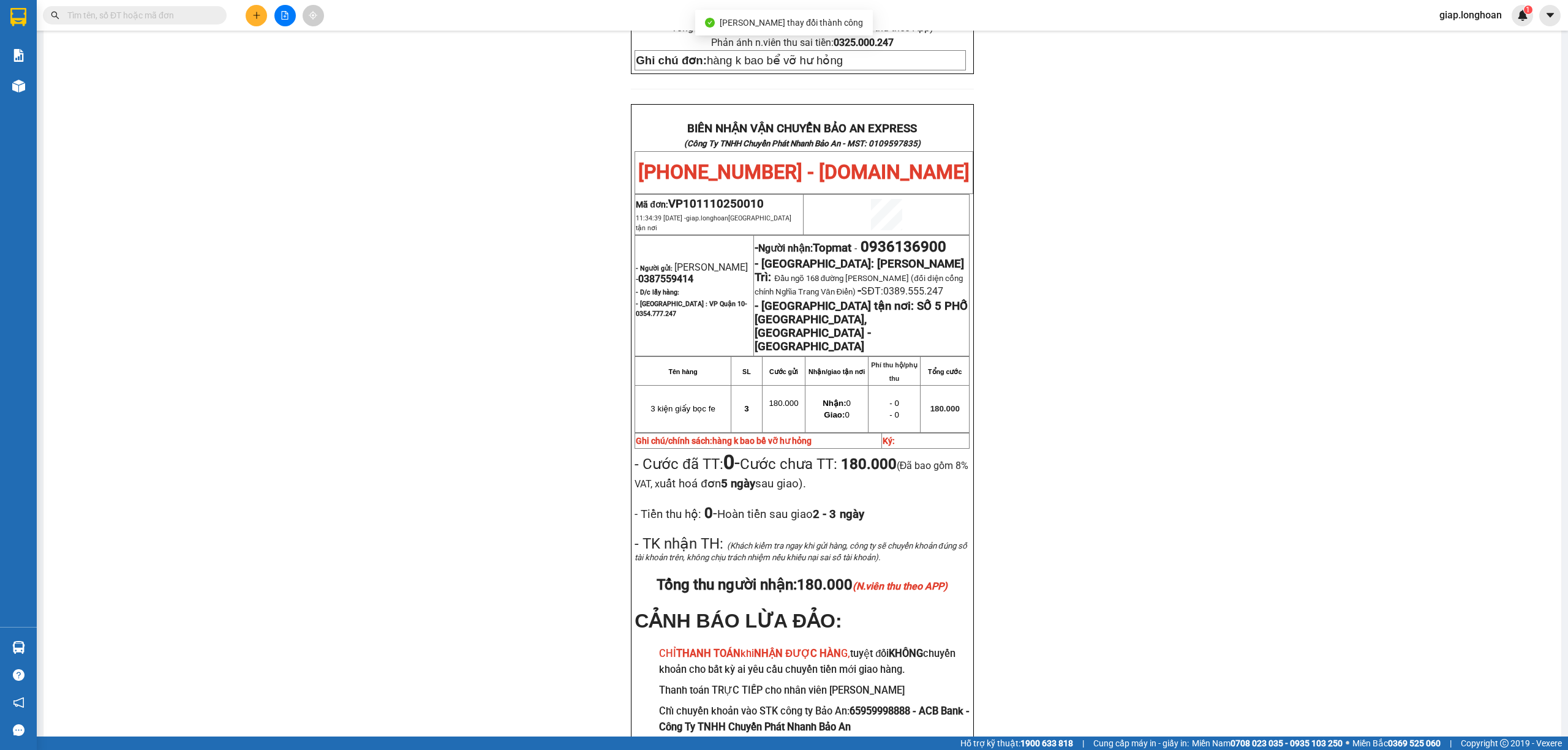
scroll to position [571, 0]
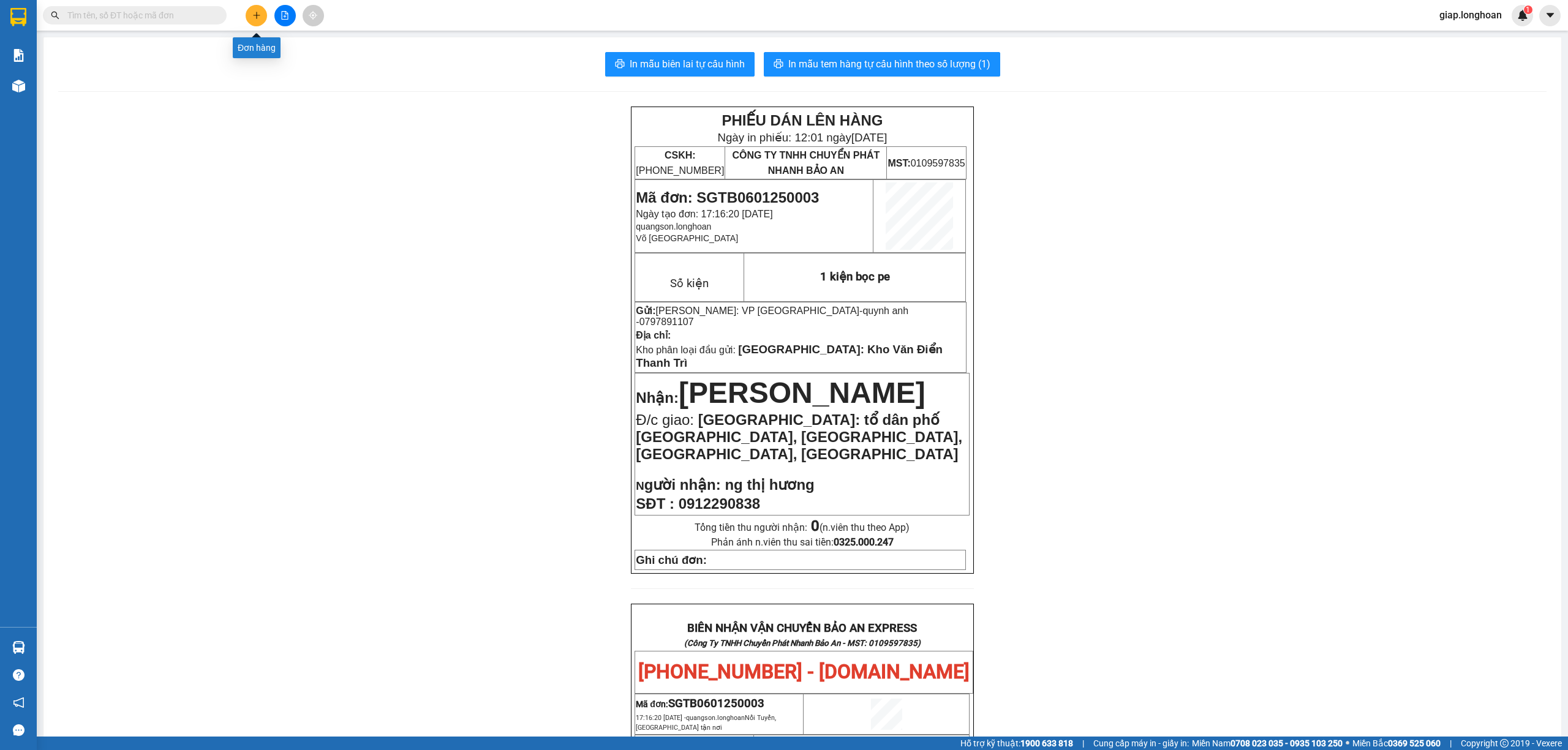
click at [256, 15] on icon "plus" at bounding box center [256, 14] width 6 height 1
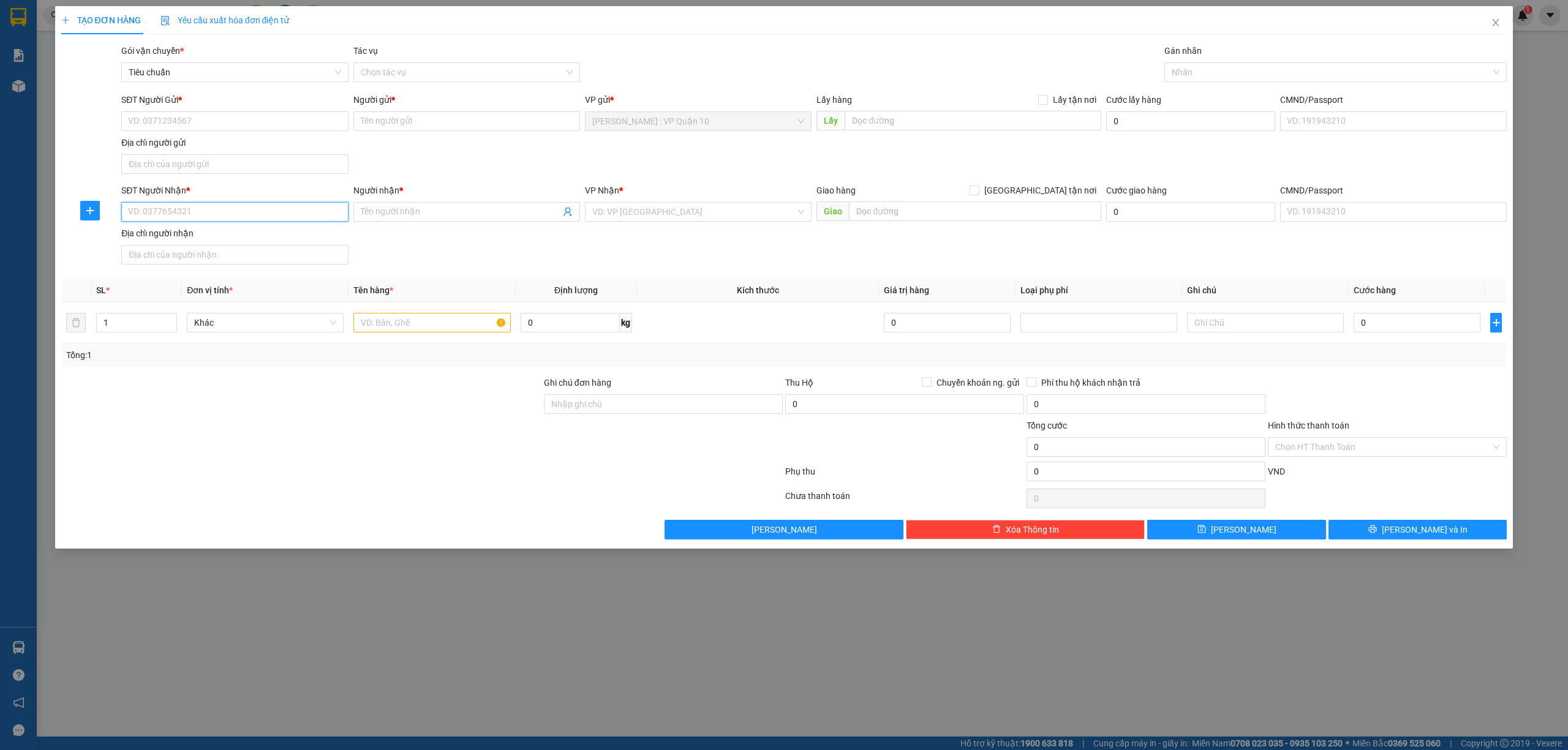
click at [266, 209] on input "SĐT Người Nhận *" at bounding box center [235, 211] width 227 height 20
click at [18, 6] on div "TẠO ĐƠN HÀNG Yêu cầu xuất hóa đơn điện tử Transit Pickup Surcharge Ids Transit …" at bounding box center [784, 375] width 1568 height 750
drag, startPoint x: 1493, startPoint y: 20, endPoint x: 1451, endPoint y: 21, distance: 42.0
click at [1491, 20] on icon "close" at bounding box center [1495, 22] width 10 height 10
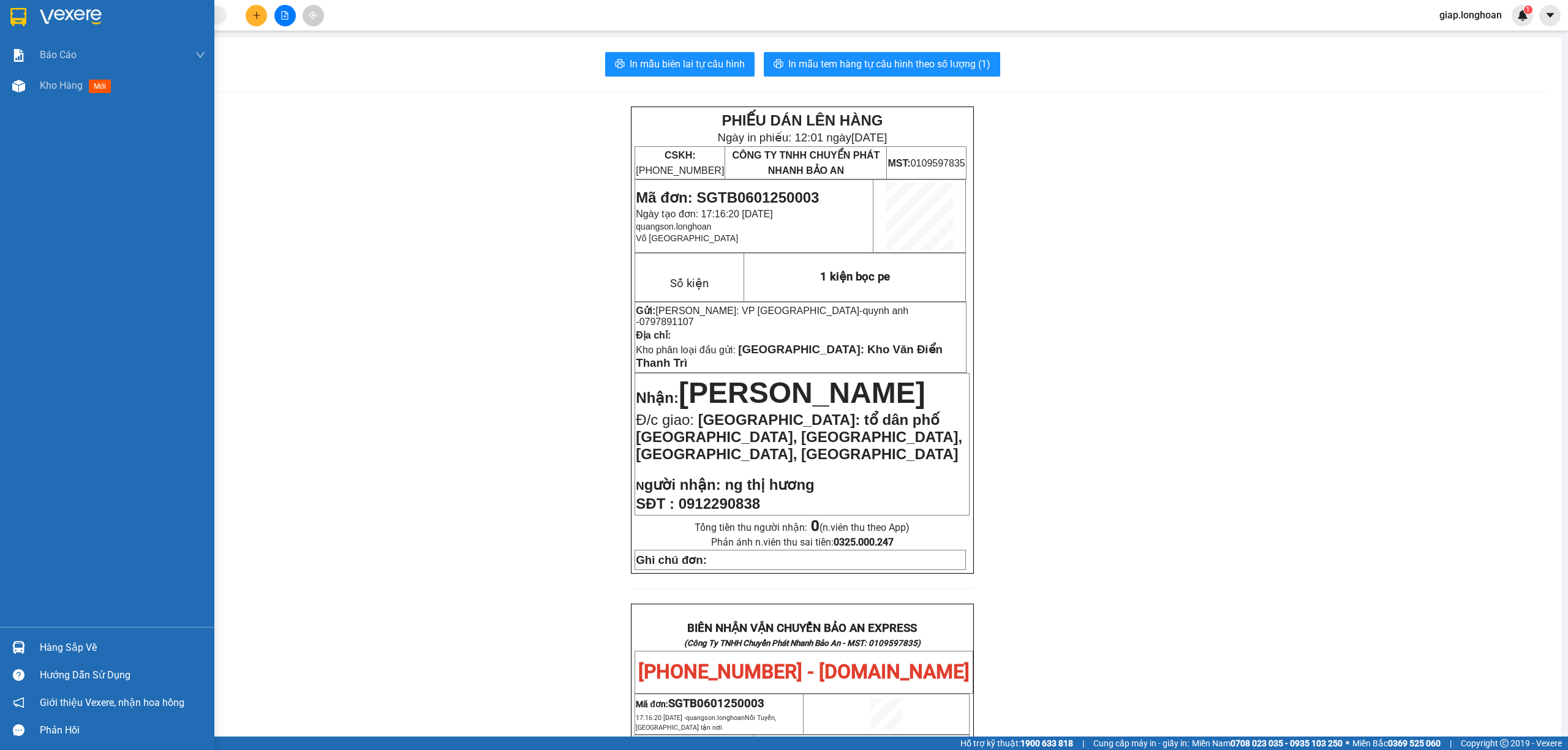
click at [27, 13] on div at bounding box center [18, 17] width 22 height 22
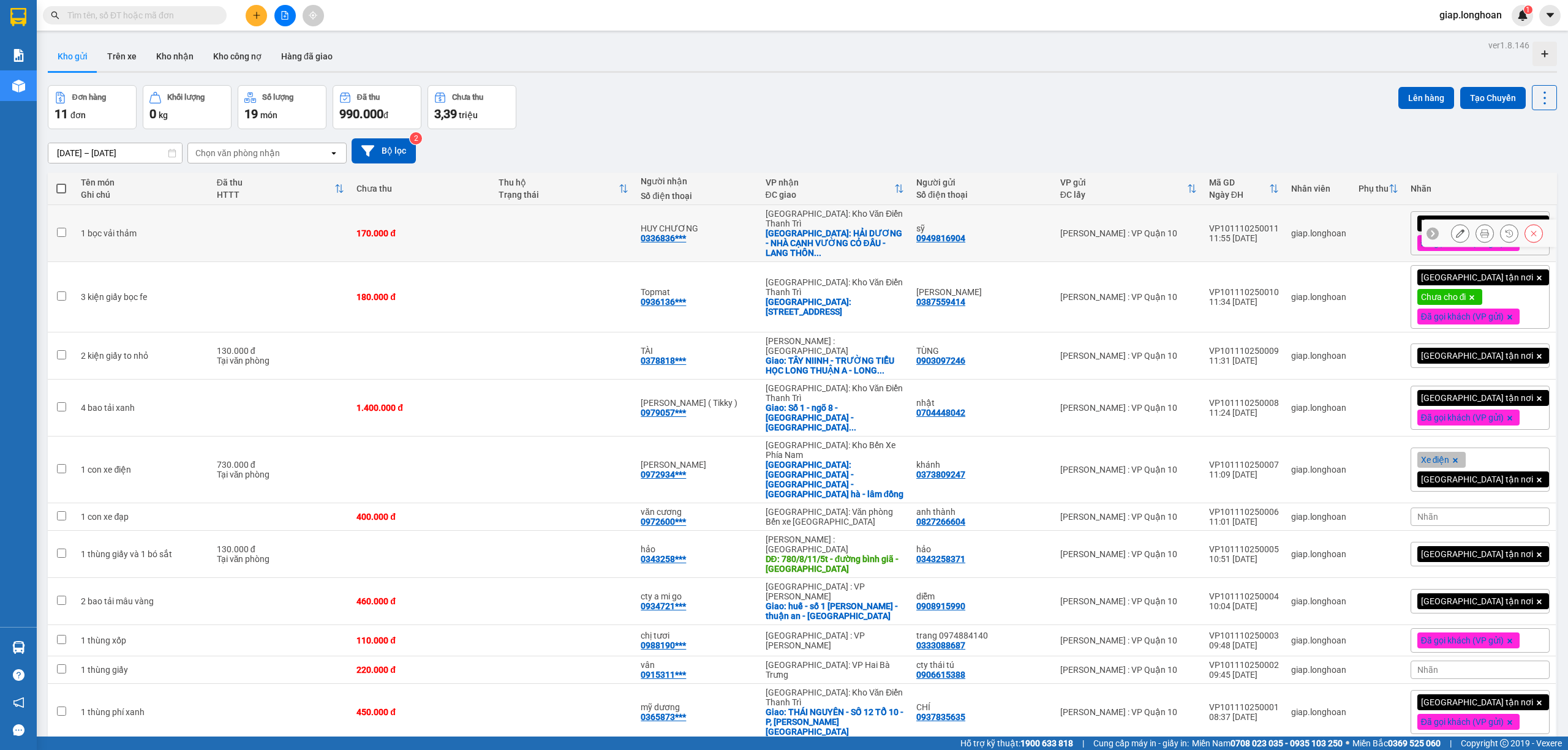
click at [583, 231] on td at bounding box center [564, 233] width 142 height 57
checkbox input "true"
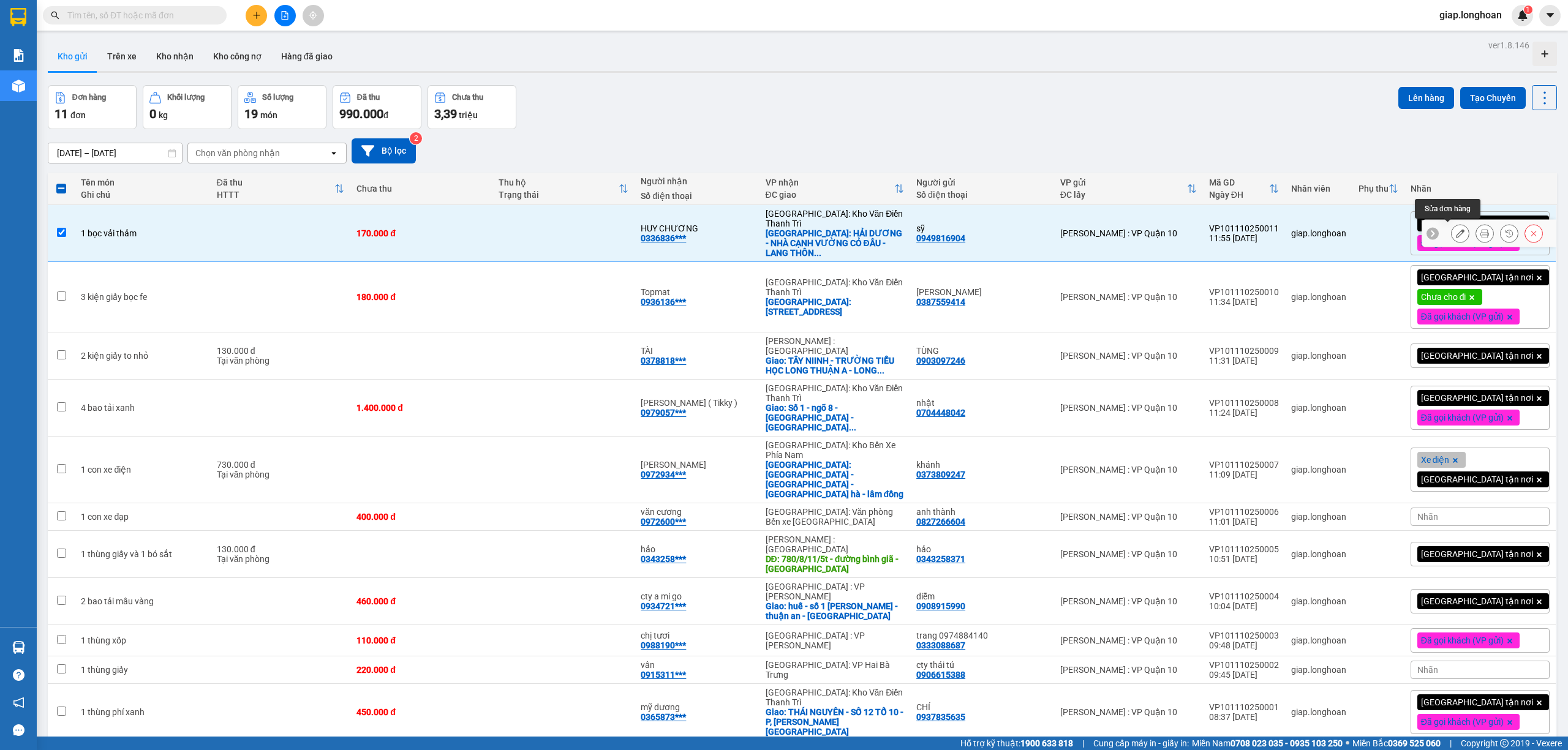
click at [1456, 231] on icon at bounding box center [1460, 233] width 9 height 9
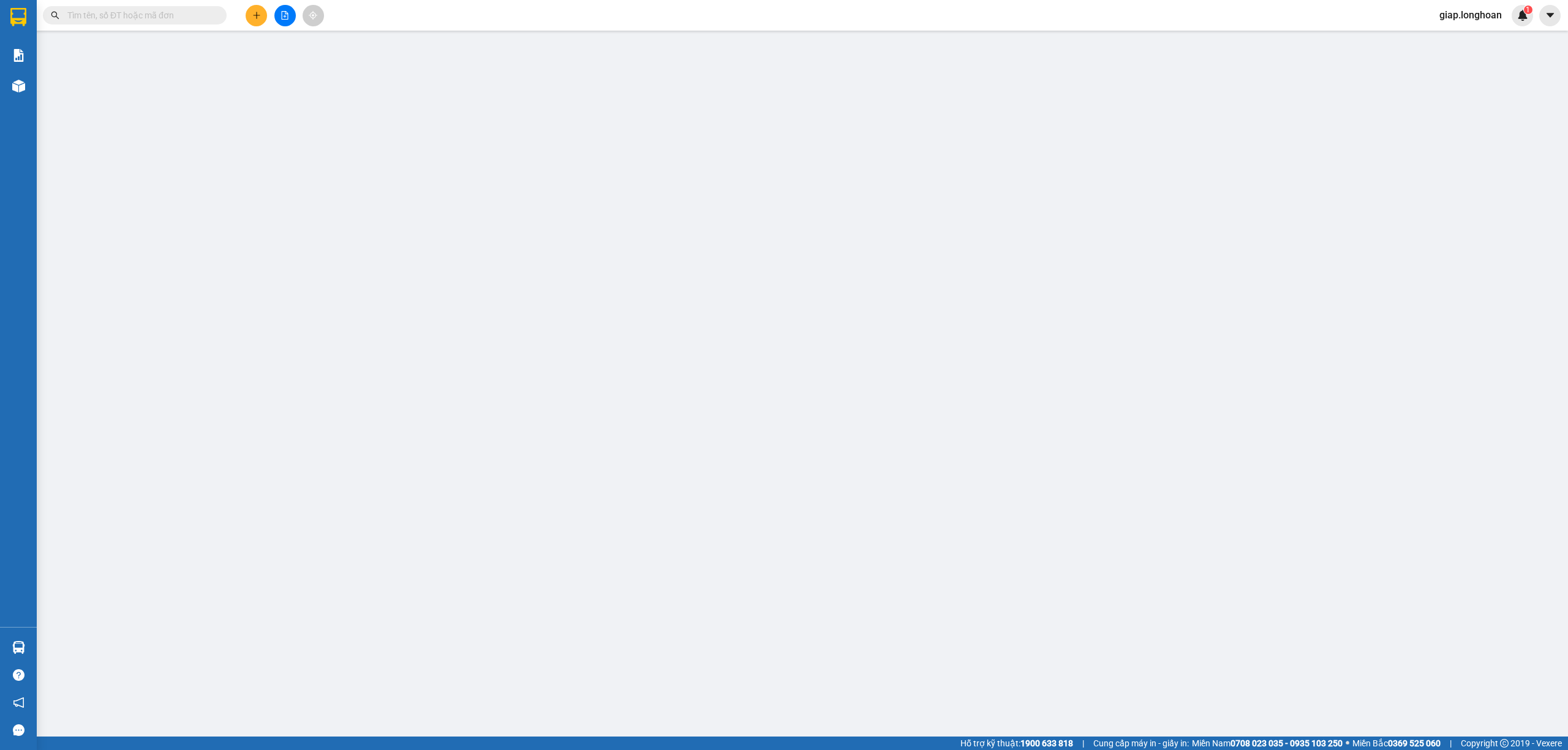
type input "0949816904"
type input "sỹ"
type input "0336836380"
type input "HUY CHƯƠNG"
checkbox input "true"
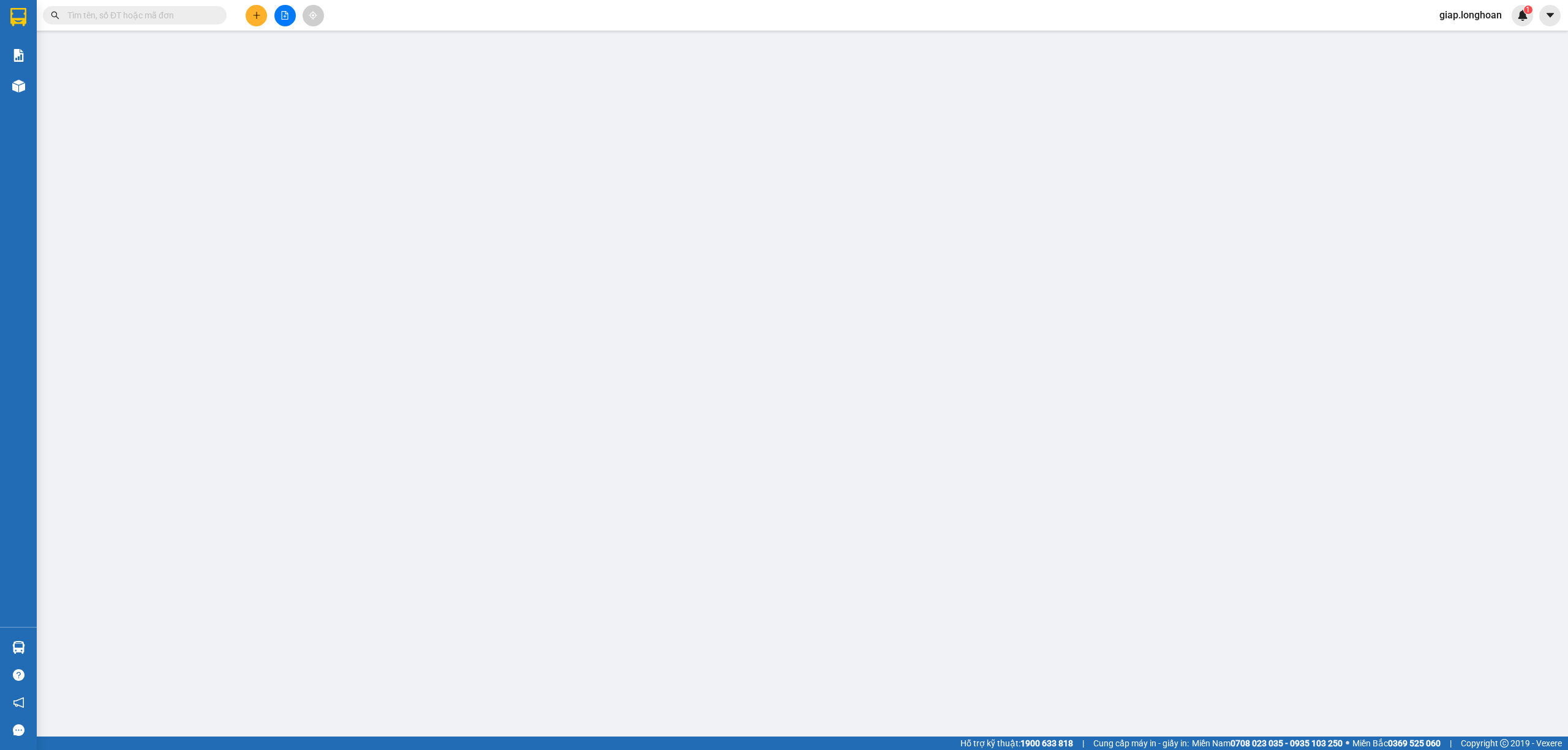
type input "HẢI DƯƠNG - NHÀ CẠNH VƯỜNG CỎ ĐẦU - [GEOGRAPHIC_DATA] - THÔN [GEOGRAPHIC_DATA] …"
type input "hàng k bao bể vỡ hư hỏng"
checkbox input "true"
type input "0"
type input "170.000"
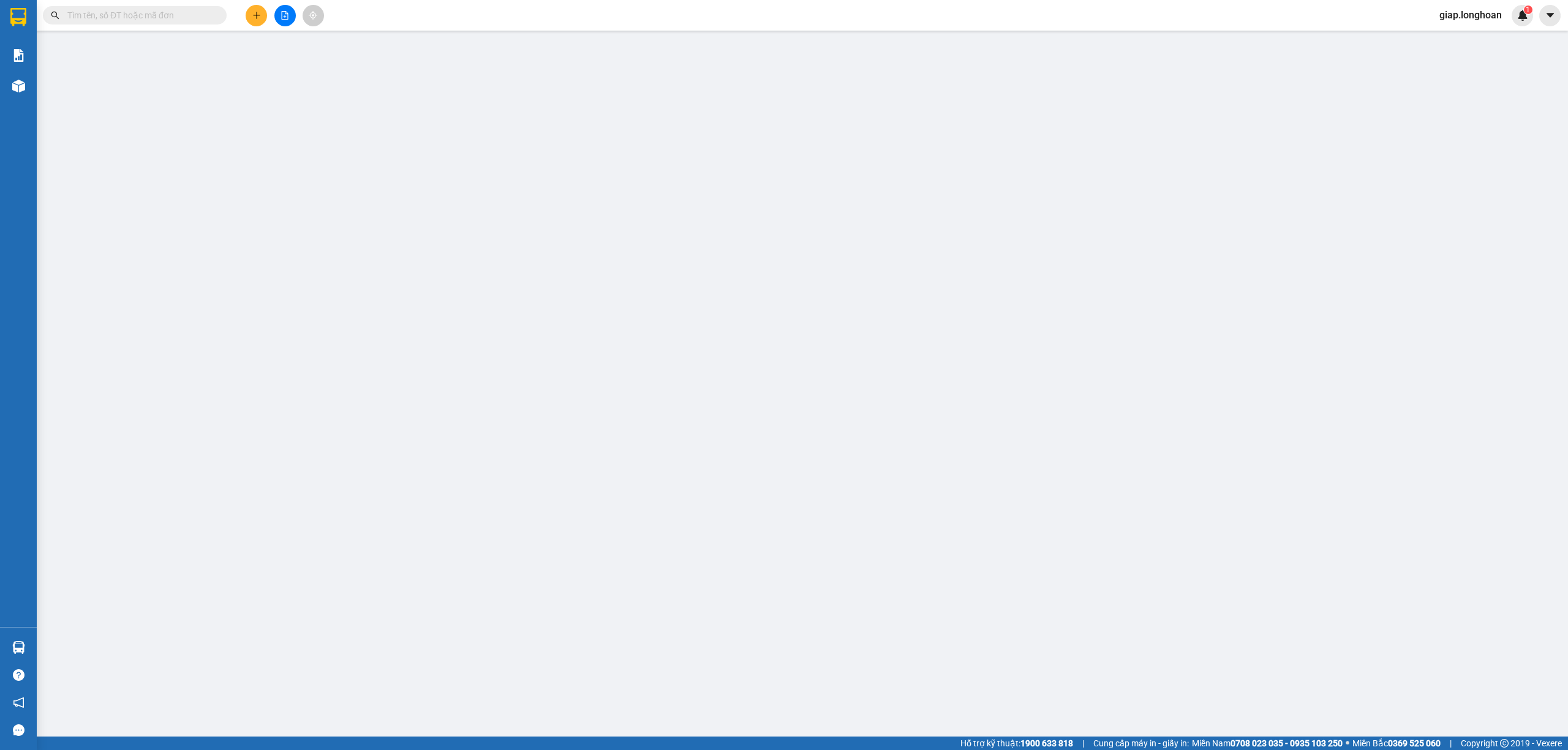
type input "170.000"
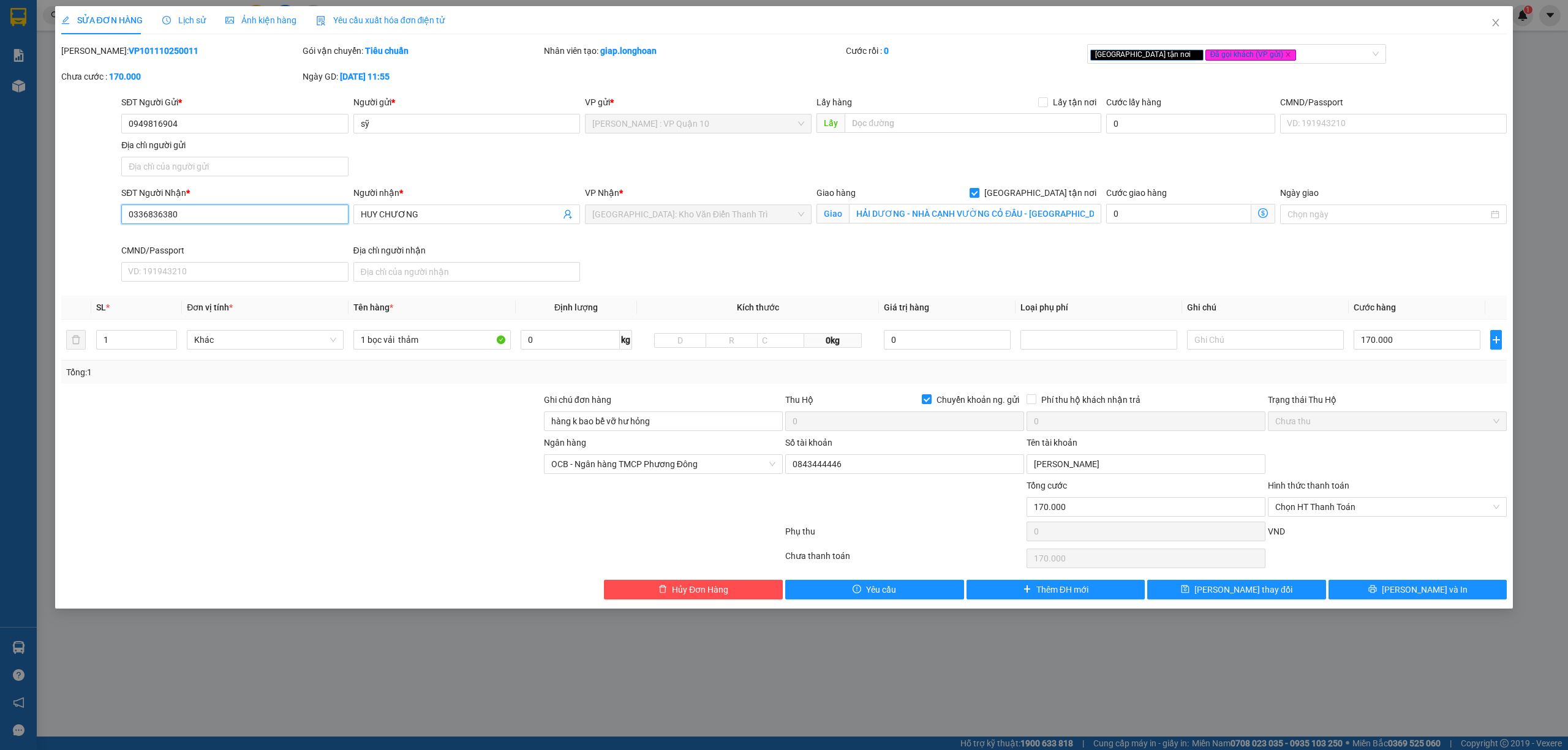
click at [230, 214] on input "0336836380" at bounding box center [235, 214] width 227 height 20
type input "0336836280"
click at [1439, 596] on span "[PERSON_NAME] và In" at bounding box center [1424, 589] width 85 height 14
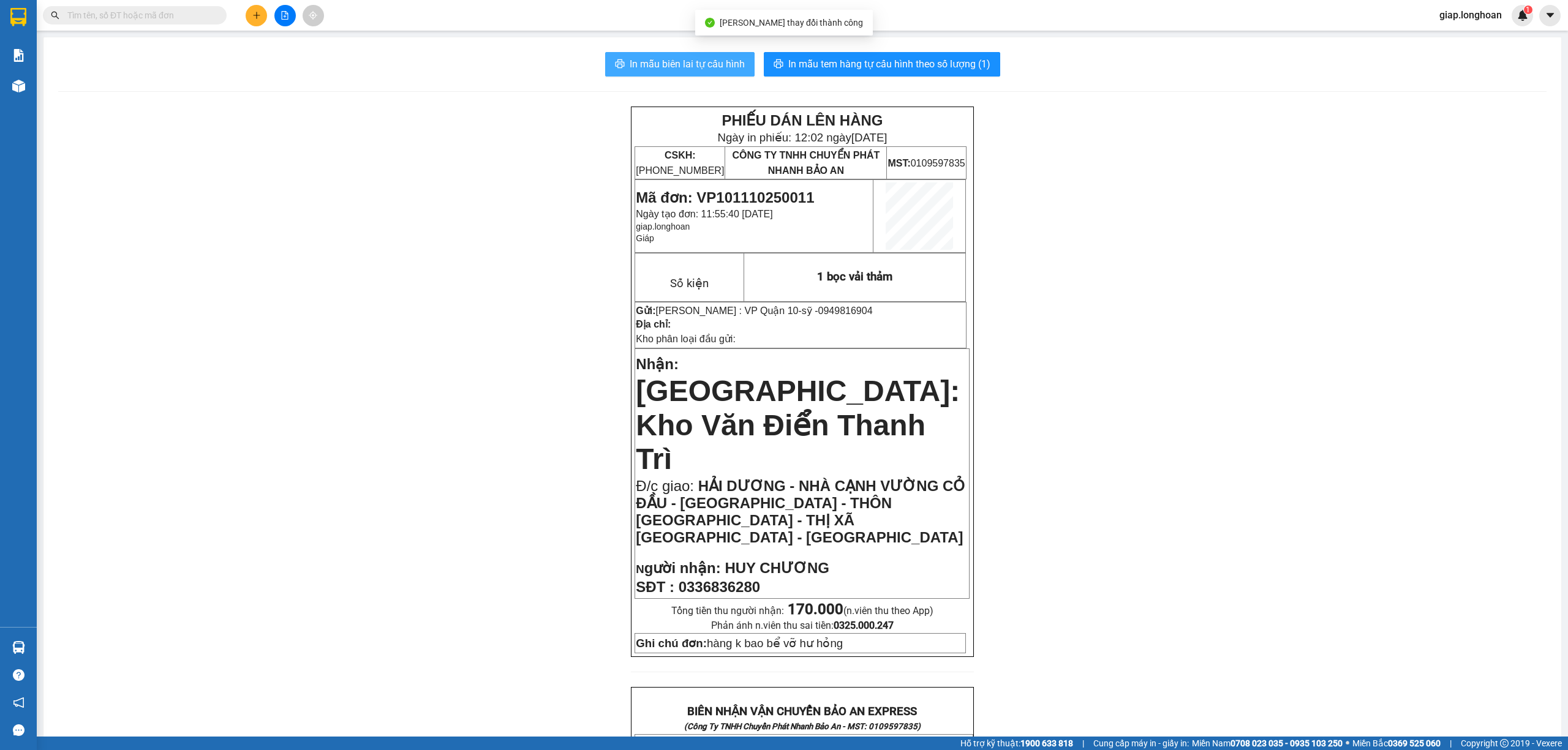
click at [682, 65] on span "In mẫu biên lai tự cấu hình" at bounding box center [687, 64] width 115 height 15
click at [250, 14] on button at bounding box center [256, 15] width 22 height 22
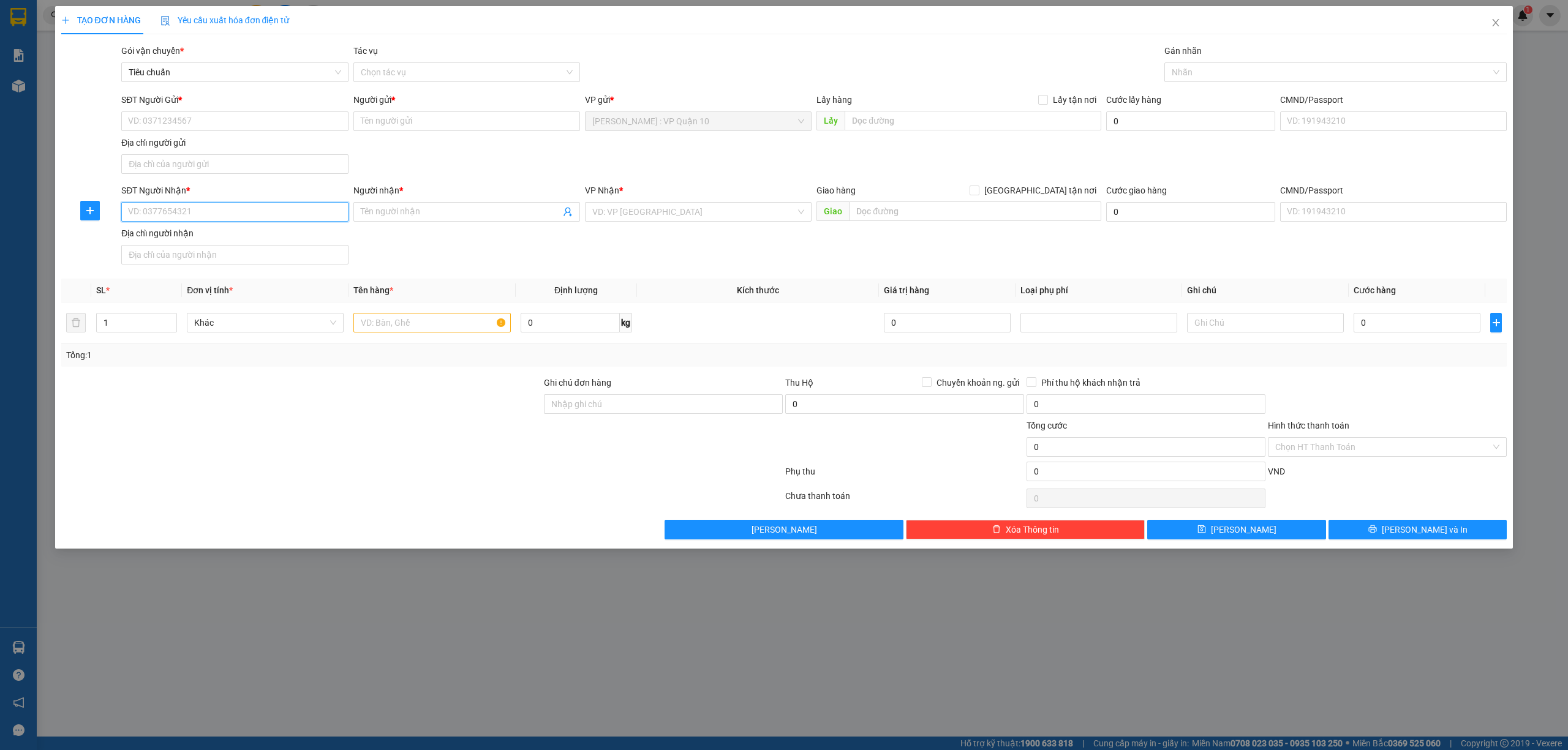
drag, startPoint x: 227, startPoint y: 209, endPoint x: 236, endPoint y: 208, distance: 9.1
click at [233, 209] on input "SĐT Người Nhận *" at bounding box center [235, 211] width 227 height 20
type input "0335869818"
drag, startPoint x: 251, startPoint y: 227, endPoint x: 256, endPoint y: 235, distance: 9.4
click at [254, 230] on div "0335869818 0335869818 - TRUNG" at bounding box center [235, 238] width 227 height 25
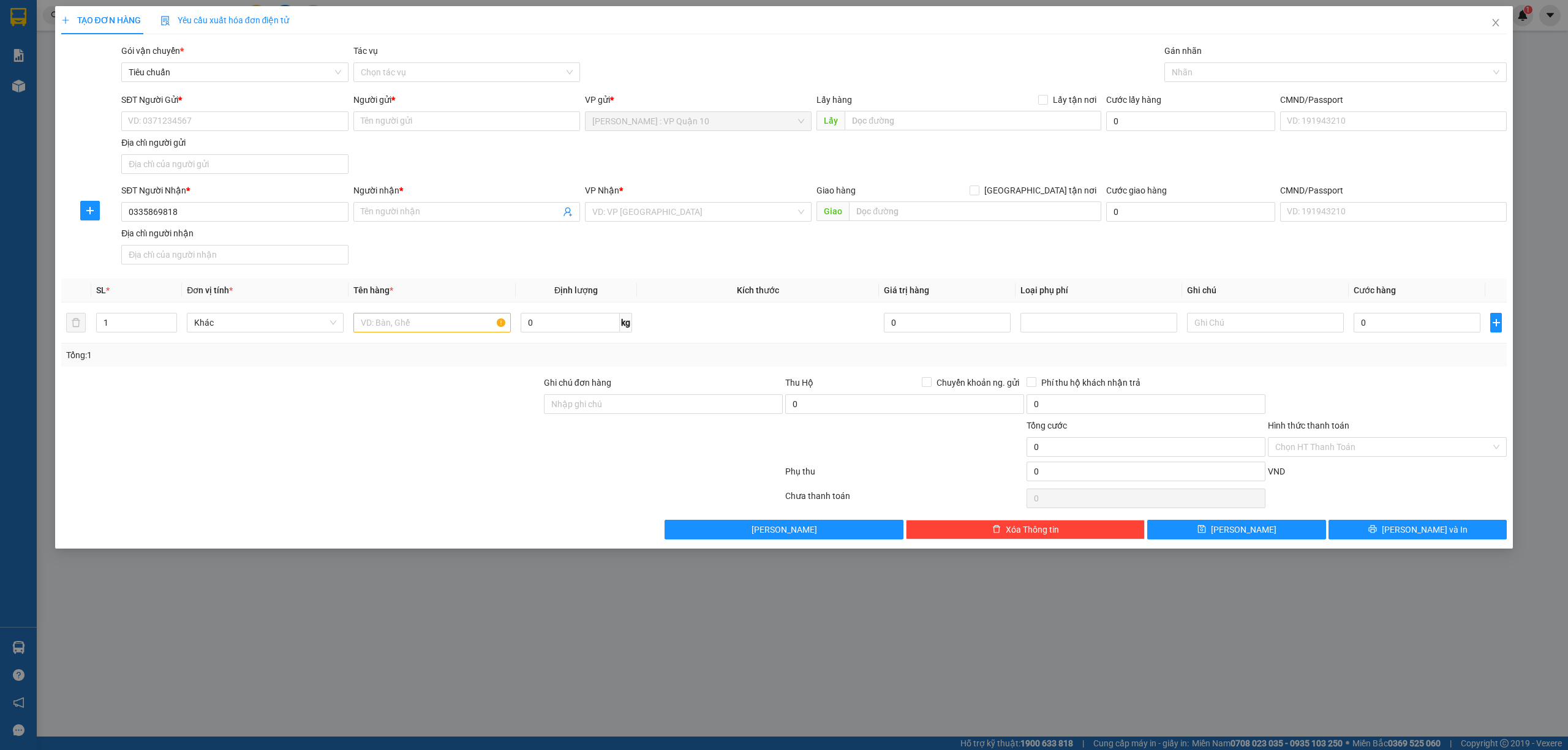
click at [256, 235] on div "Địa chỉ người nhận" at bounding box center [235, 233] width 227 height 14
click at [256, 245] on input "Địa chỉ người nhận" at bounding box center [235, 255] width 227 height 20
click at [227, 219] on input "0335869818" at bounding box center [235, 211] width 227 height 20
click at [220, 235] on div "0335869818 - TRUNG" at bounding box center [234, 238] width 212 height 14
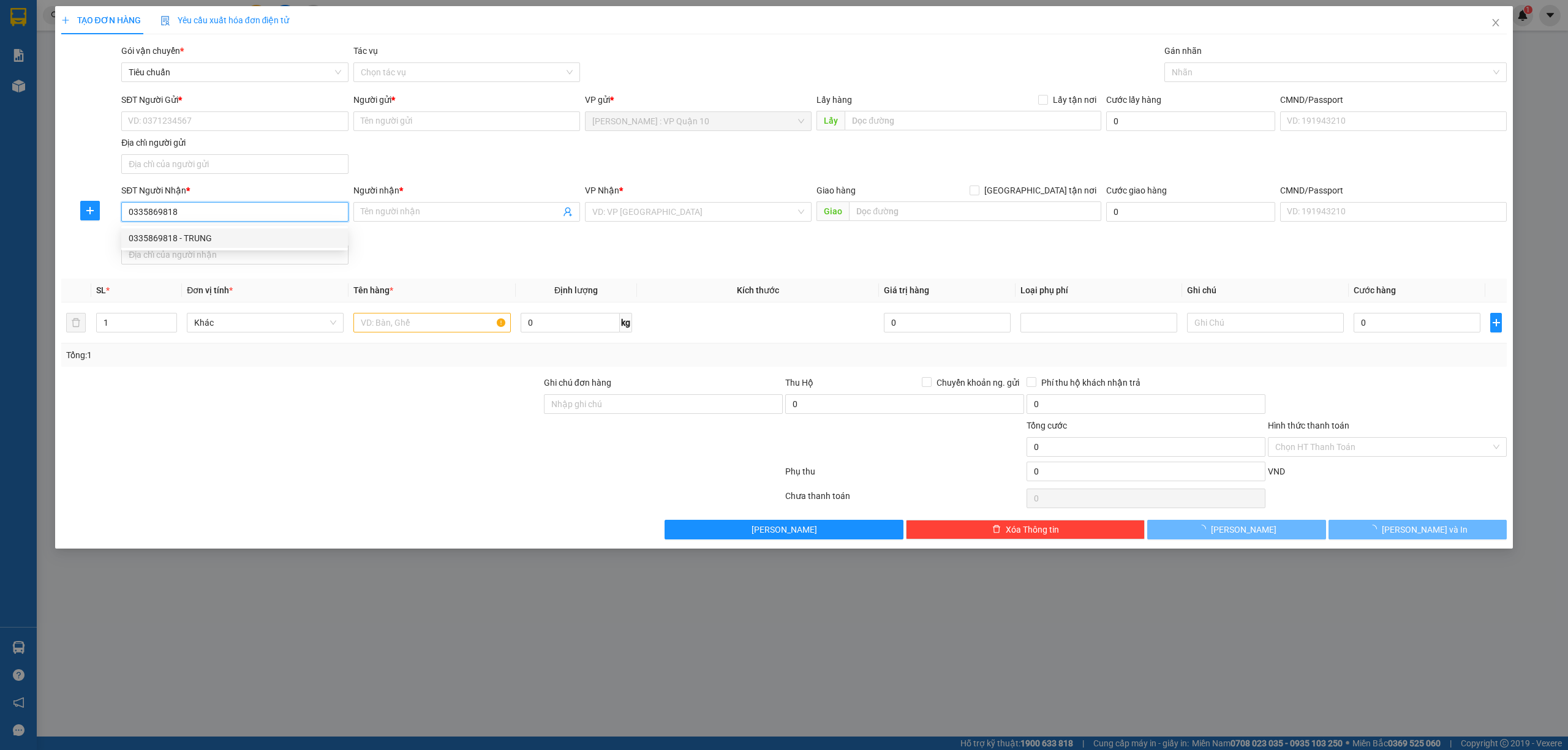
type input "TRUNG"
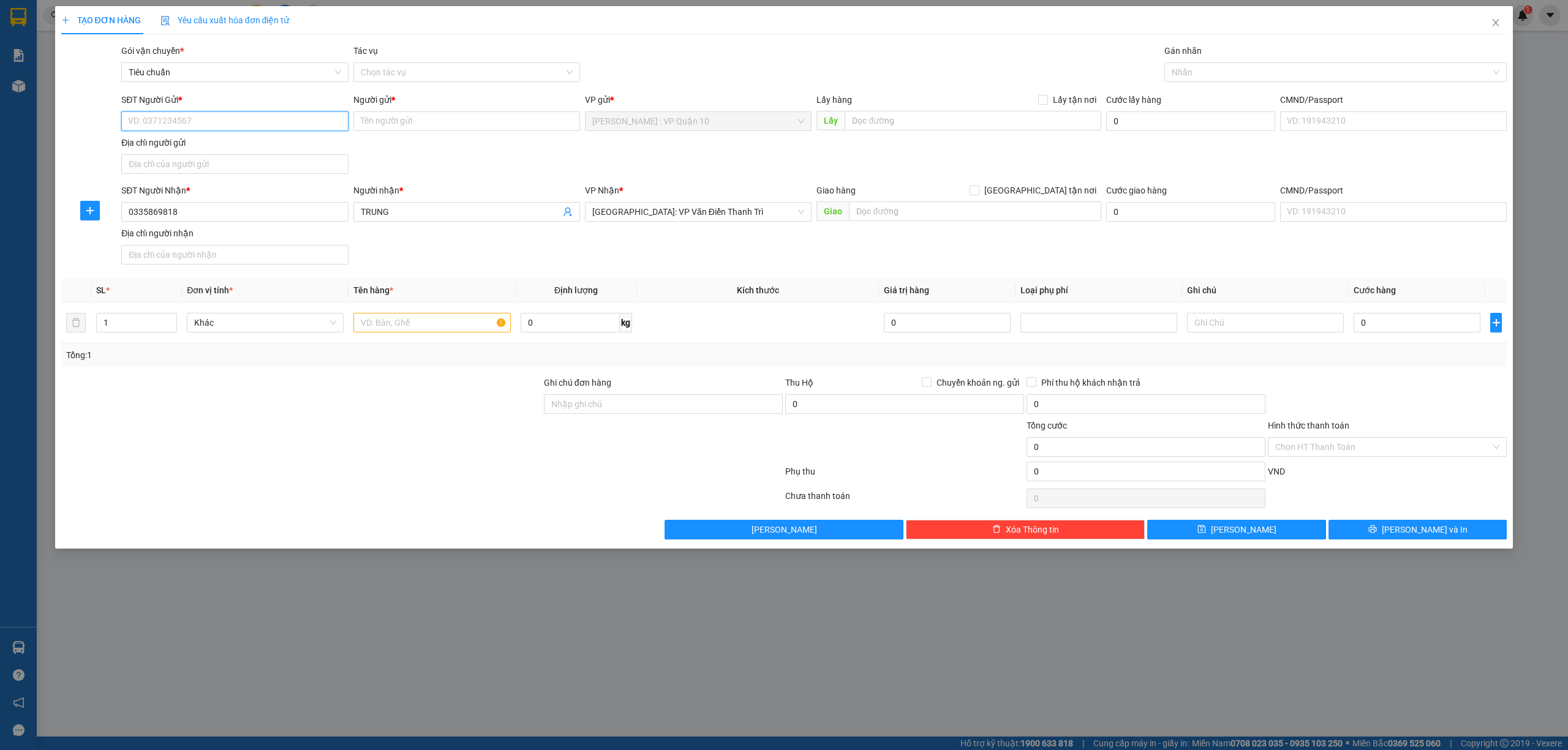
click at [169, 125] on input "SĐT Người Gửi *" at bounding box center [235, 121] width 227 height 20
click at [211, 160] on div "0703435114 - TRÍ" at bounding box center [234, 165] width 212 height 14
type input "0703435114"
type input "TRÍ"
drag, startPoint x: 129, startPoint y: 335, endPoint x: 133, endPoint y: 327, distance: 8.9
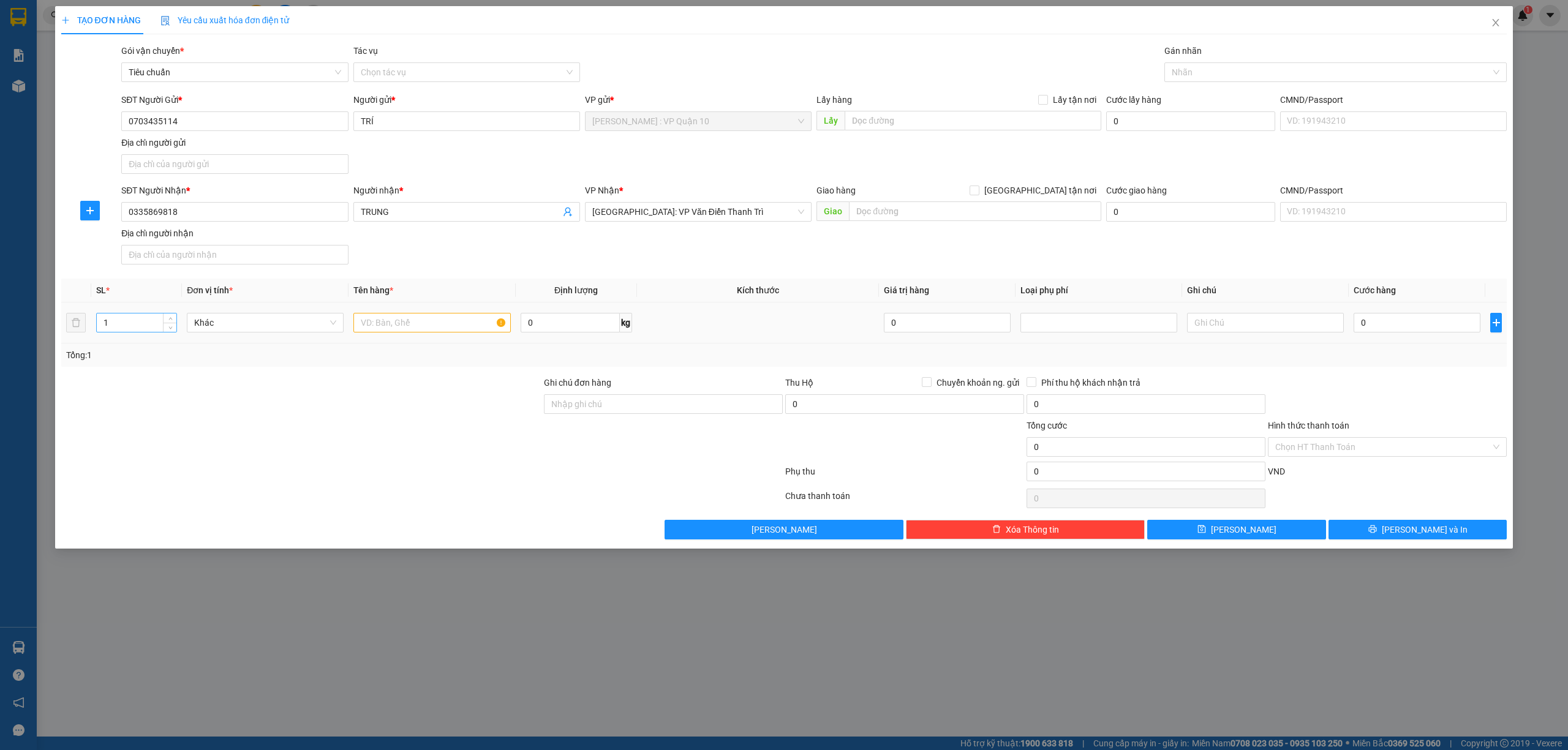
click at [133, 330] on div "1" at bounding box center [136, 322] width 81 height 25
click at [133, 327] on input "1" at bounding box center [137, 322] width 80 height 18
type input "3"
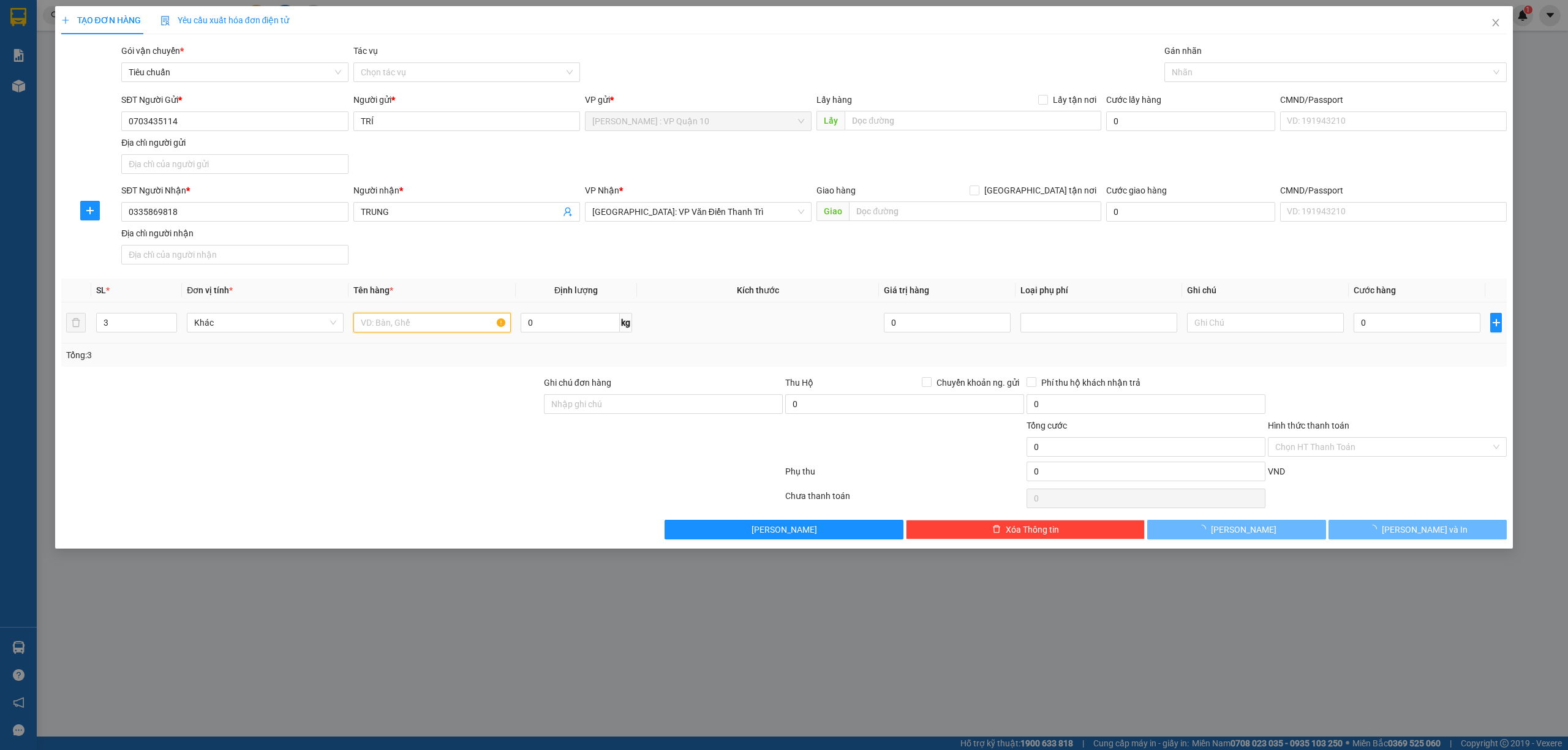
click at [422, 323] on input "text" at bounding box center [432, 322] width 156 height 20
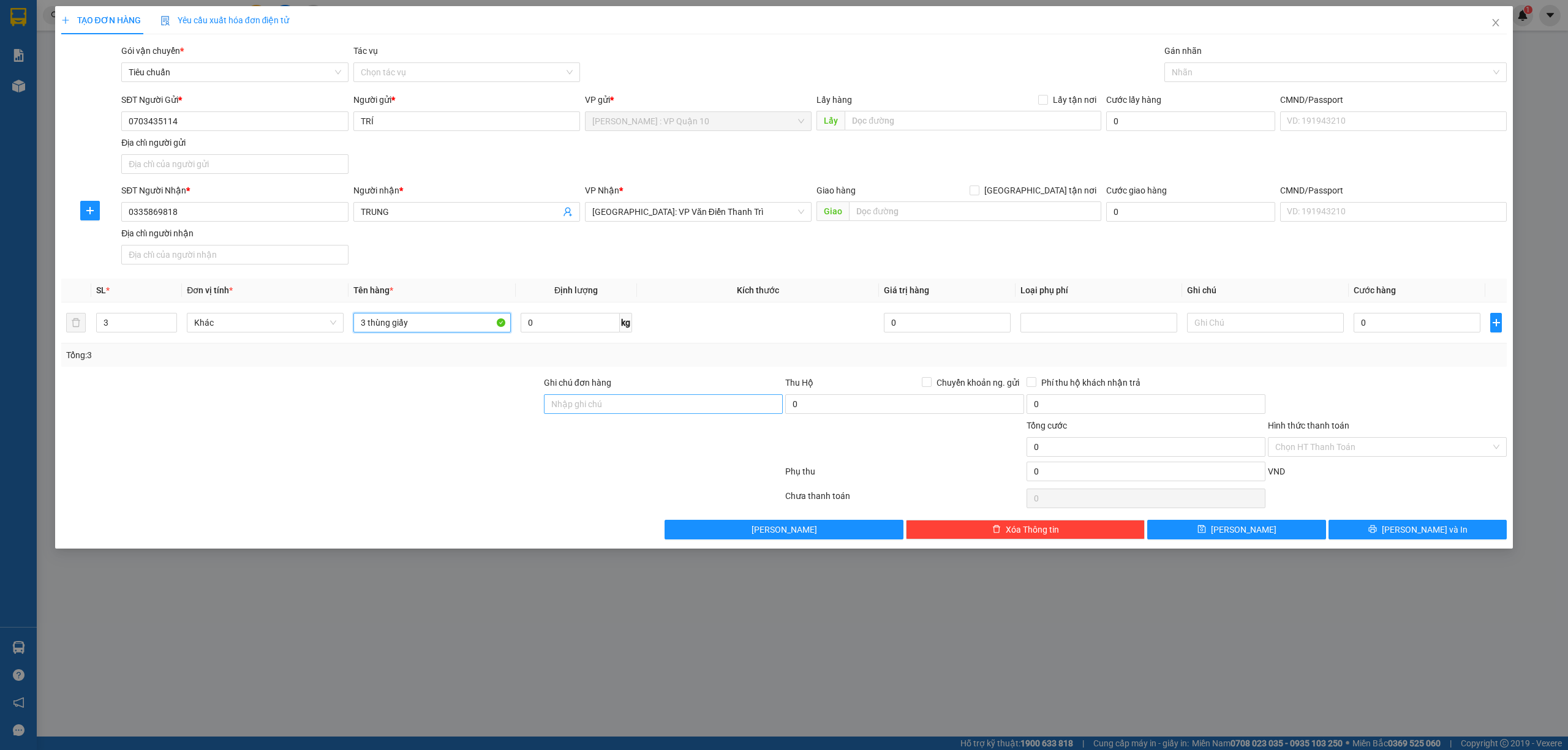
type input "3 thùng giấy"
click at [742, 409] on input "Ghi chú đơn hàng" at bounding box center [663, 404] width 239 height 20
type input "hàng k bao bể vỡ hư hỏng"
click at [1371, 321] on input "0" at bounding box center [1417, 322] width 127 height 20
type input "20"
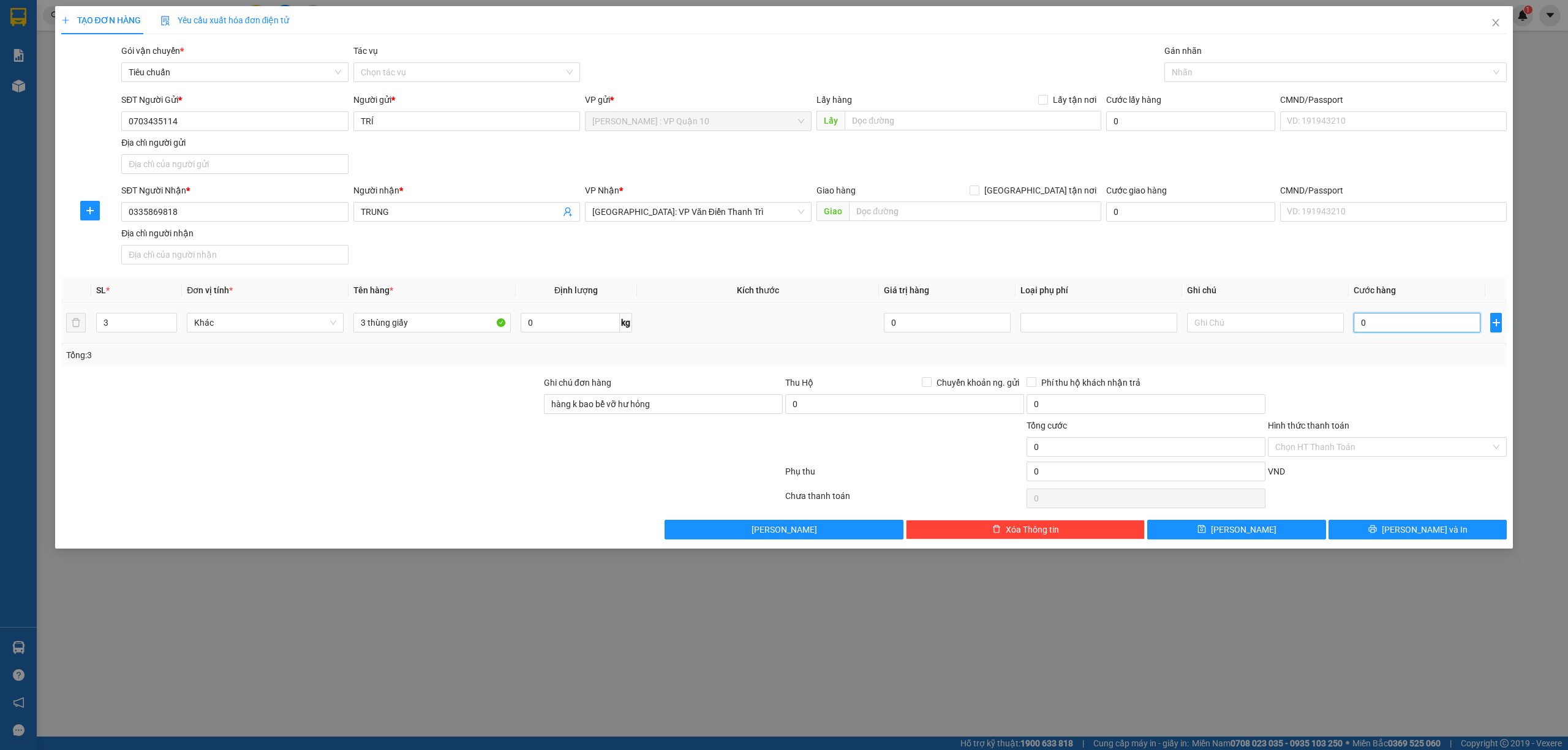
type input "20"
type input "200"
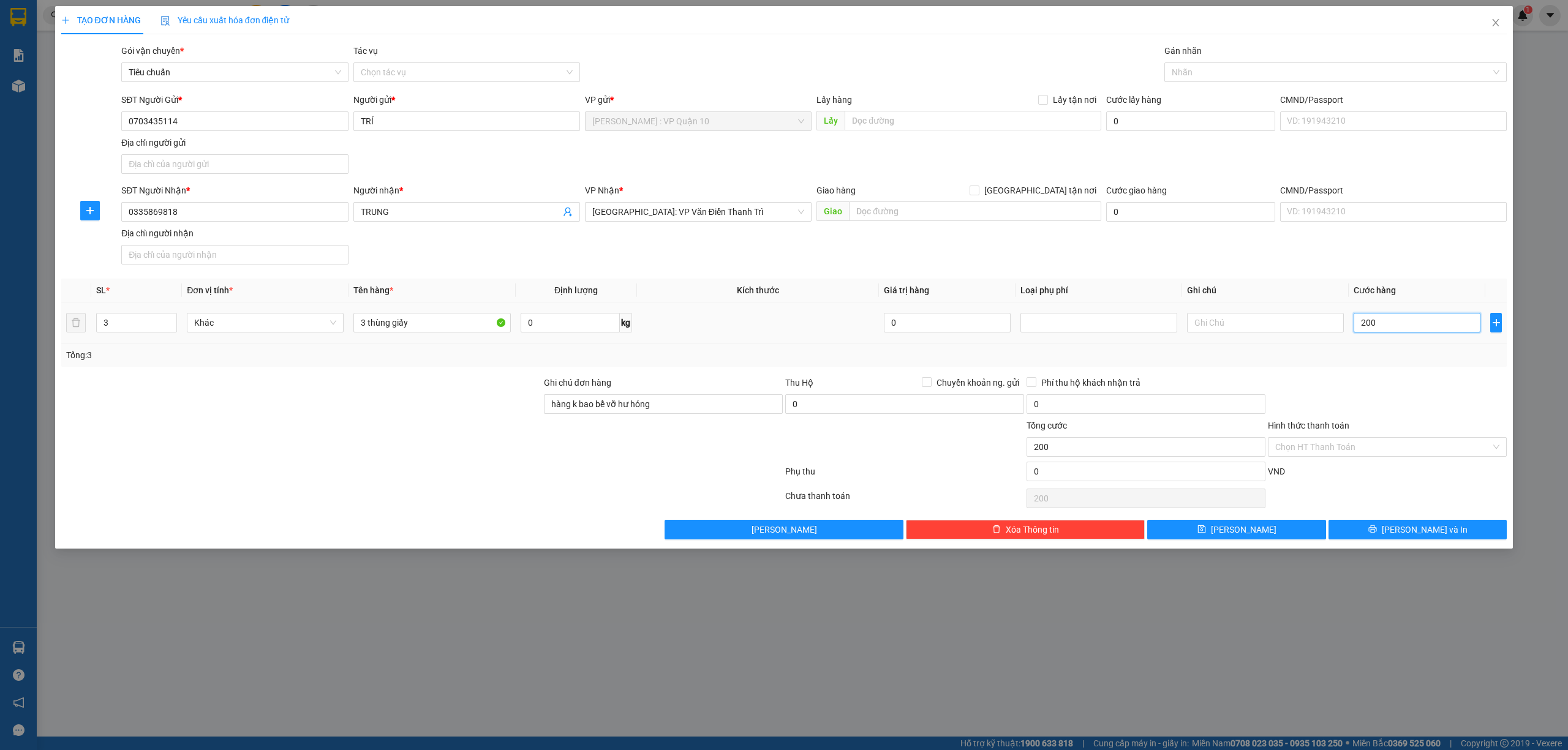
type input "2.000"
type input "20.000"
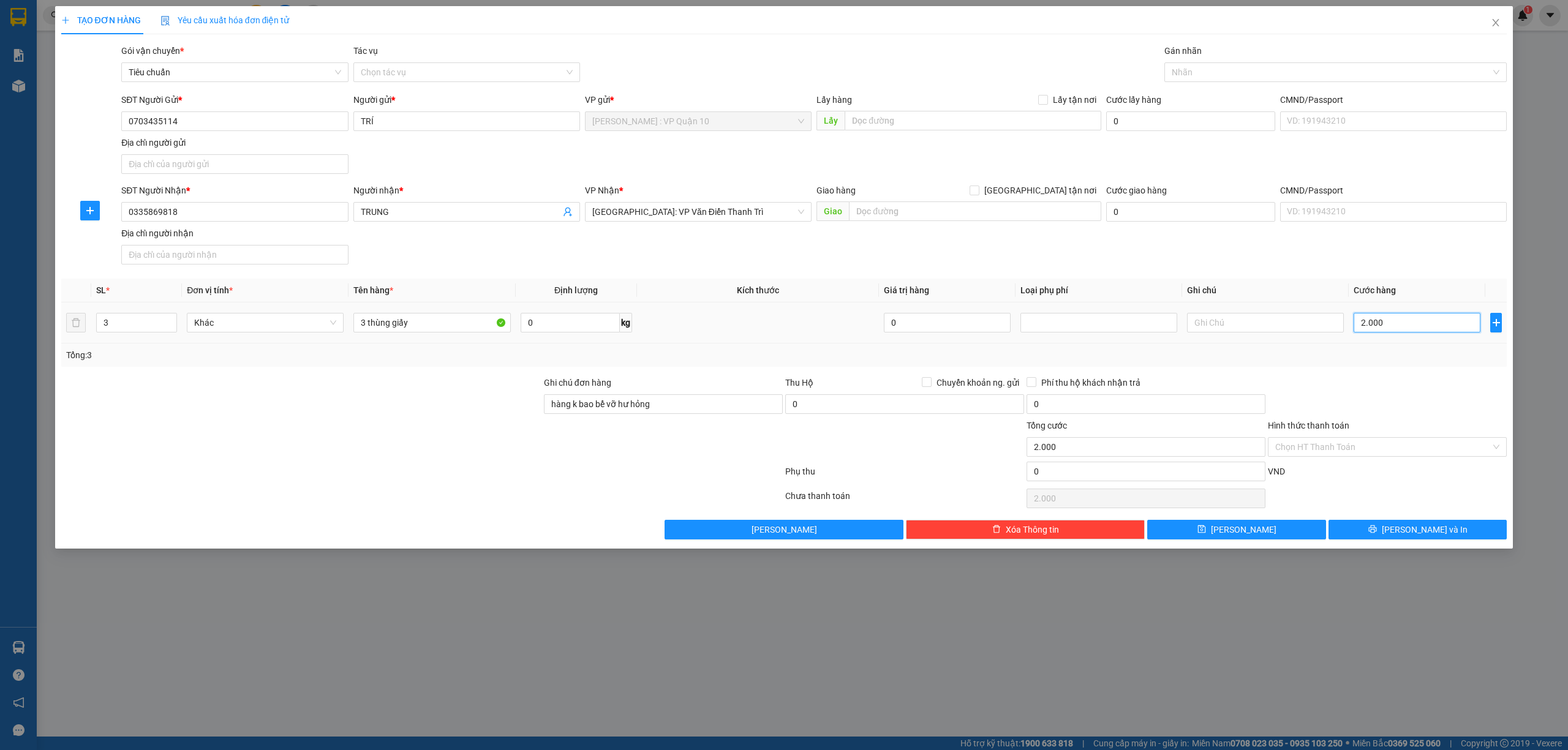
type input "20.000"
type input "2.000"
type input "200"
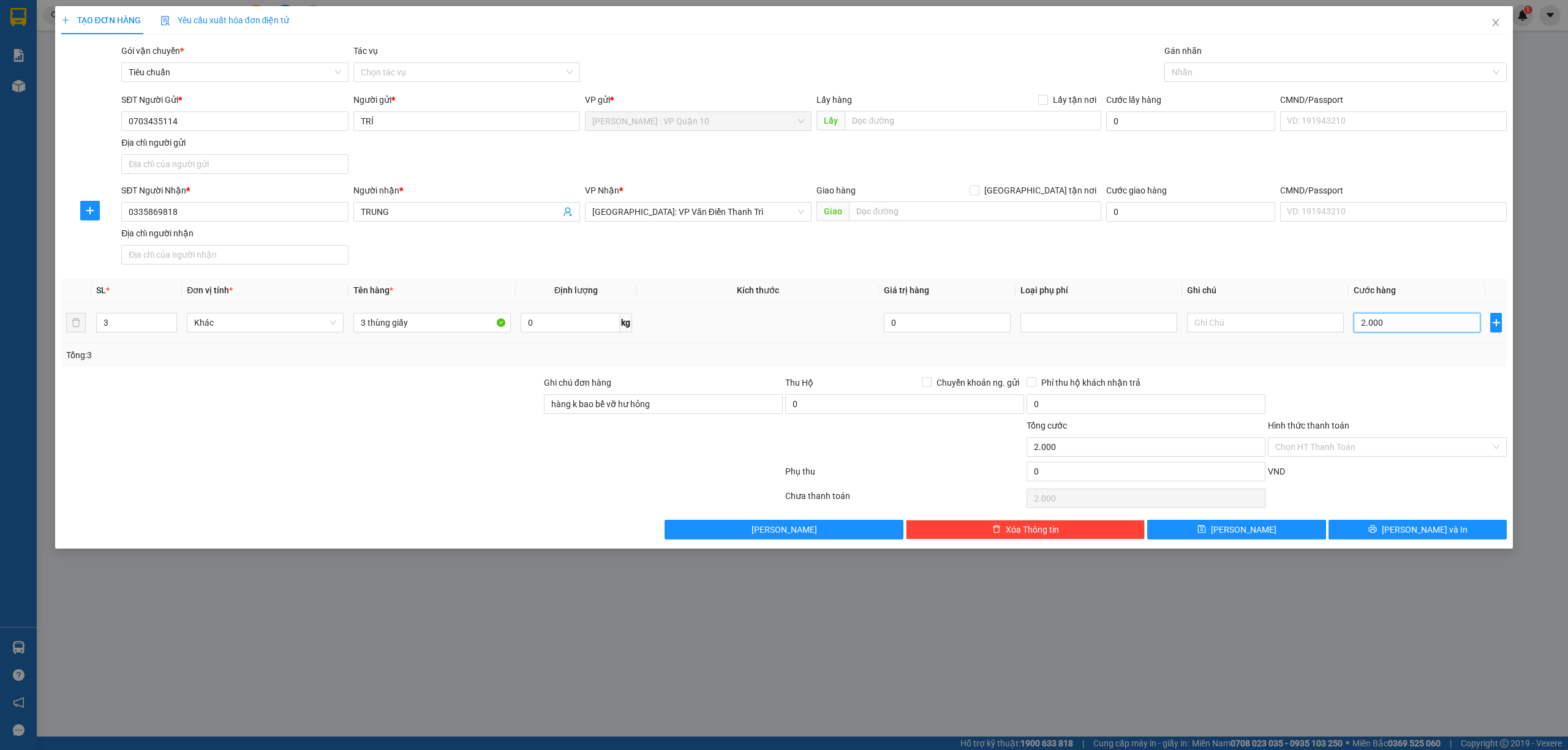
type input "200"
type input "20"
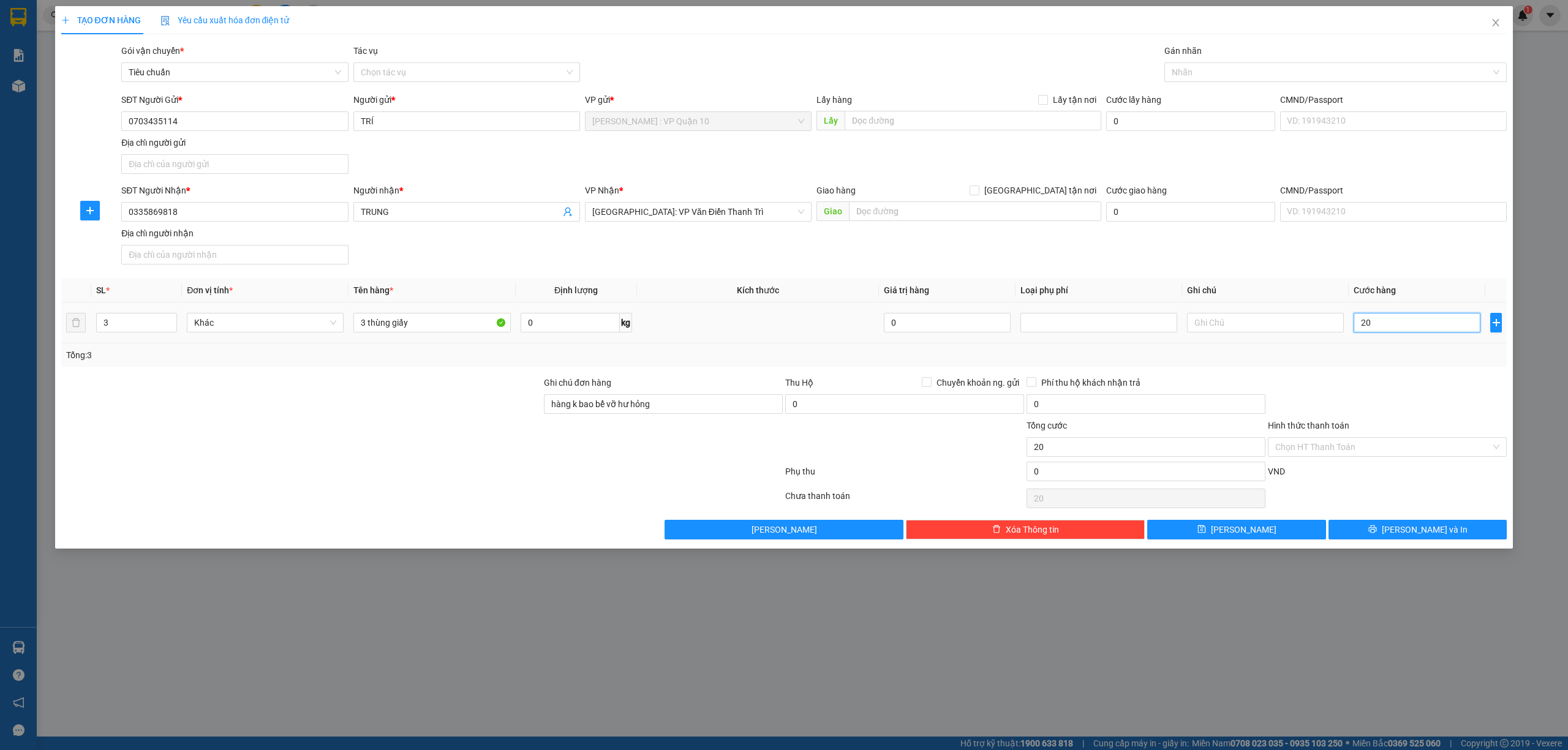
type input "2"
type input "22"
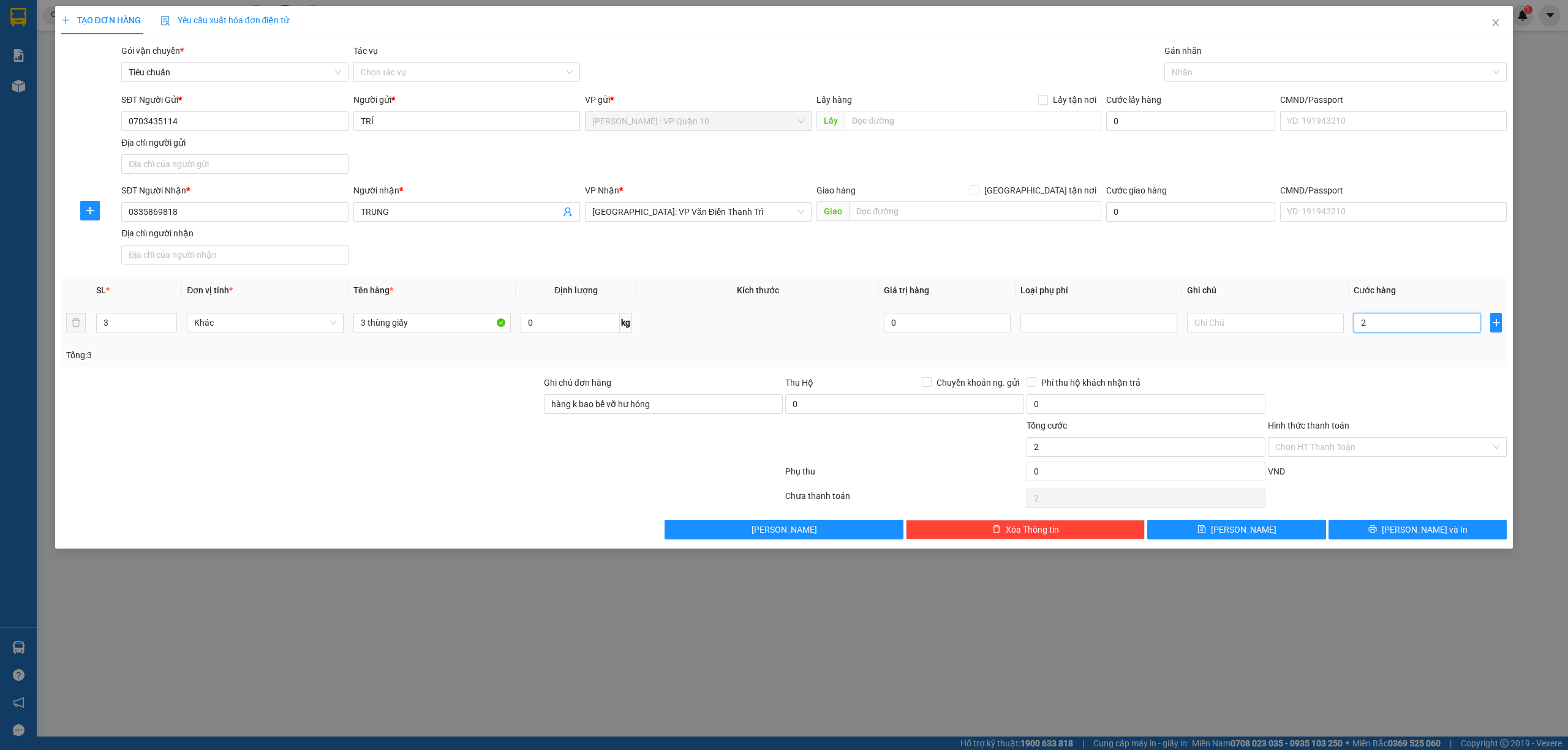
type input "22"
type input "220"
type input "2.200"
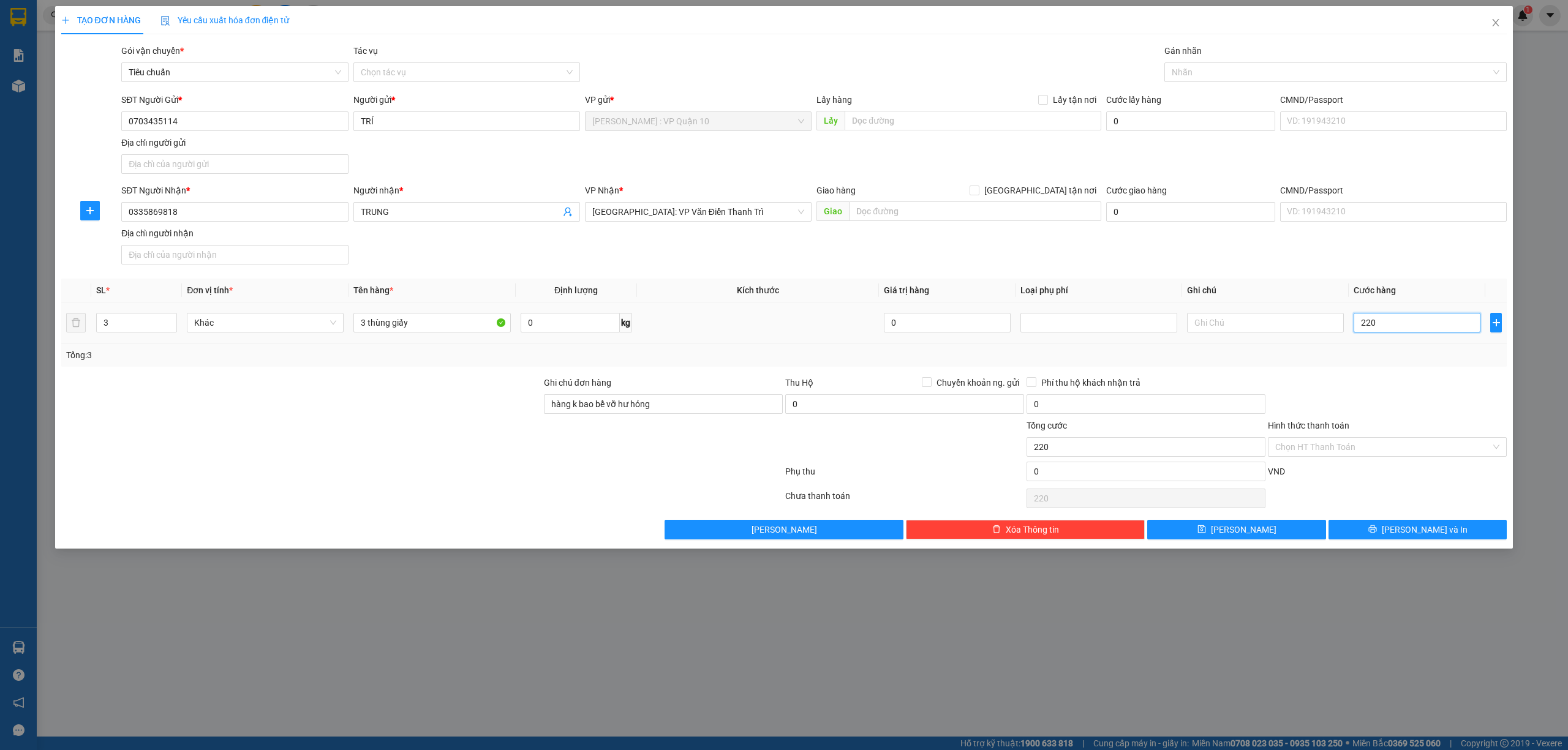
type input "2.200"
type input "22.000"
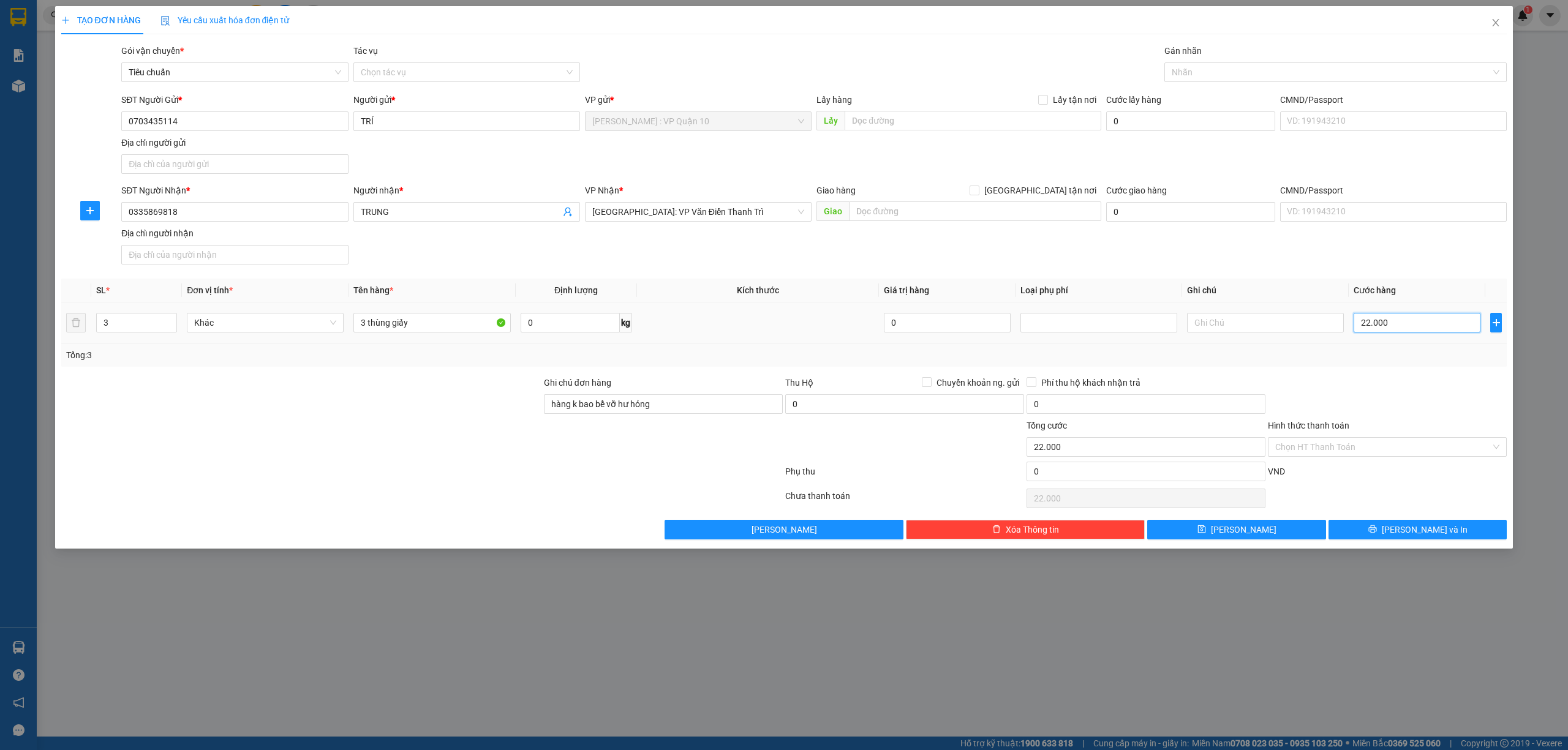
type input "220.000"
click at [1235, 61] on div "Gán nhãn" at bounding box center [1336, 53] width 343 height 18
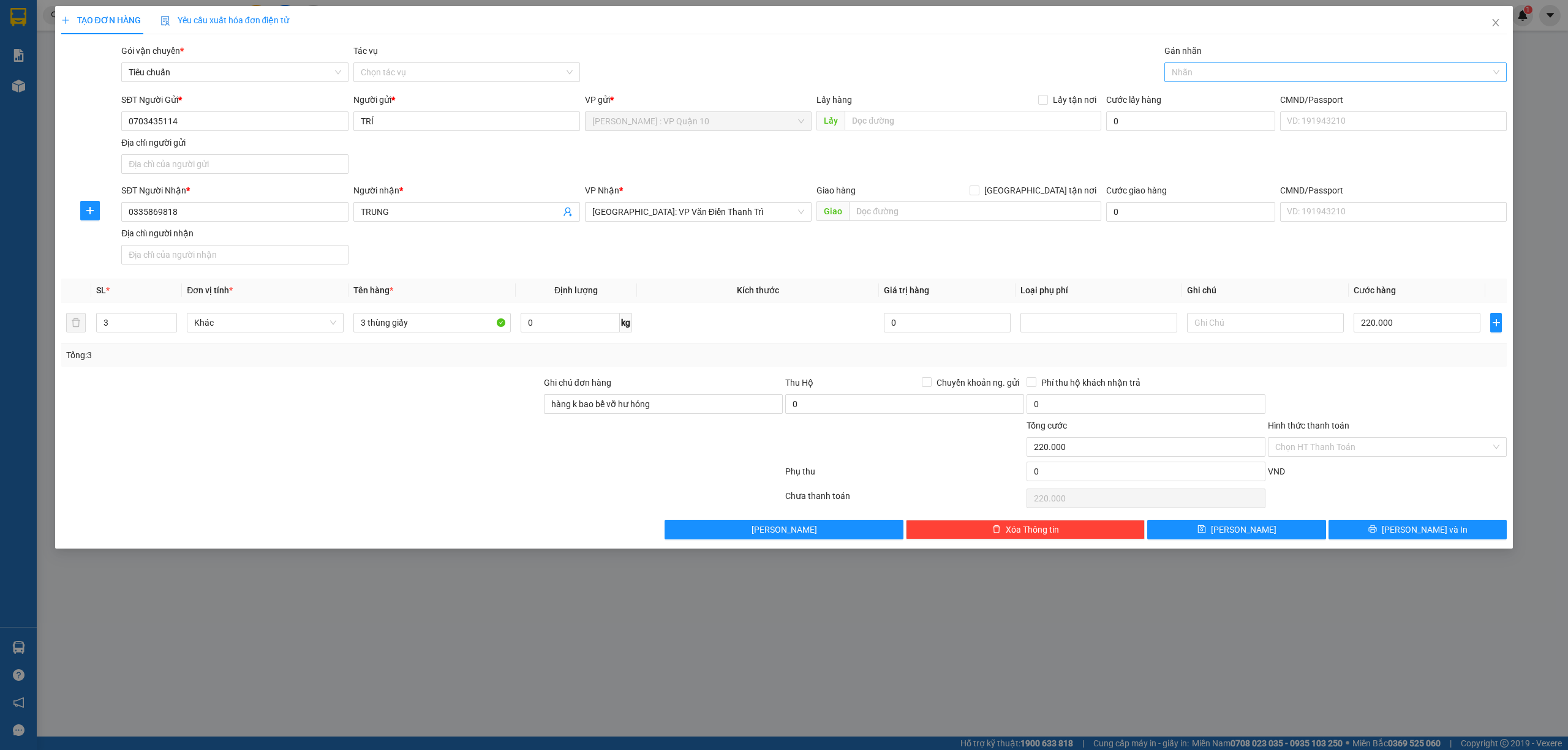
click at [1233, 69] on div at bounding box center [1329, 72] width 325 height 14
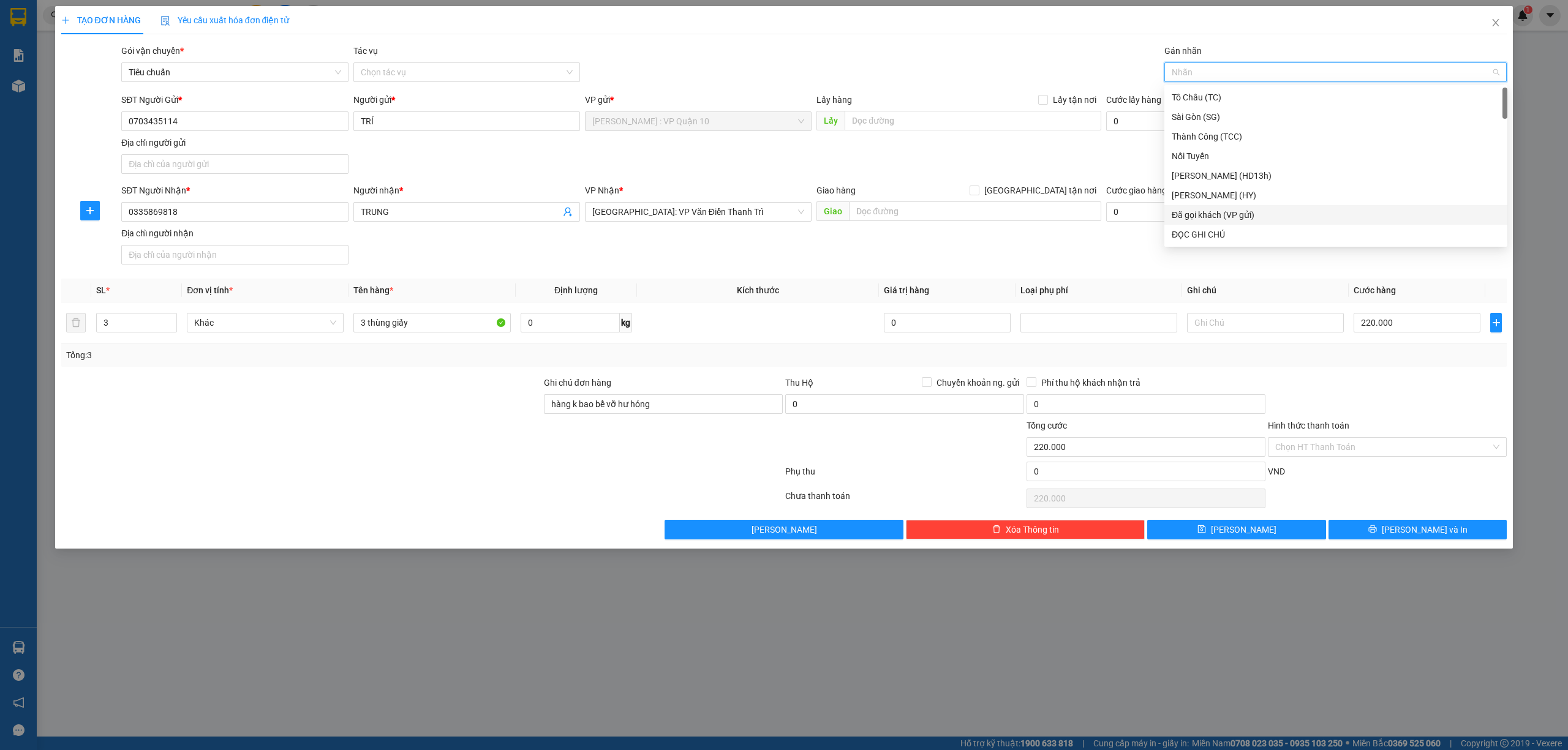
click at [1248, 214] on div "Đã gọi khách (VP gửi)" at bounding box center [1336, 215] width 328 height 14
click at [1447, 535] on button "[PERSON_NAME] và In" at bounding box center [1418, 529] width 179 height 20
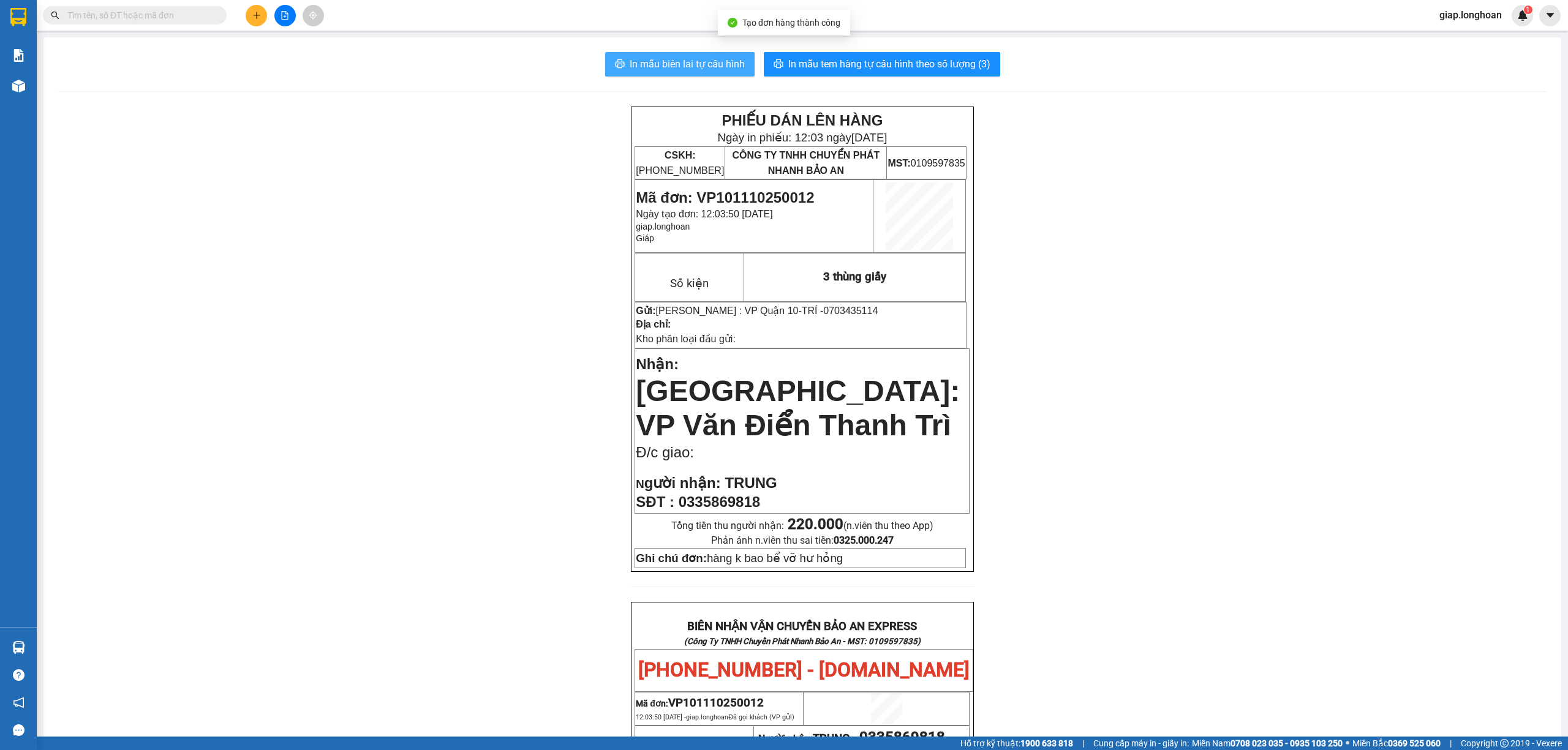
click at [707, 67] on span "In mẫu biên lai tự cấu hình" at bounding box center [687, 64] width 115 height 15
click at [924, 61] on span "In mẫu tem hàng tự cấu hình theo số lượng (3)" at bounding box center [889, 64] width 202 height 15
